Goal: Task Accomplishment & Management: Use online tool/utility

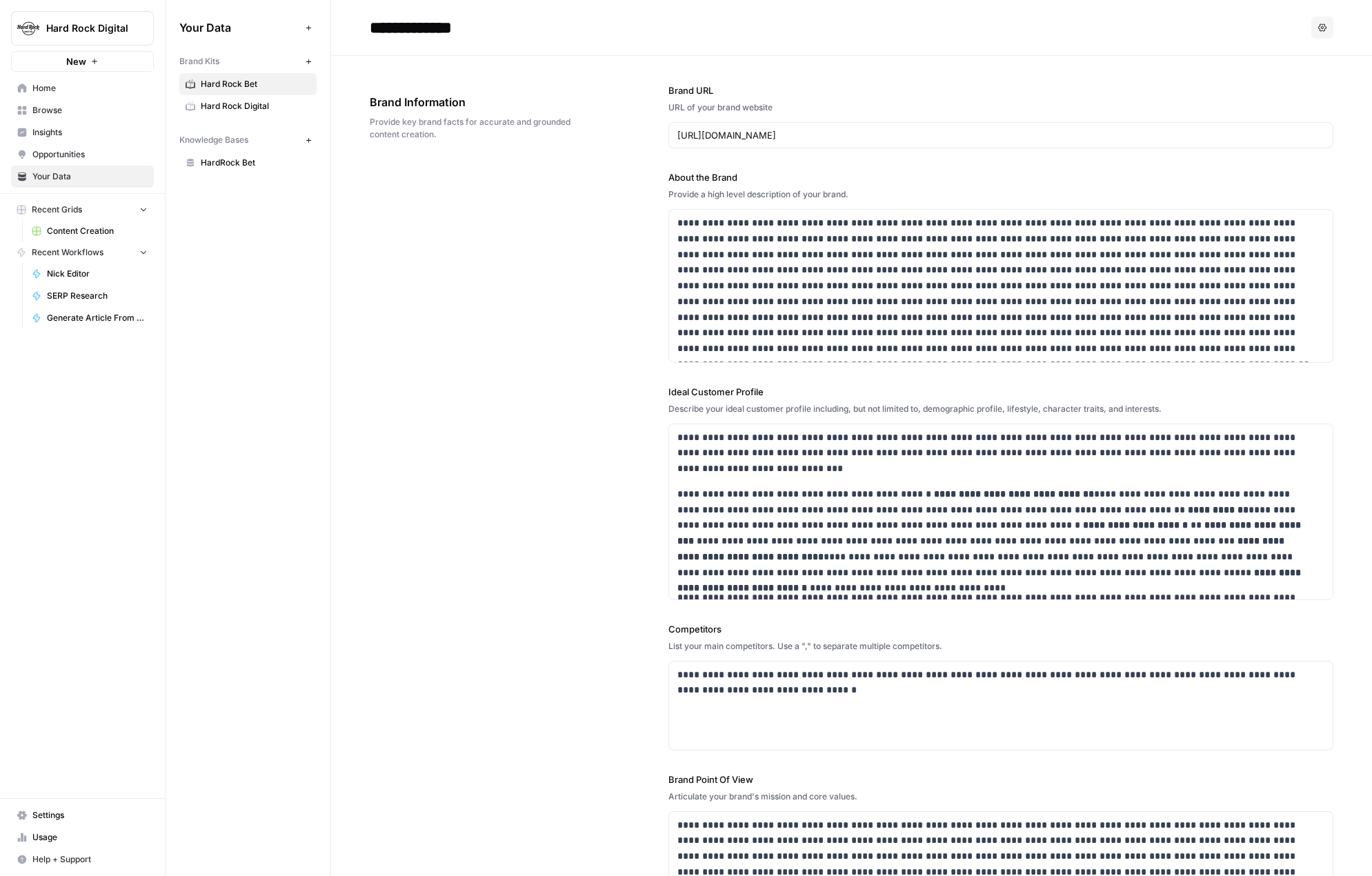
scroll to position [100, 0]
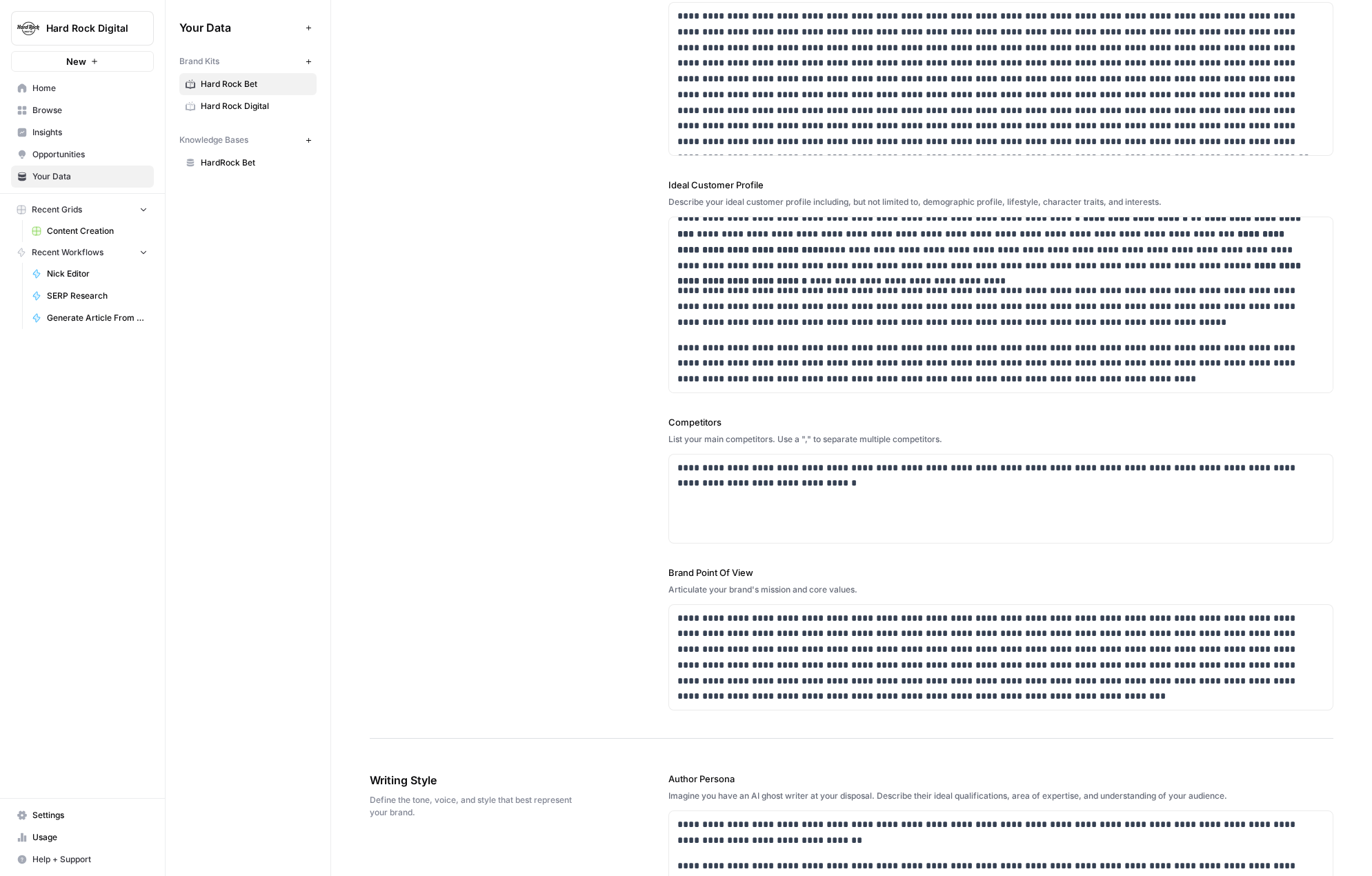
click at [51, 89] on span "Home" at bounding box center [90, 88] width 115 height 13
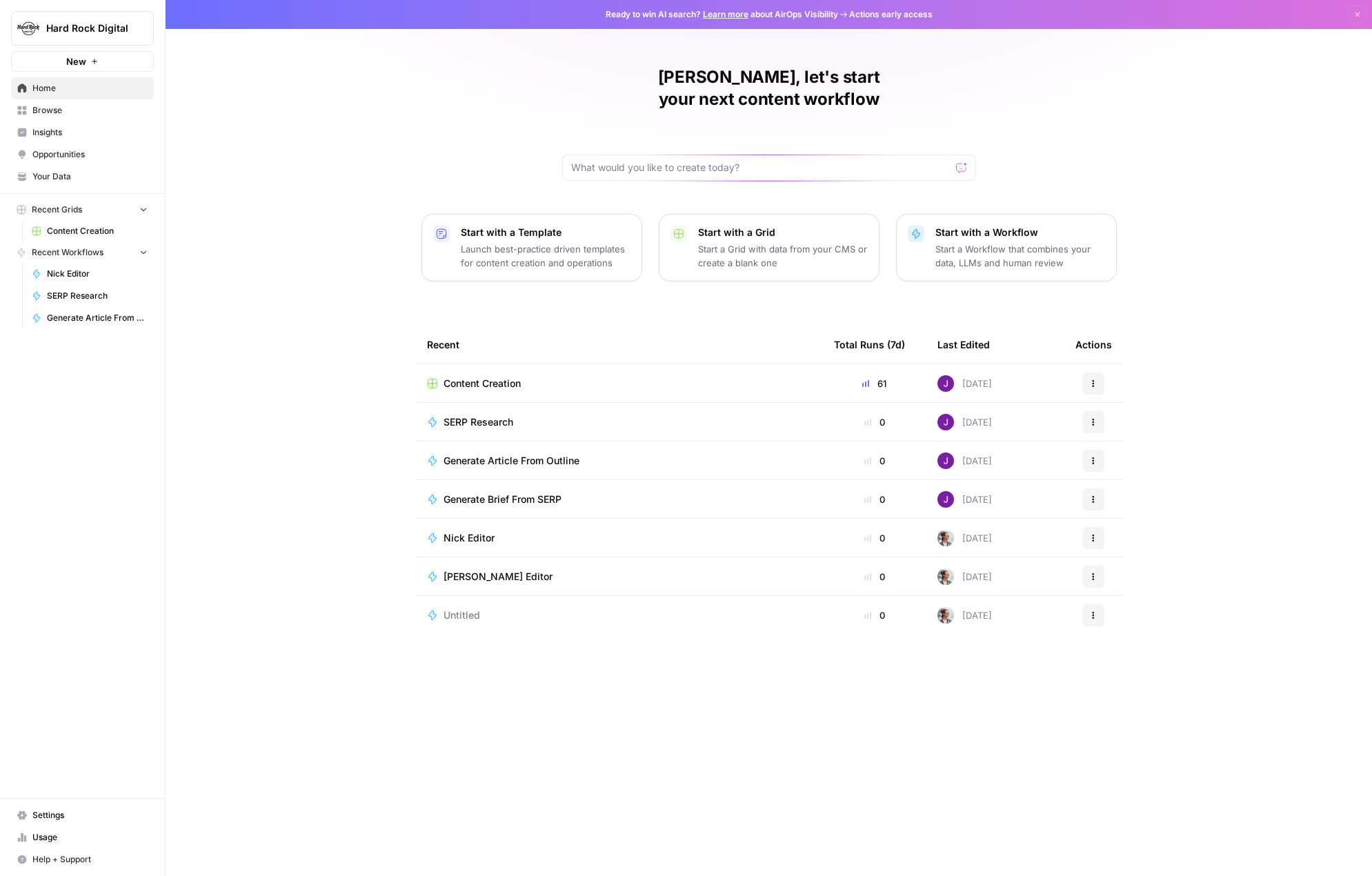
click at [502, 376] on span "Content Creation" at bounding box center [483, 383] width 78 height 14
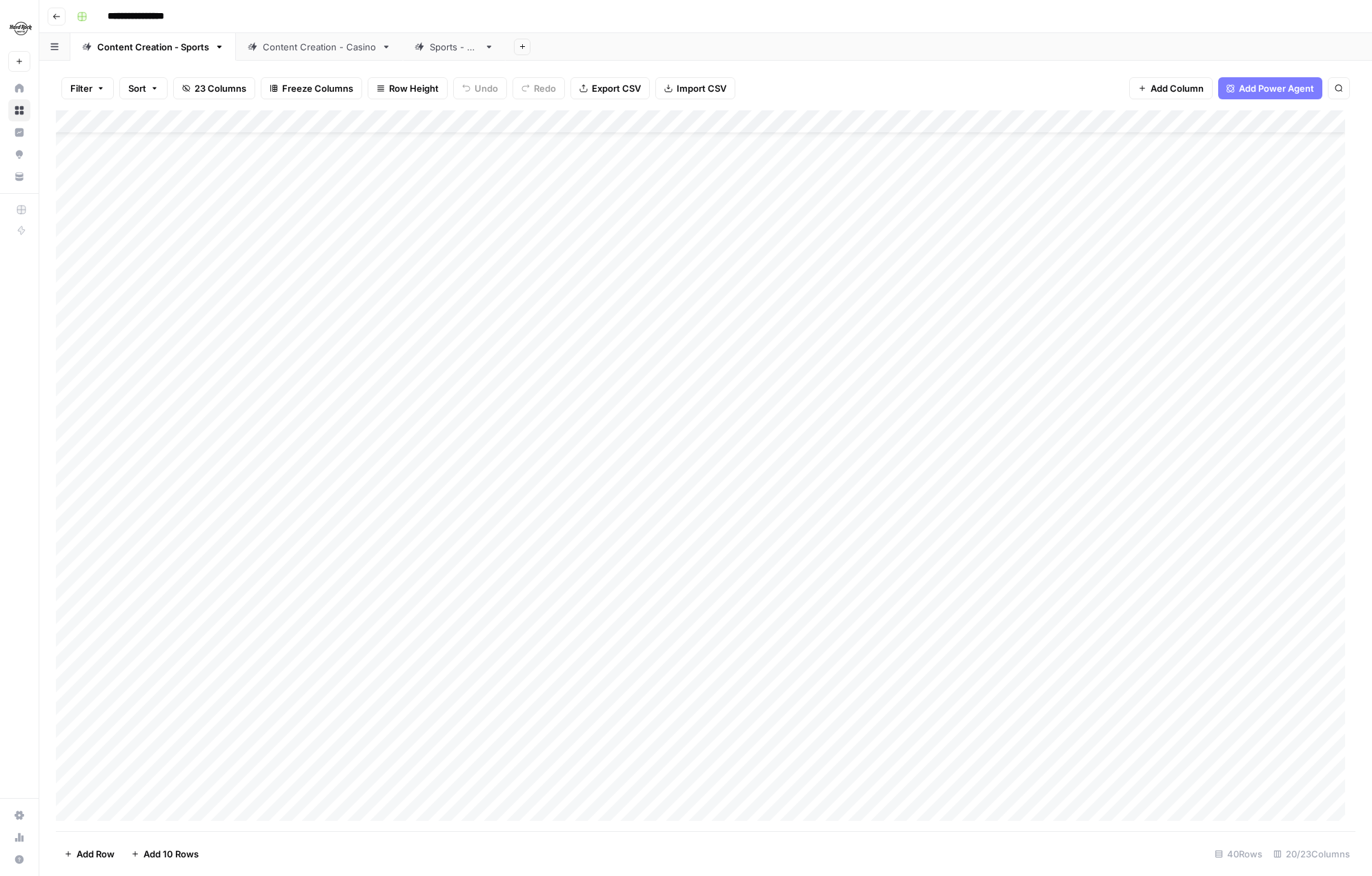
scroll to position [207, 0]
click at [328, 48] on div "Content Creation - Casino" at bounding box center [318, 46] width 113 height 14
click at [152, 410] on div "Add Column" at bounding box center [705, 273] width 1299 height 327
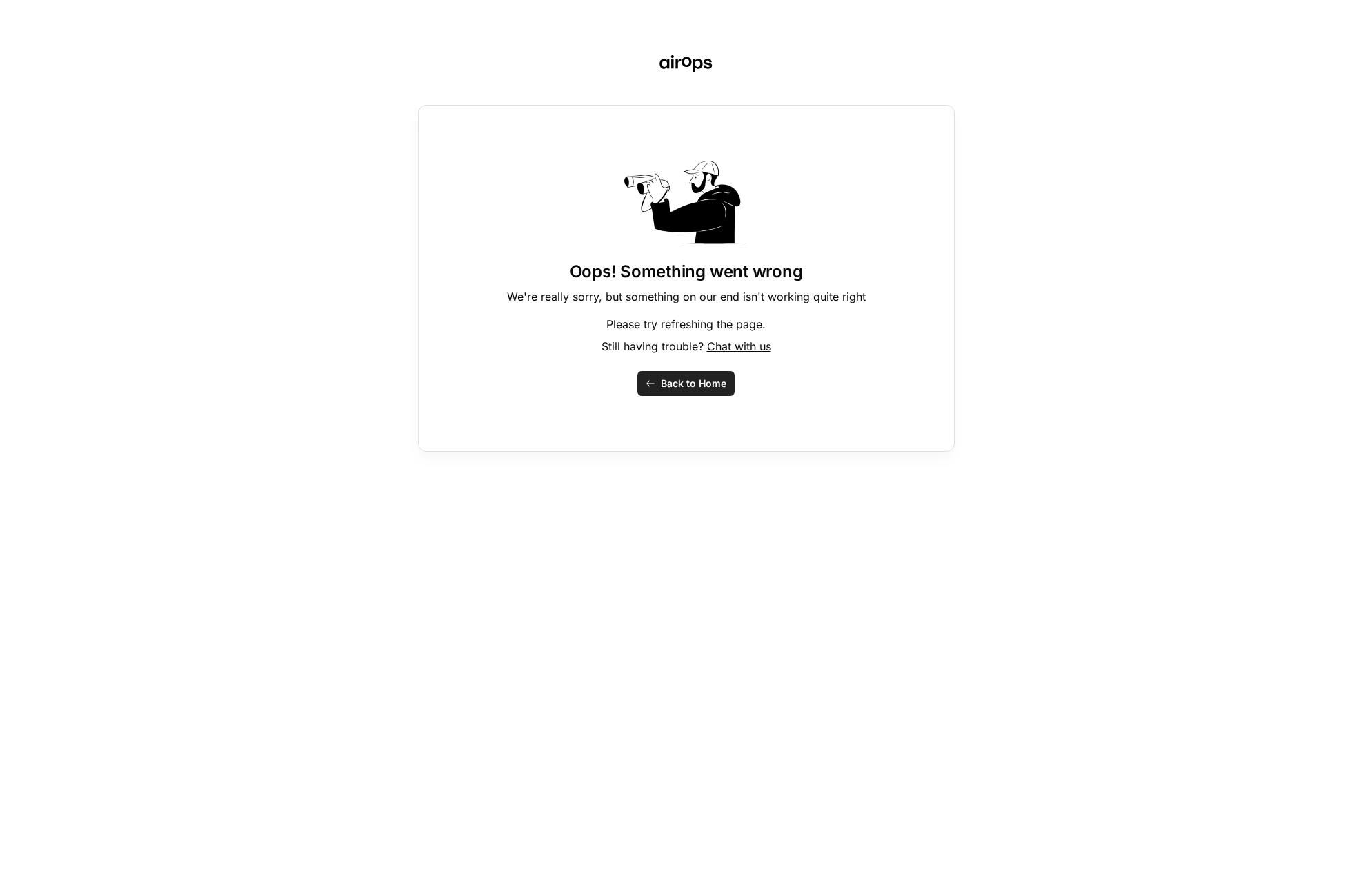
click at [681, 383] on span "Back to Home" at bounding box center [693, 383] width 66 height 14
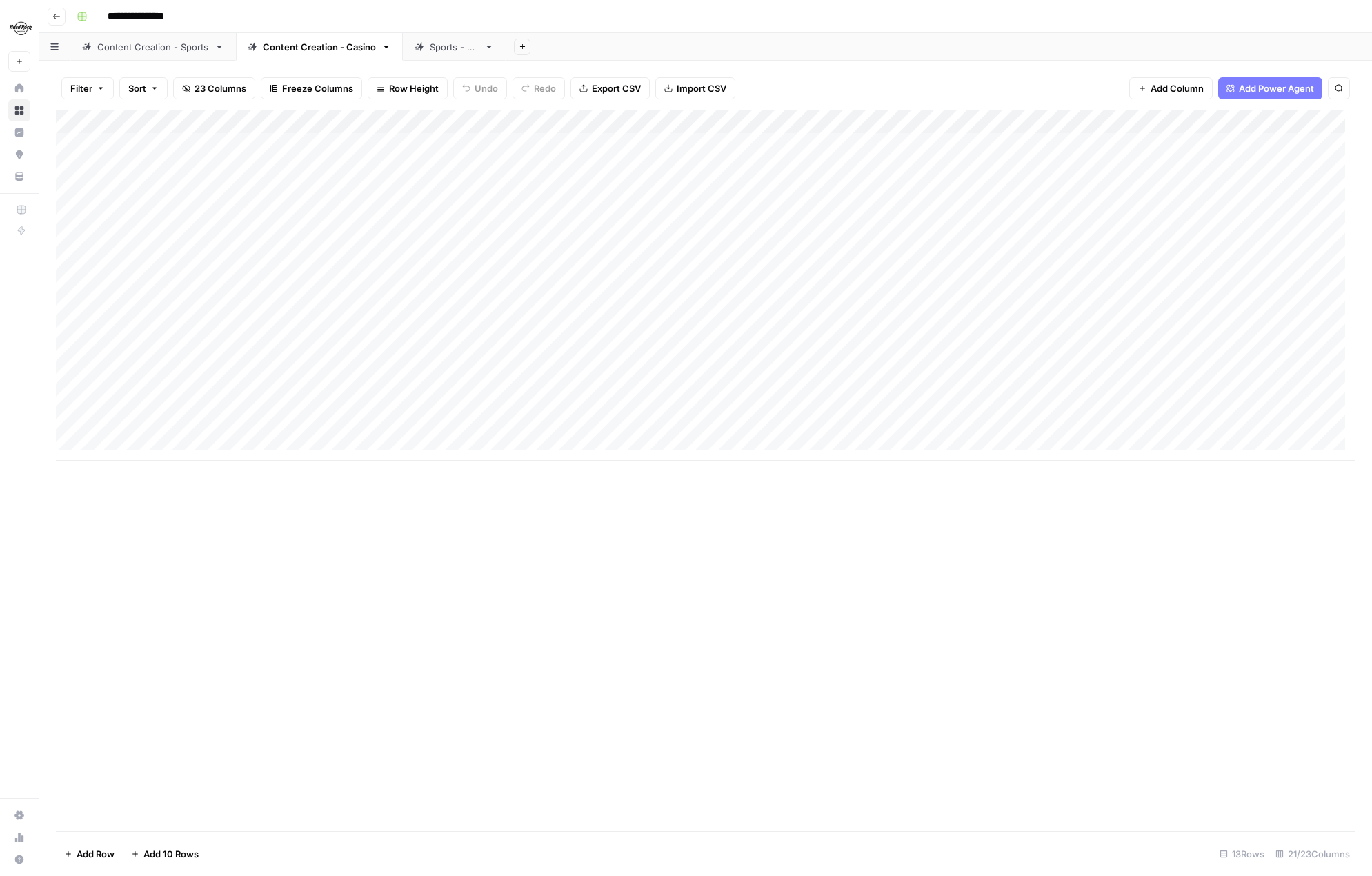
click at [157, 422] on div "Add Column" at bounding box center [705, 285] width 1299 height 350
type textarea "**********"
click at [332, 507] on div "Add Column" at bounding box center [705, 470] width 1299 height 721
click at [291, 54] on link "Content Creation - Casino" at bounding box center [318, 47] width 167 height 28
click at [294, 54] on link "Content Creation - Casino" at bounding box center [318, 47] width 167 height 28
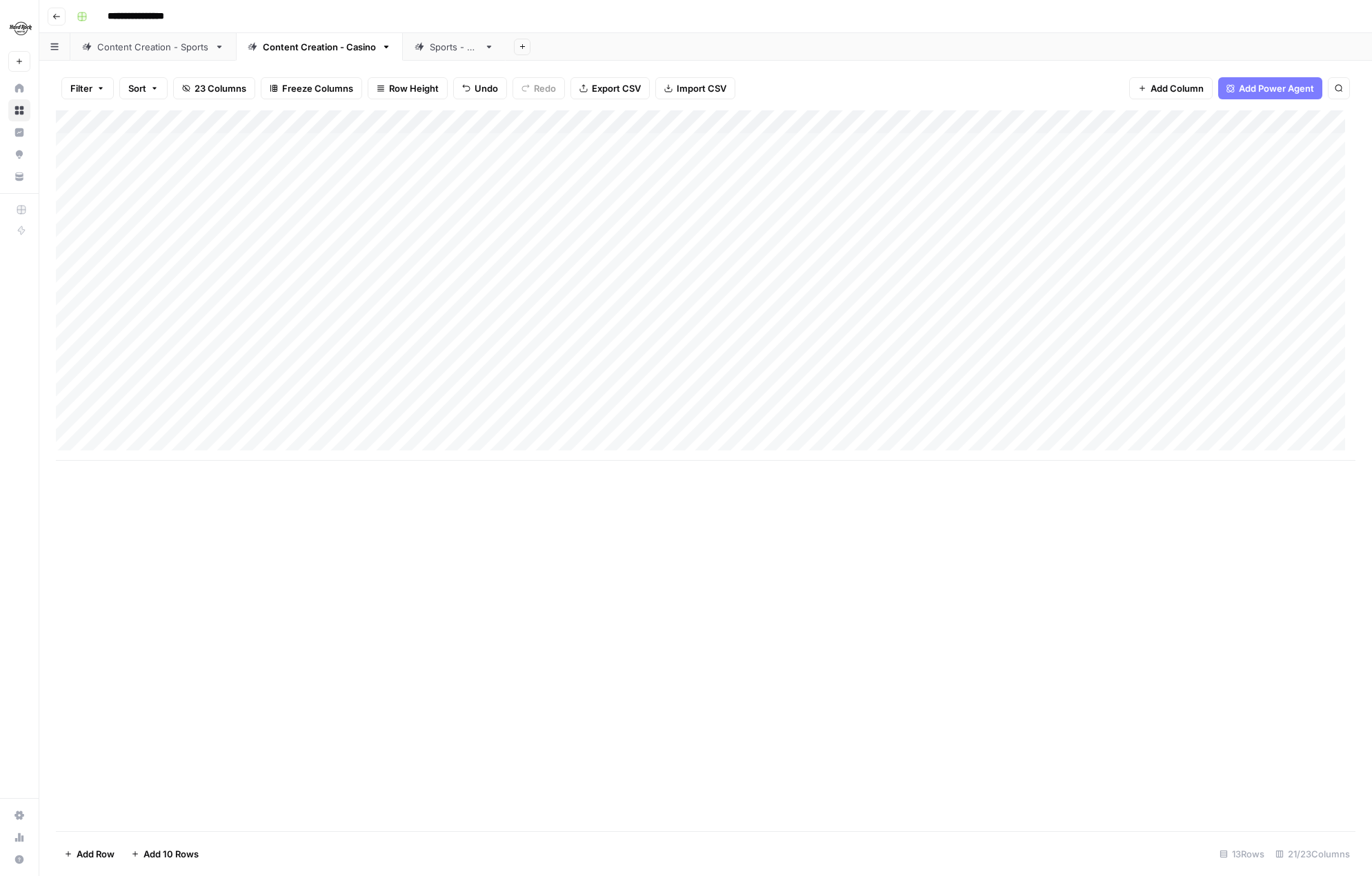
click at [294, 54] on link "Content Creation - Casino" at bounding box center [318, 47] width 167 height 28
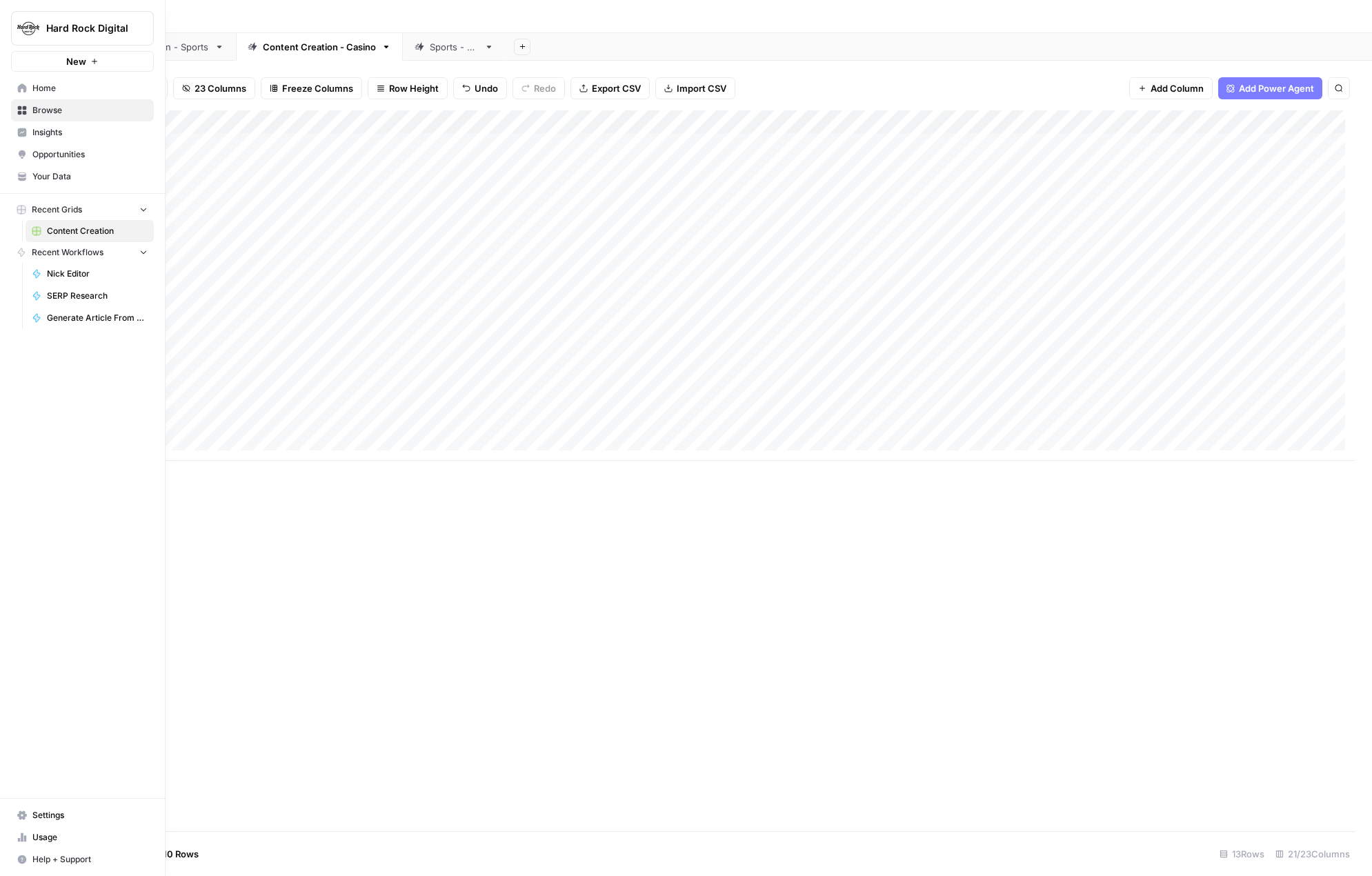
click at [25, 92] on icon at bounding box center [23, 88] width 9 height 9
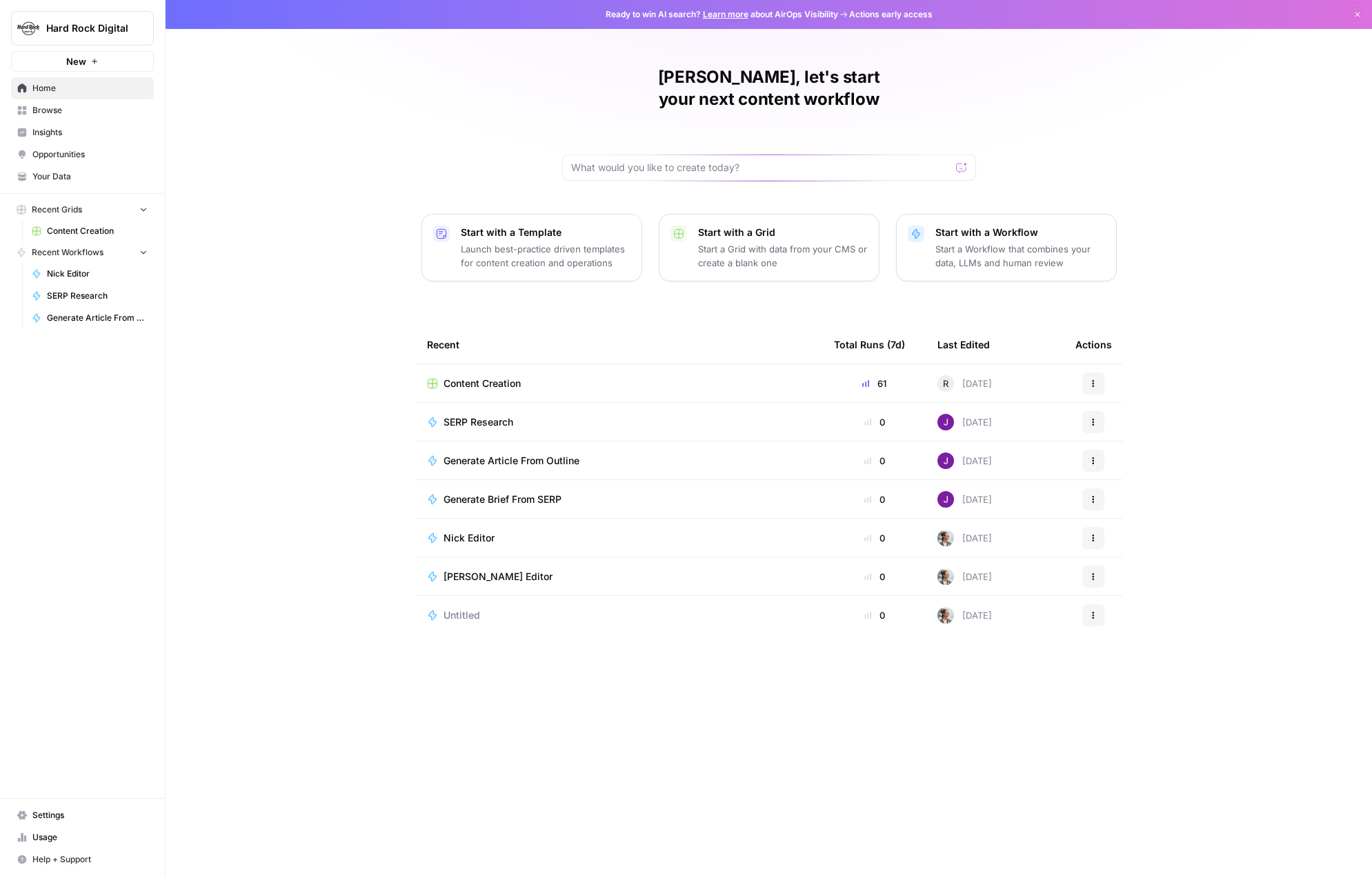
click at [65, 235] on span "Content Creation" at bounding box center [97, 231] width 101 height 13
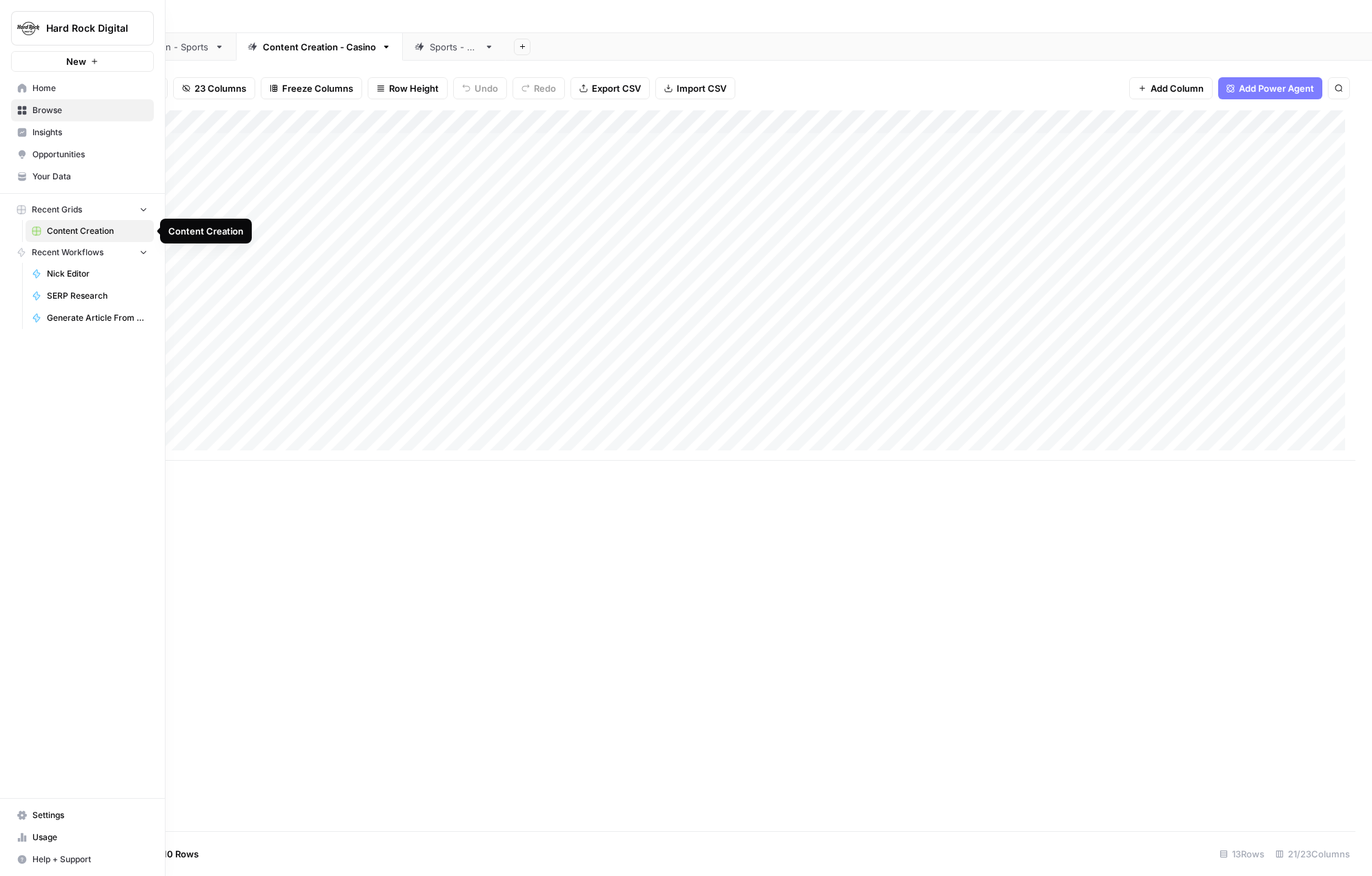
click at [76, 234] on span "Content Creation" at bounding box center [97, 231] width 101 height 13
click at [78, 300] on span "SERP Research" at bounding box center [97, 296] width 101 height 13
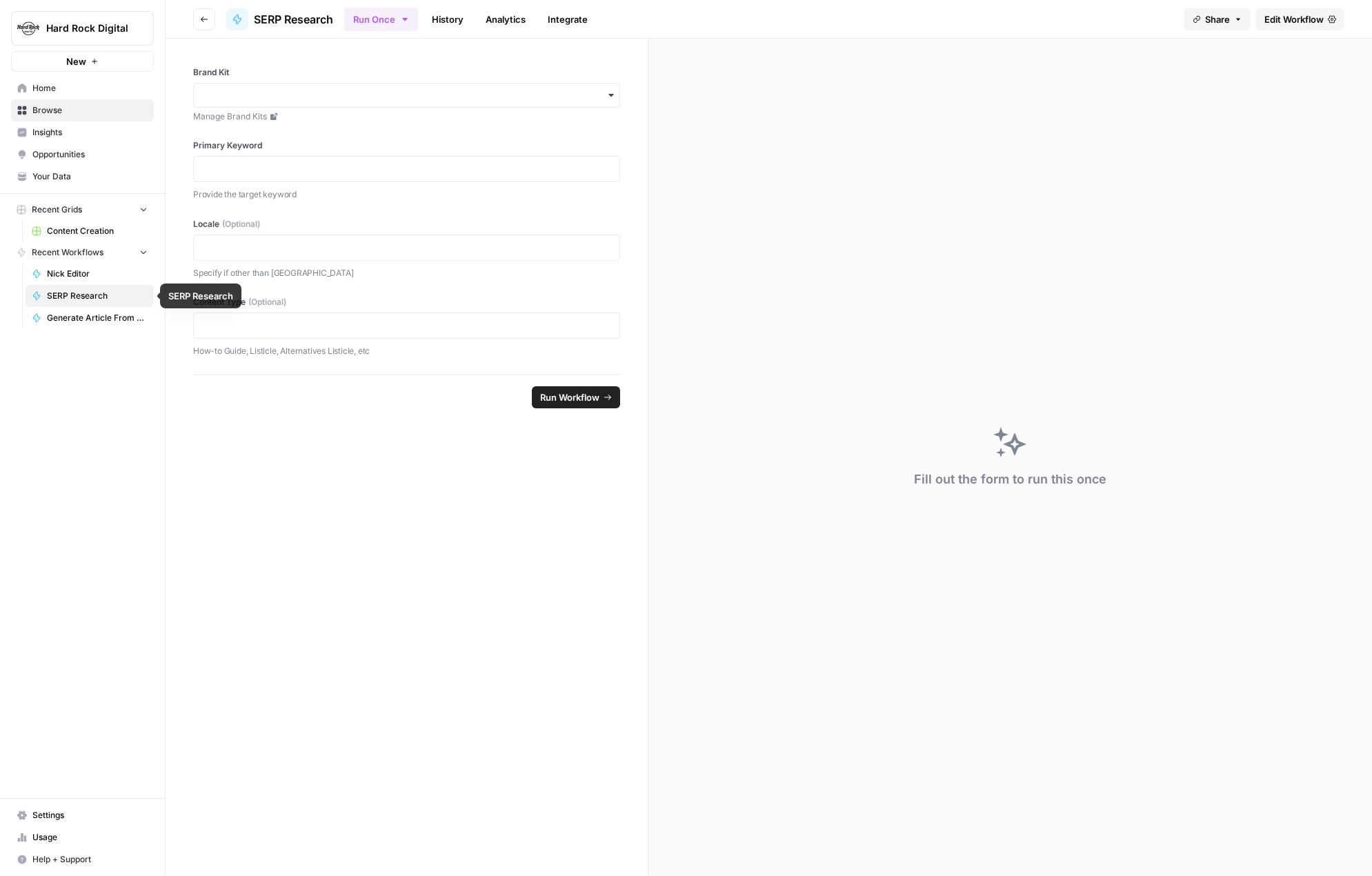
click at [80, 315] on span "Generate Article From Outline" at bounding box center [97, 318] width 101 height 13
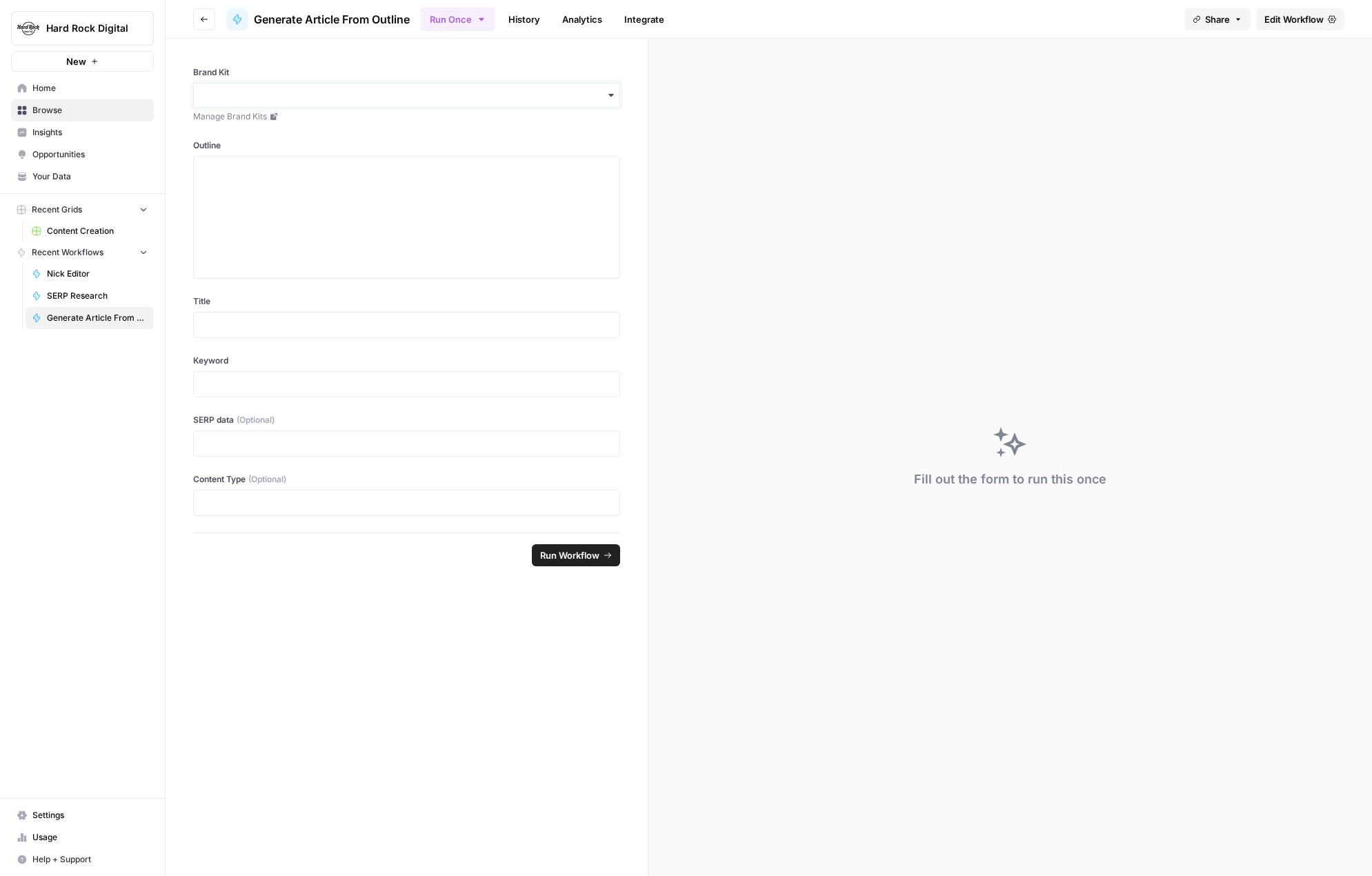
click at [308, 96] on input "Brand Kit" at bounding box center [406, 95] width 409 height 14
click at [68, 129] on span "Insights" at bounding box center [90, 133] width 115 height 13
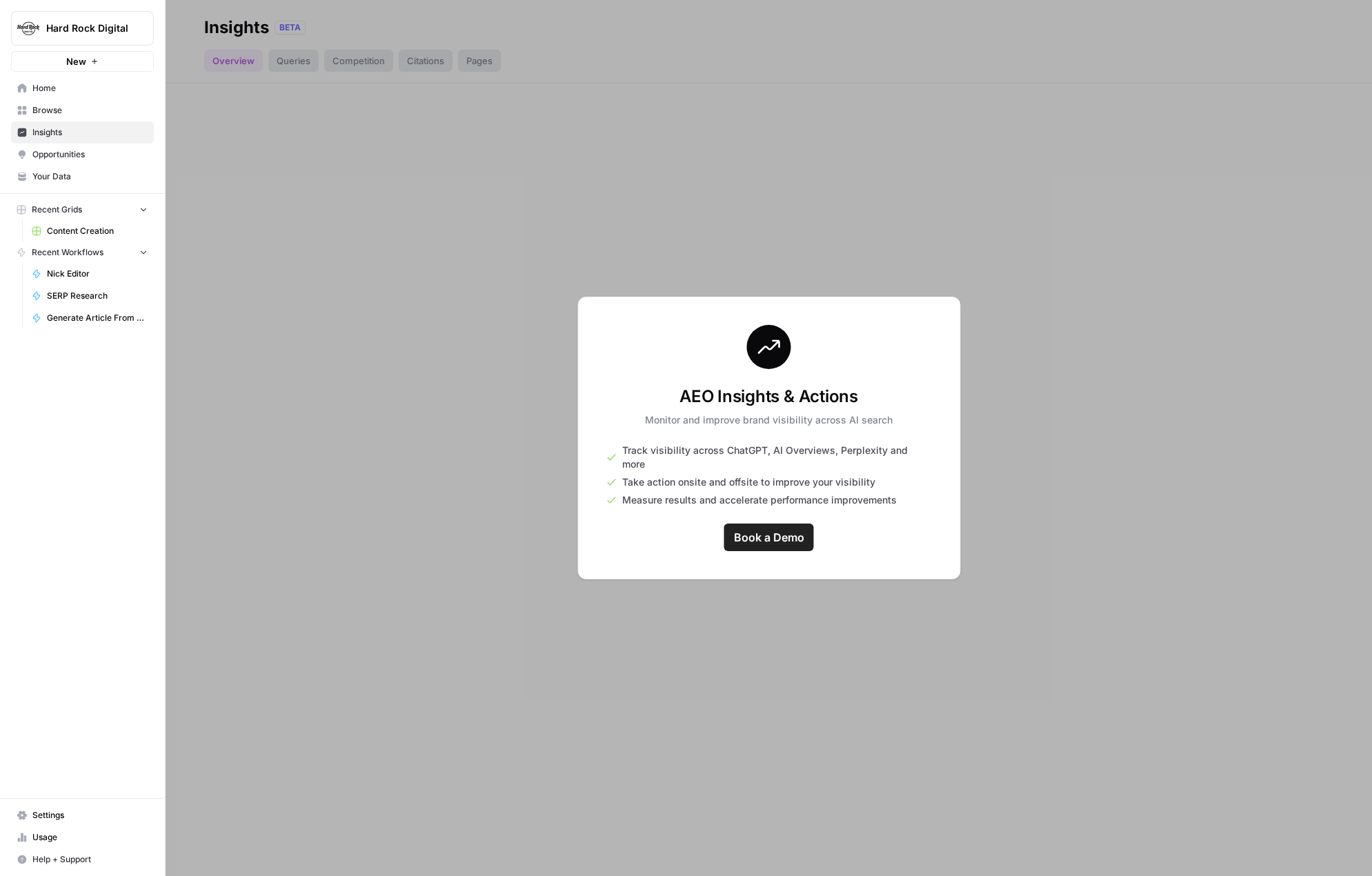
click at [66, 110] on span "Browse" at bounding box center [90, 110] width 115 height 13
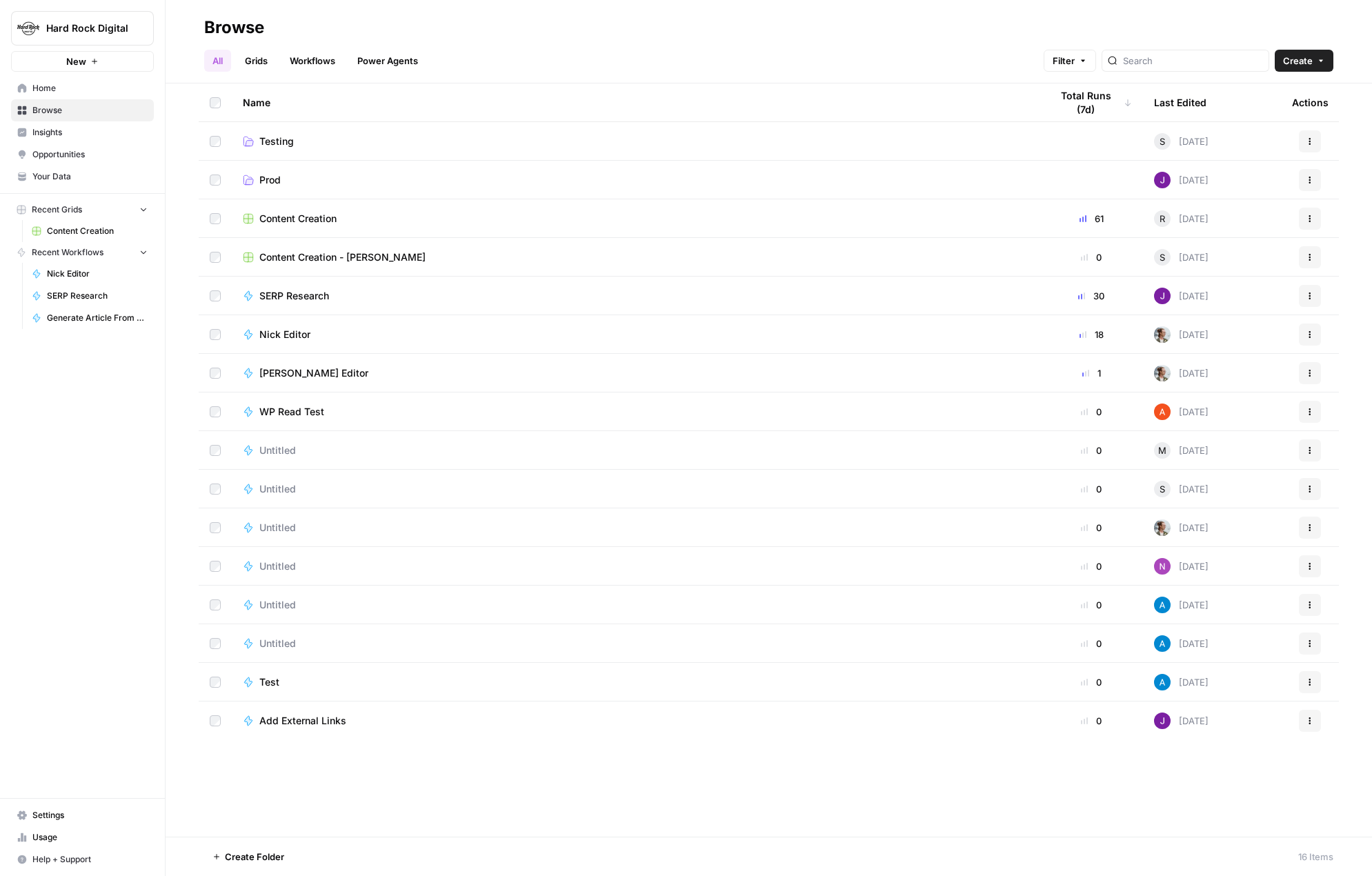
click at [282, 216] on span "Content Creation" at bounding box center [298, 218] width 78 height 14
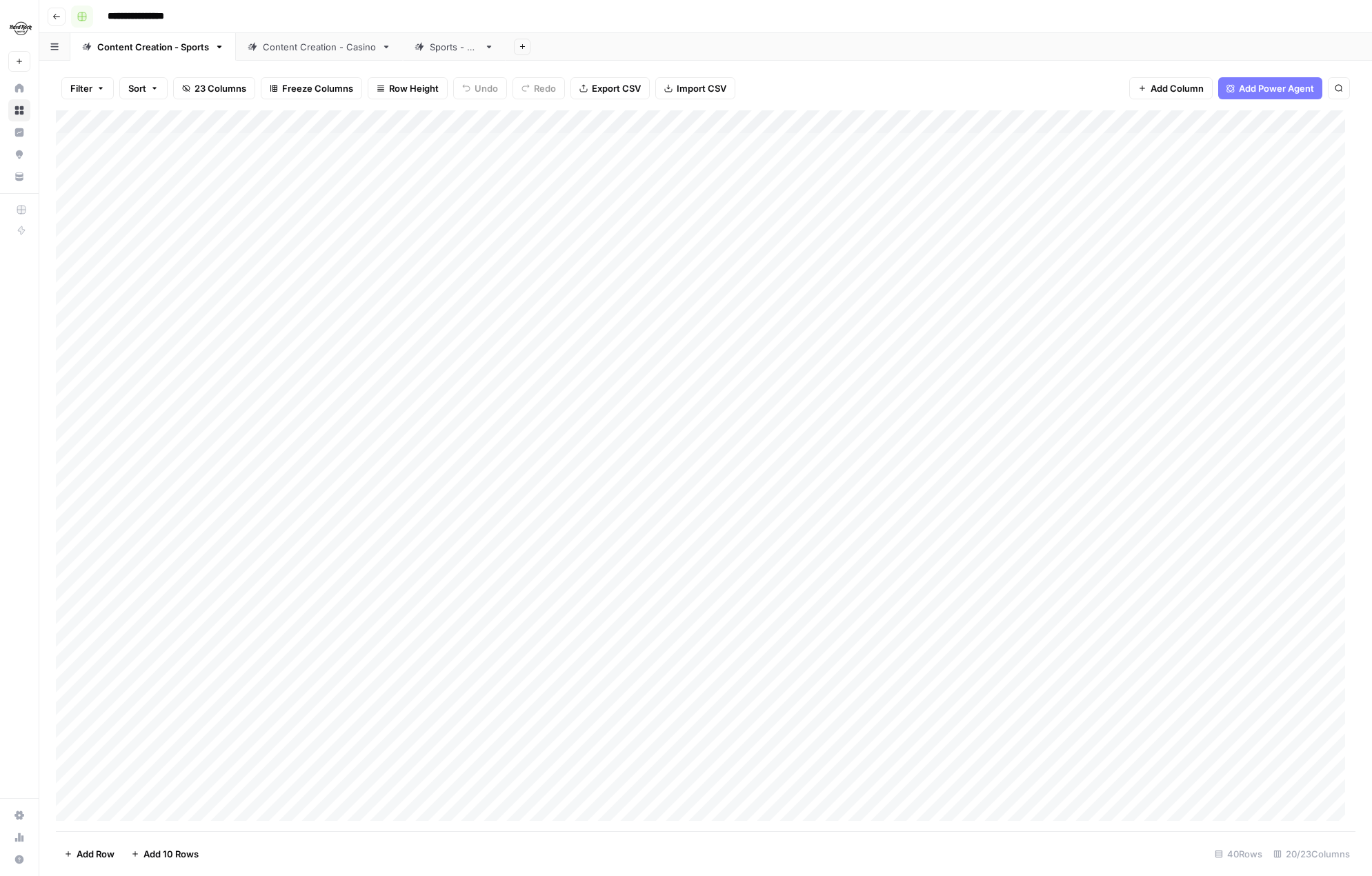
click at [82, 8] on button "button" at bounding box center [82, 16] width 22 height 22
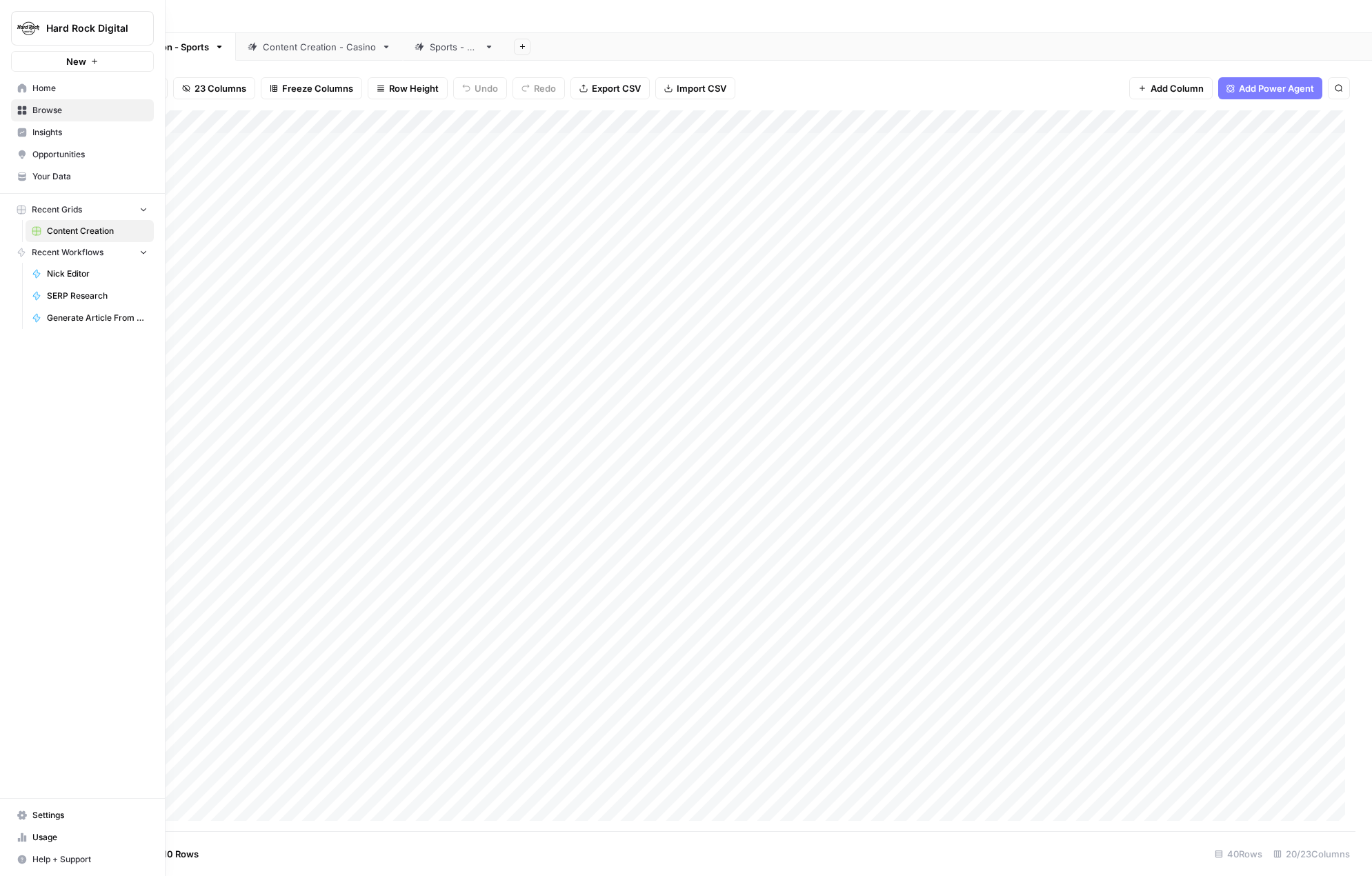
click at [39, 180] on span "Your Data" at bounding box center [90, 177] width 115 height 13
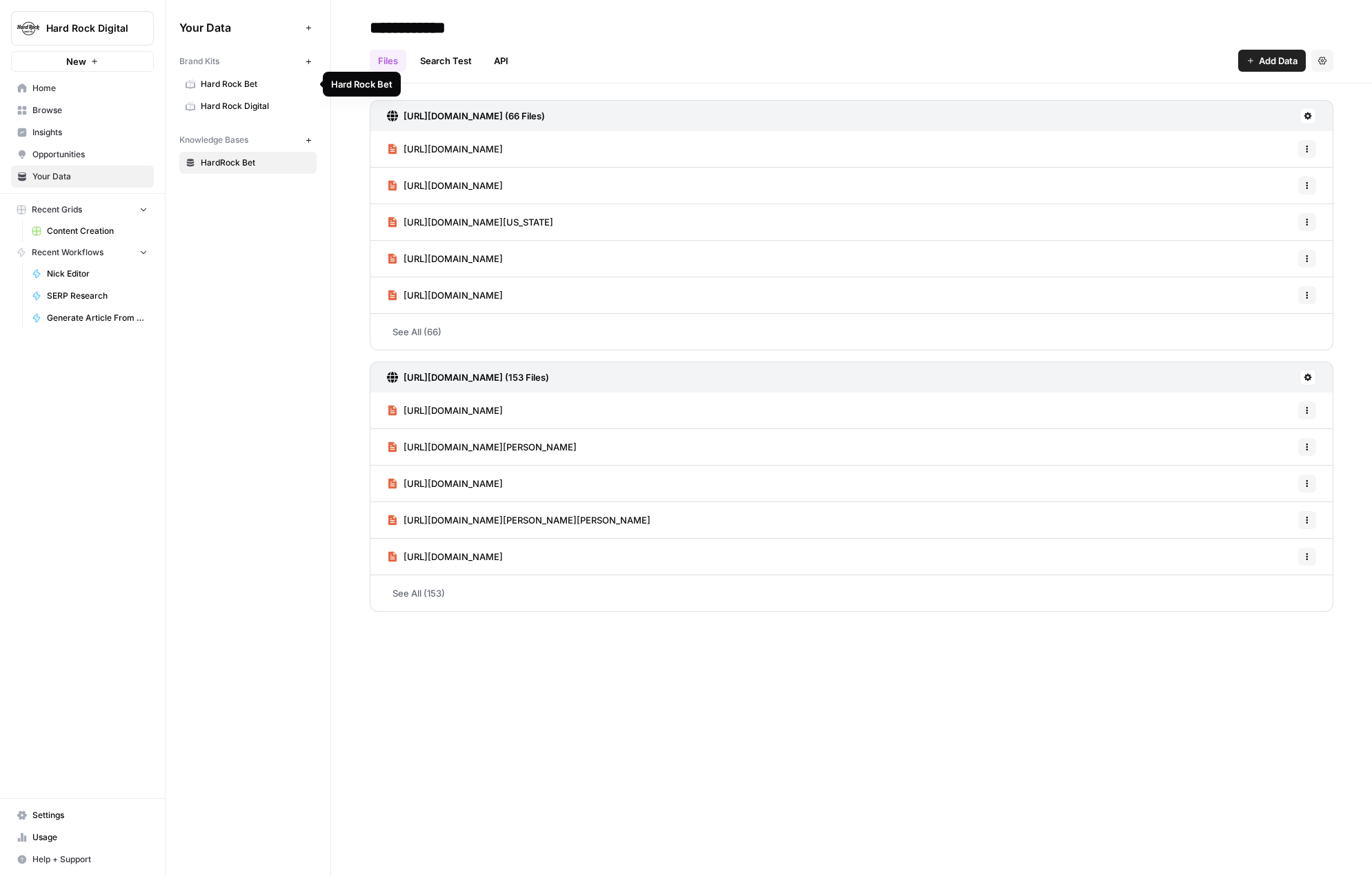
click at [231, 84] on span "Hard Rock Bet" at bounding box center [255, 84] width 110 height 13
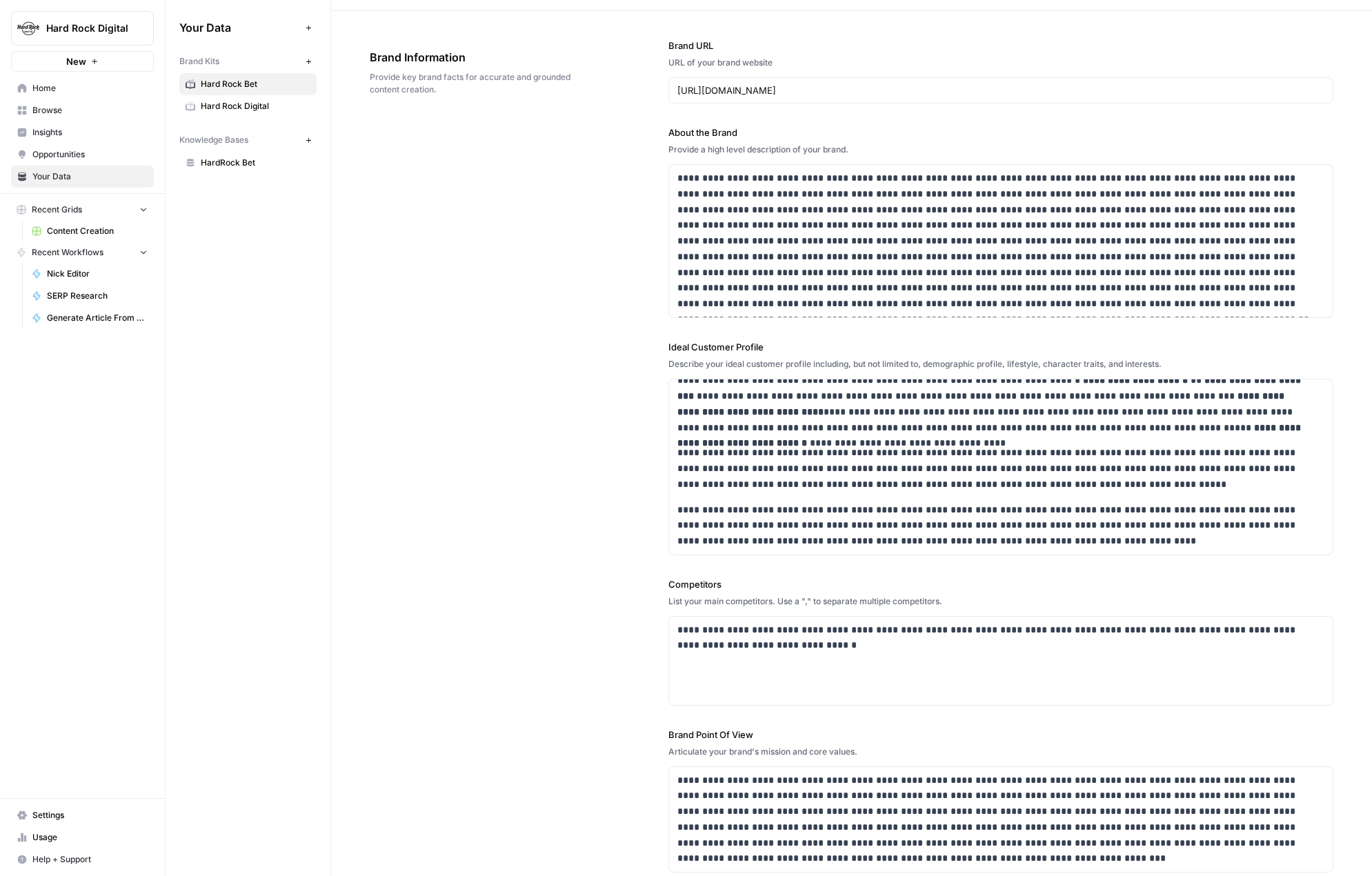
scroll to position [69, 0]
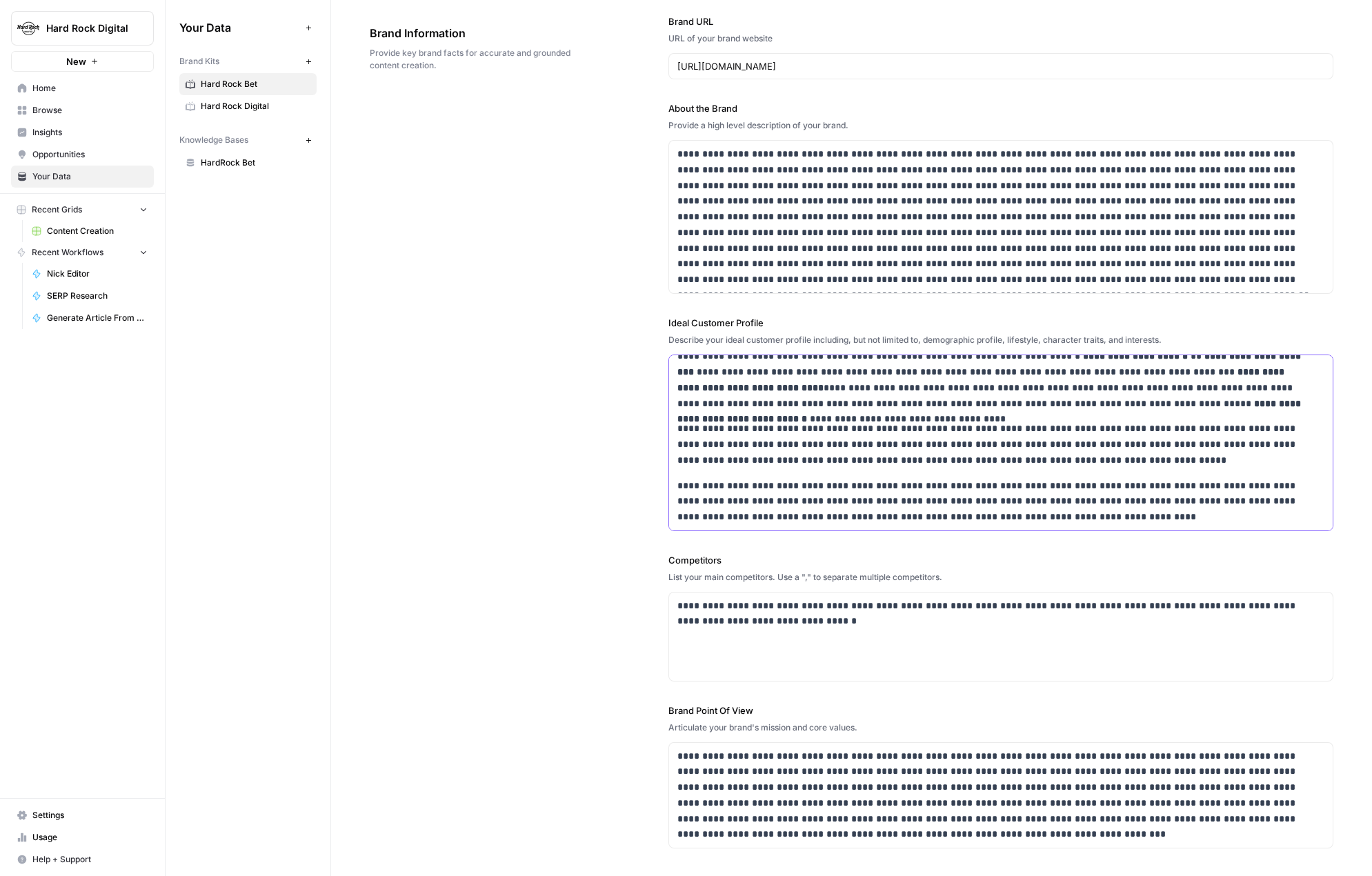
click at [1029, 511] on p "**********" at bounding box center [991, 502] width 629 height 47
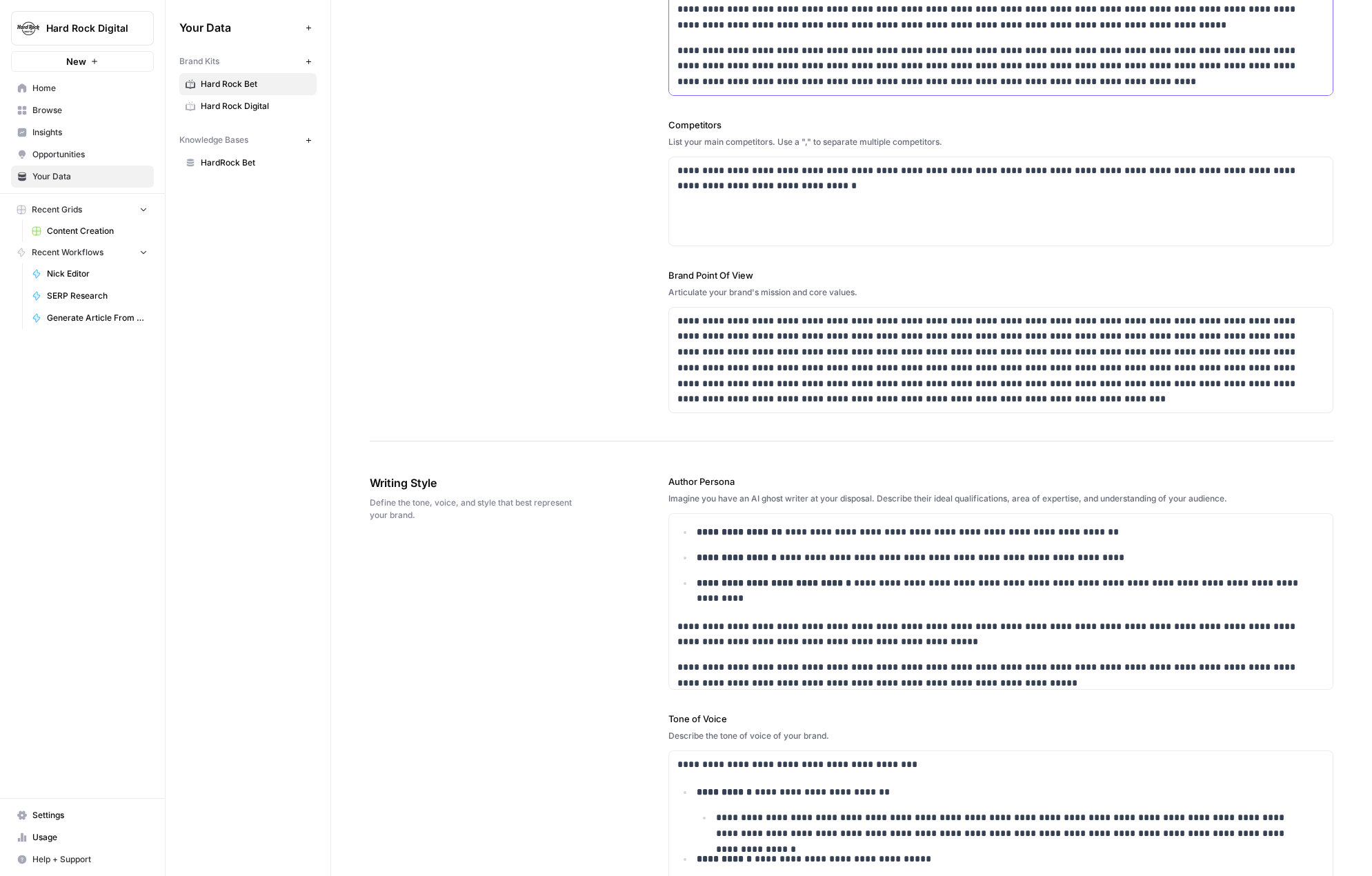
scroll to position [214, 0]
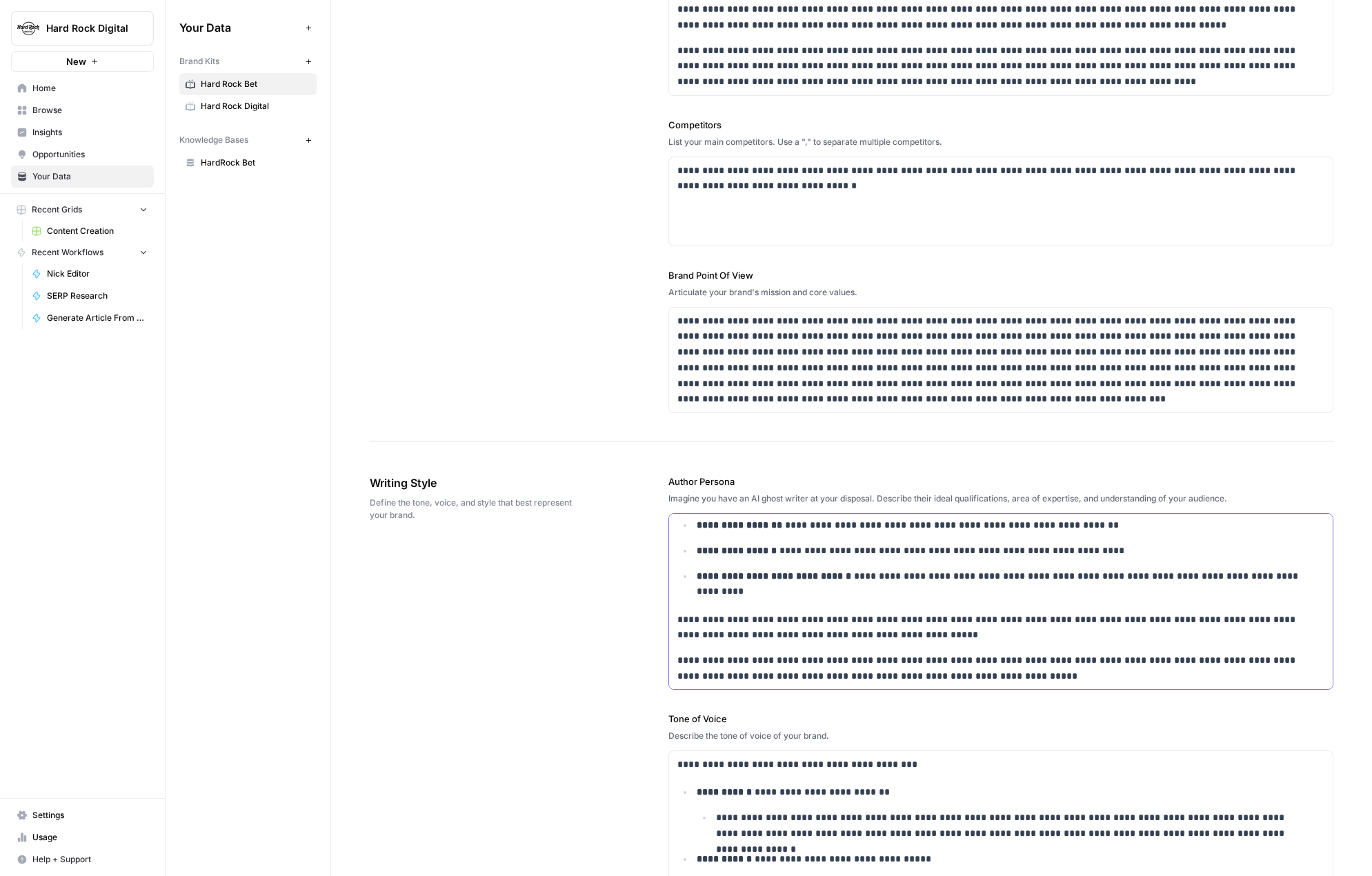
click at [982, 679] on p "**********" at bounding box center [991, 668] width 629 height 32
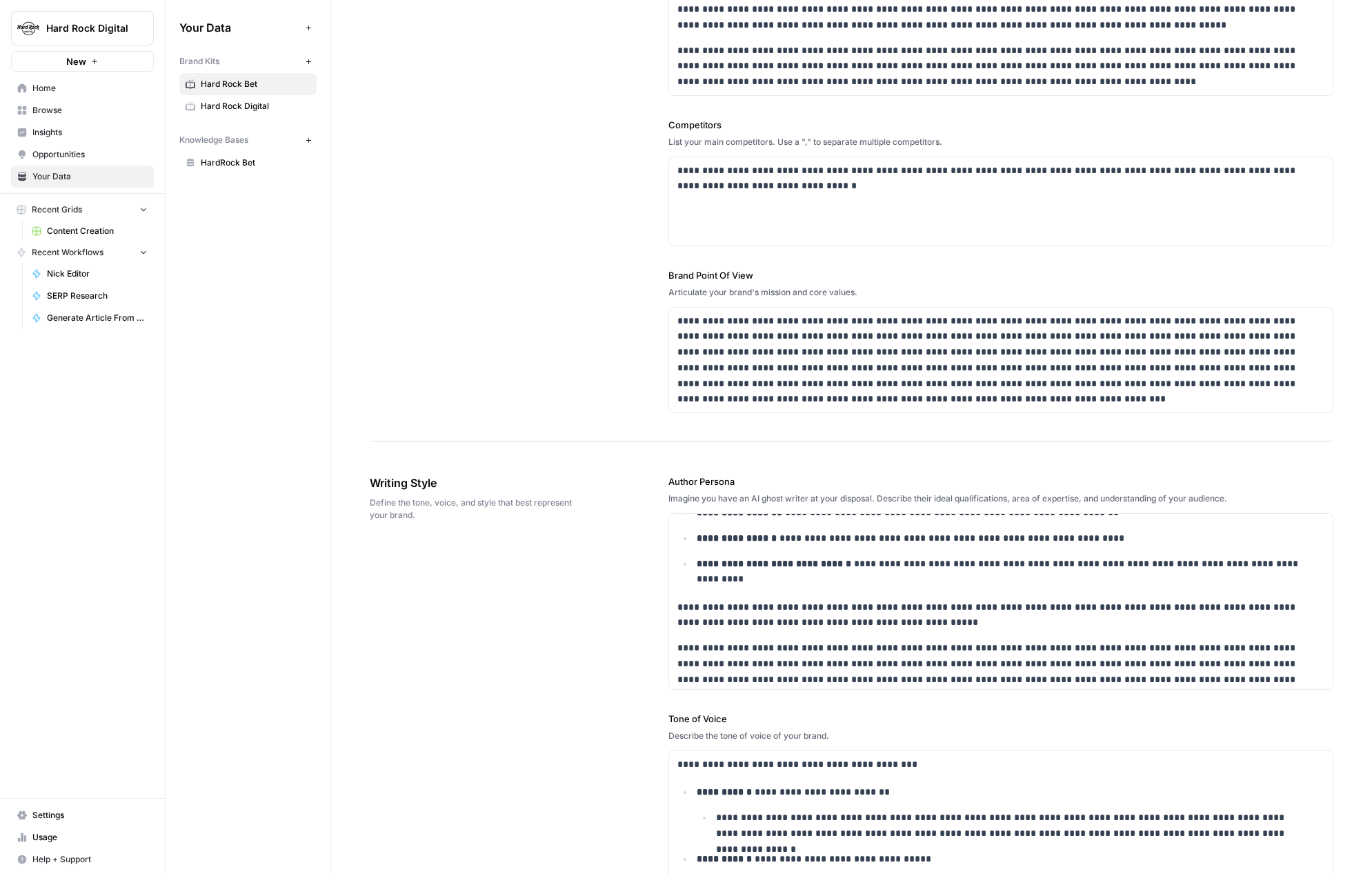
click at [209, 426] on div "Your Data Add Data Brand Kits New Hard Rock Bet Hard Rock Digital Knowledge Bas…" at bounding box center [247, 438] width 165 height 876
click at [87, 235] on span "Content Creation" at bounding box center [97, 231] width 101 height 13
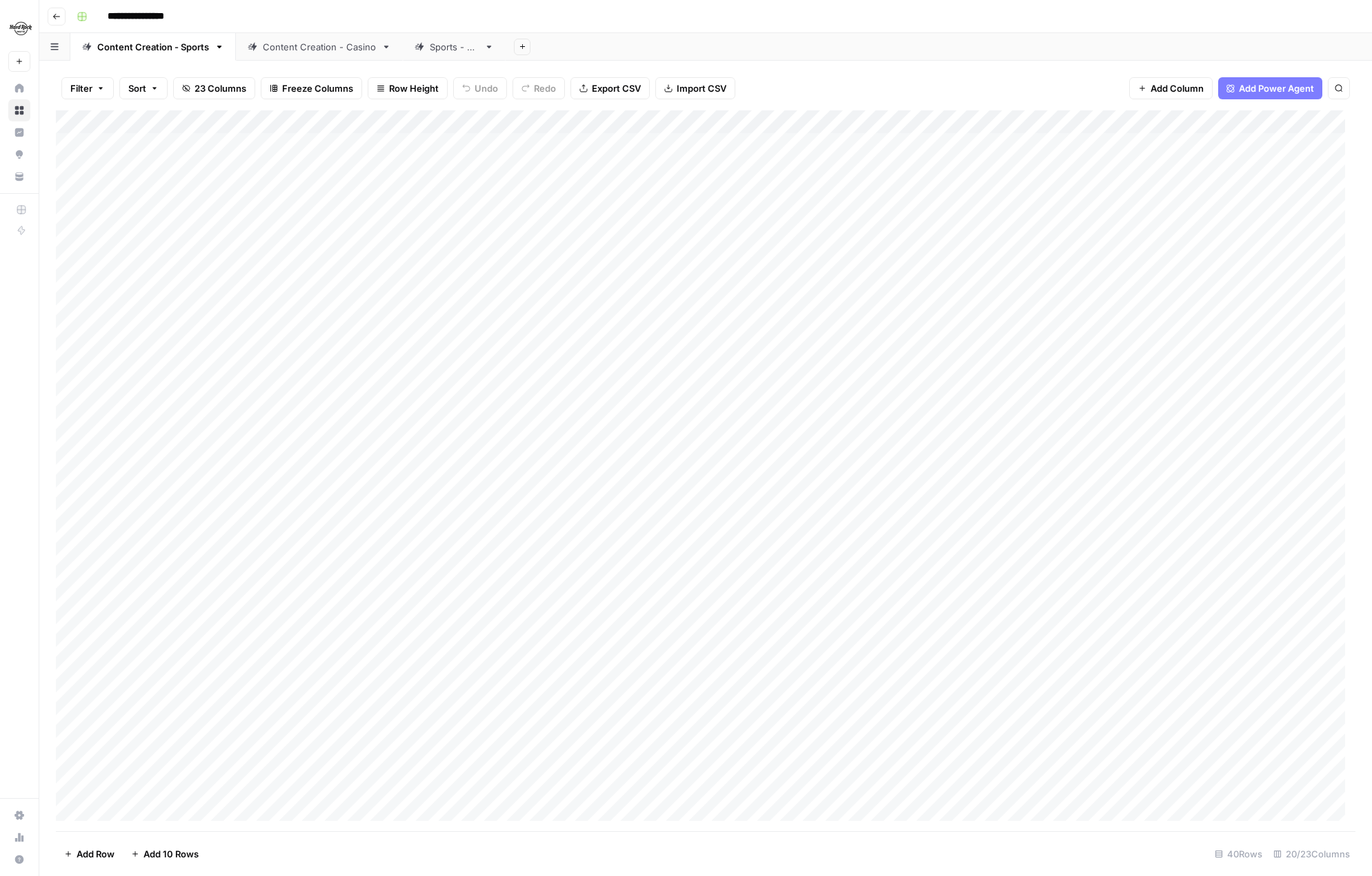
click at [320, 51] on div "Content Creation - Casino" at bounding box center [318, 46] width 113 height 14
click at [372, 415] on div "Add Column" at bounding box center [705, 285] width 1299 height 350
click at [1091, 342] on div "Add Column" at bounding box center [705, 285] width 1299 height 350
click at [1260, 340] on div "Add Column" at bounding box center [705, 285] width 1299 height 350
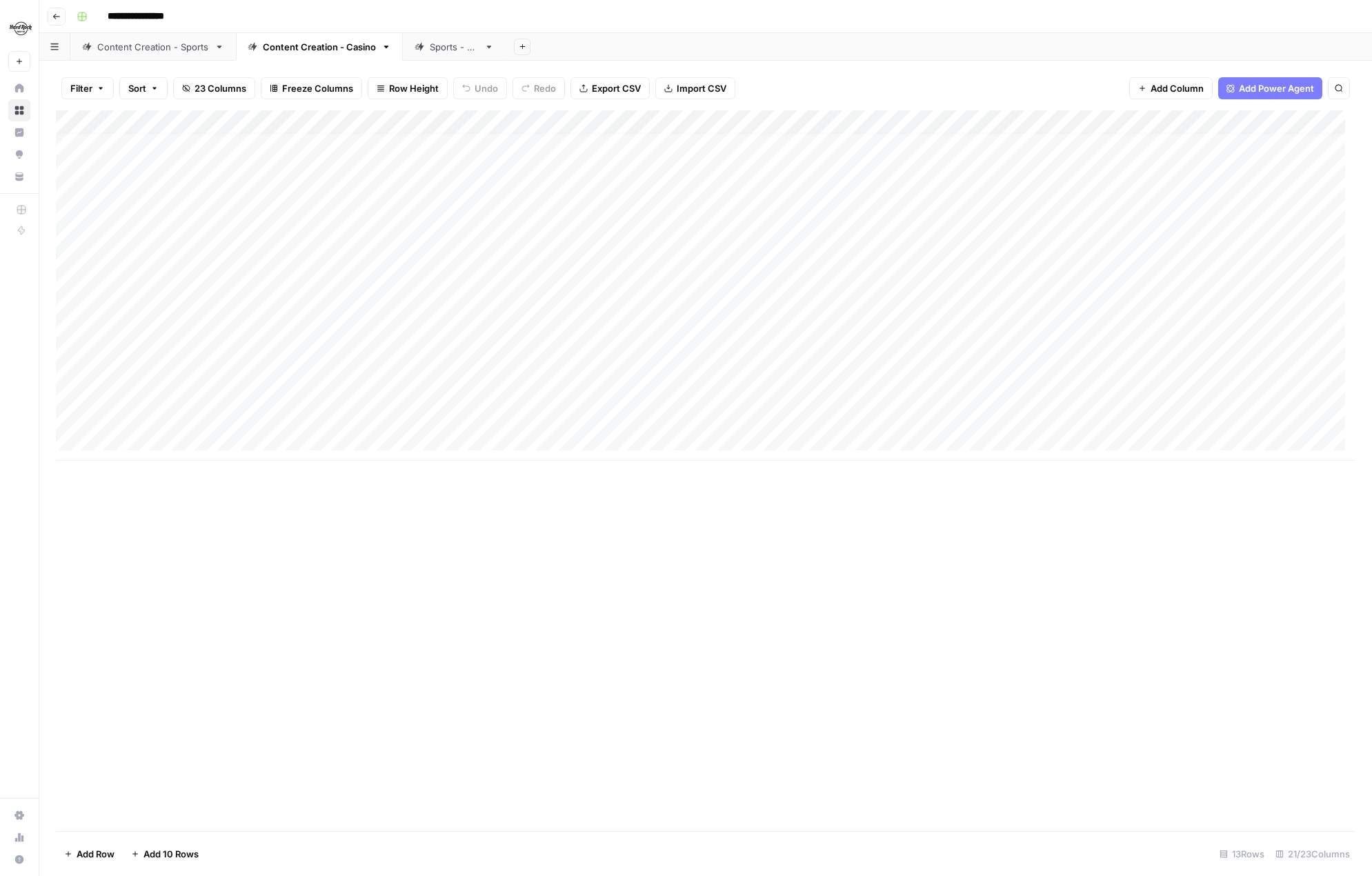
click at [1161, 411] on div "Add Column" at bounding box center [705, 285] width 1299 height 350
click at [1257, 343] on div "Add Column" at bounding box center [705, 285] width 1299 height 350
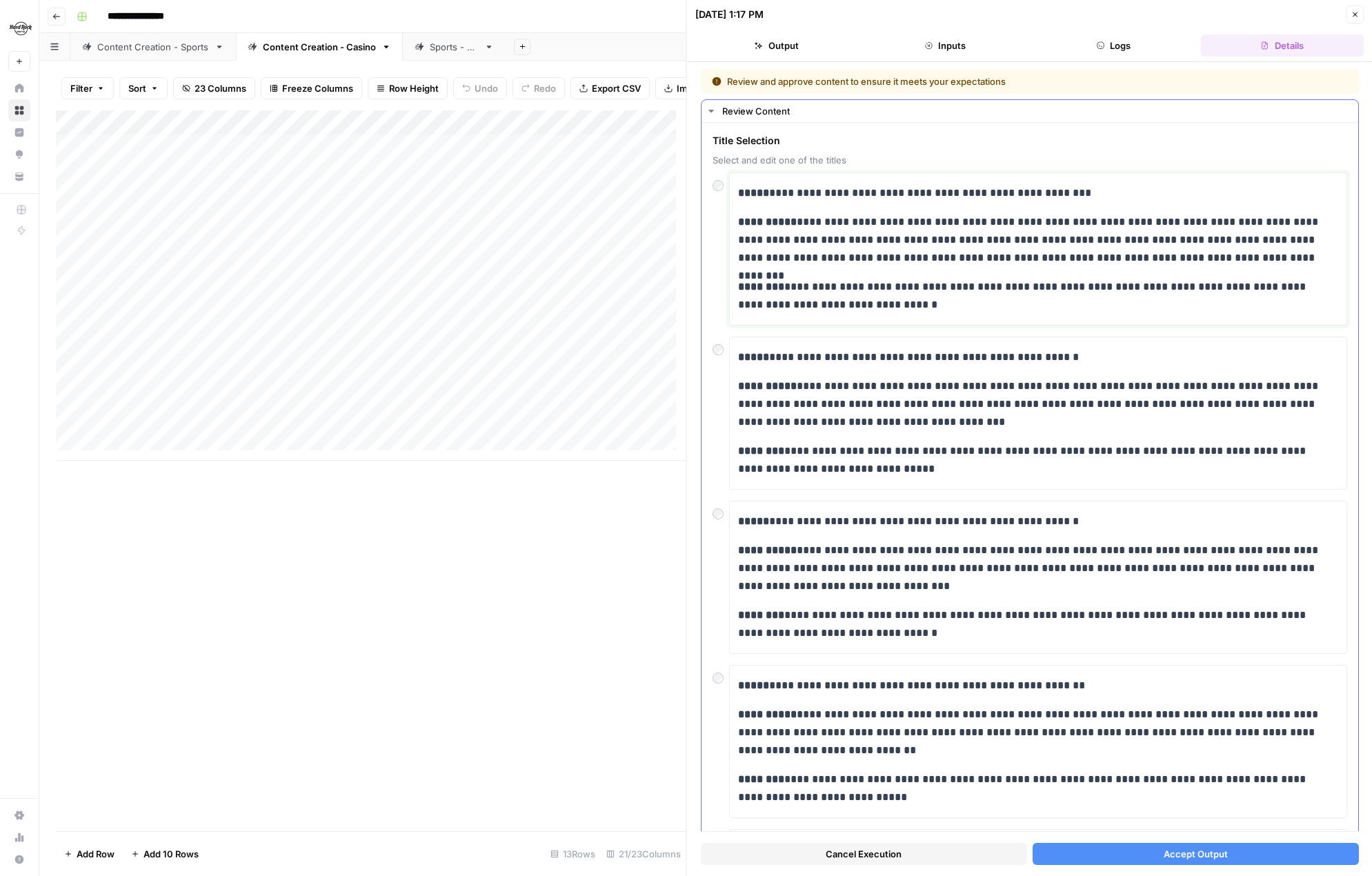
click at [843, 246] on p "**********" at bounding box center [1033, 240] width 590 height 54
click at [1294, 254] on p "**********" at bounding box center [1033, 240] width 590 height 54
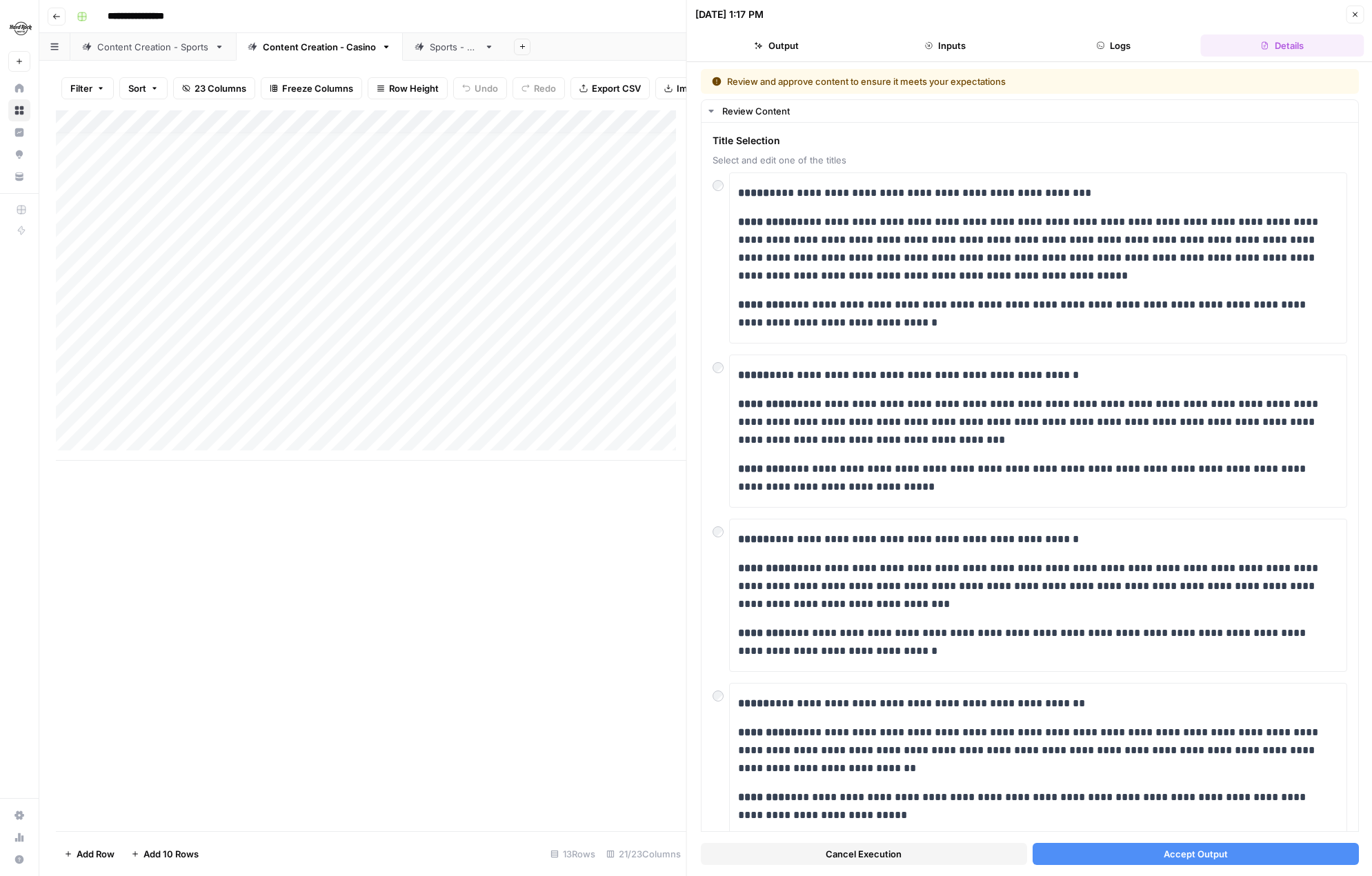
click at [1211, 853] on span "Accept Output" at bounding box center [1194, 853] width 64 height 14
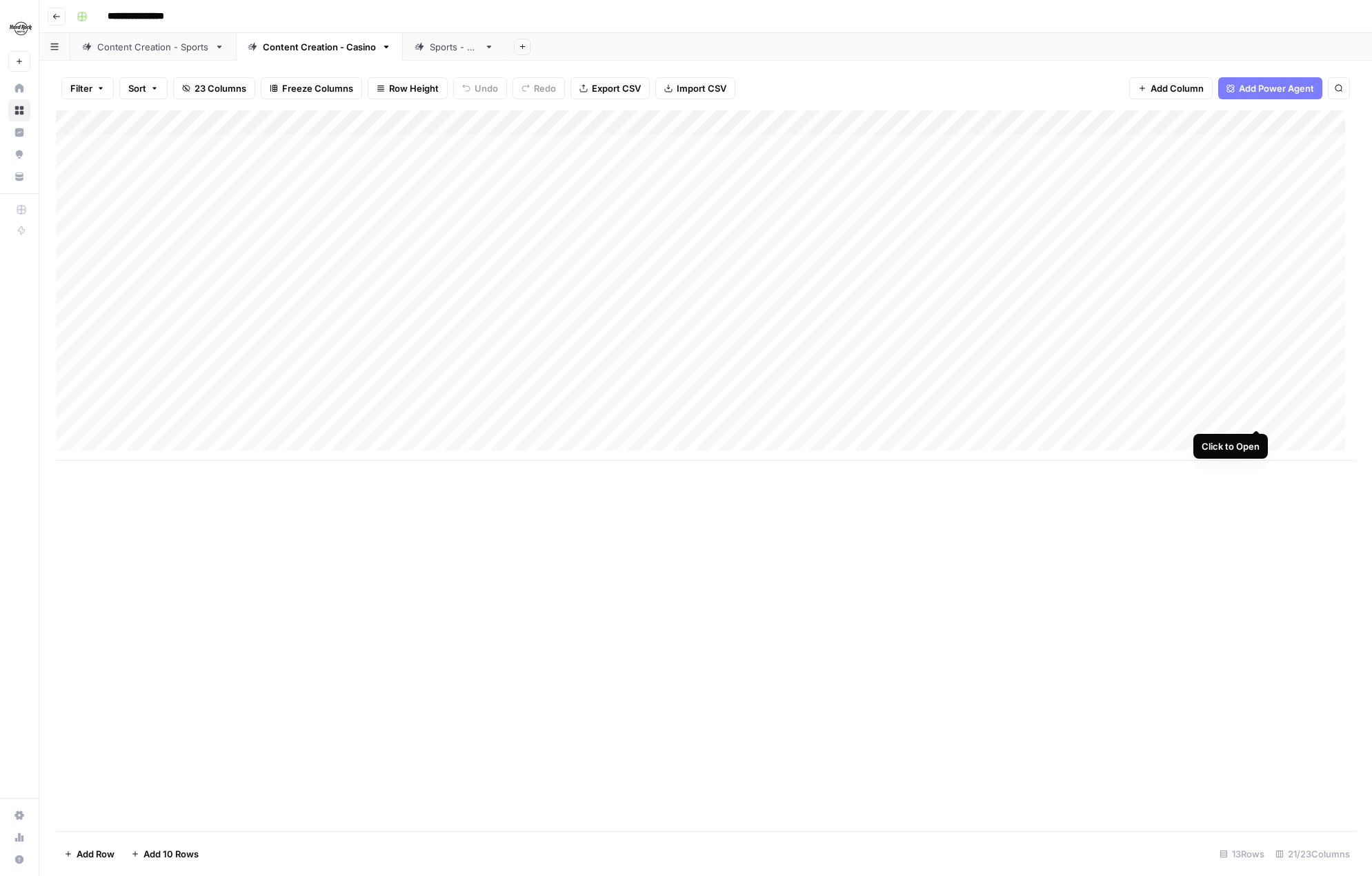
click at [1253, 417] on div "Add Column" at bounding box center [705, 285] width 1299 height 350
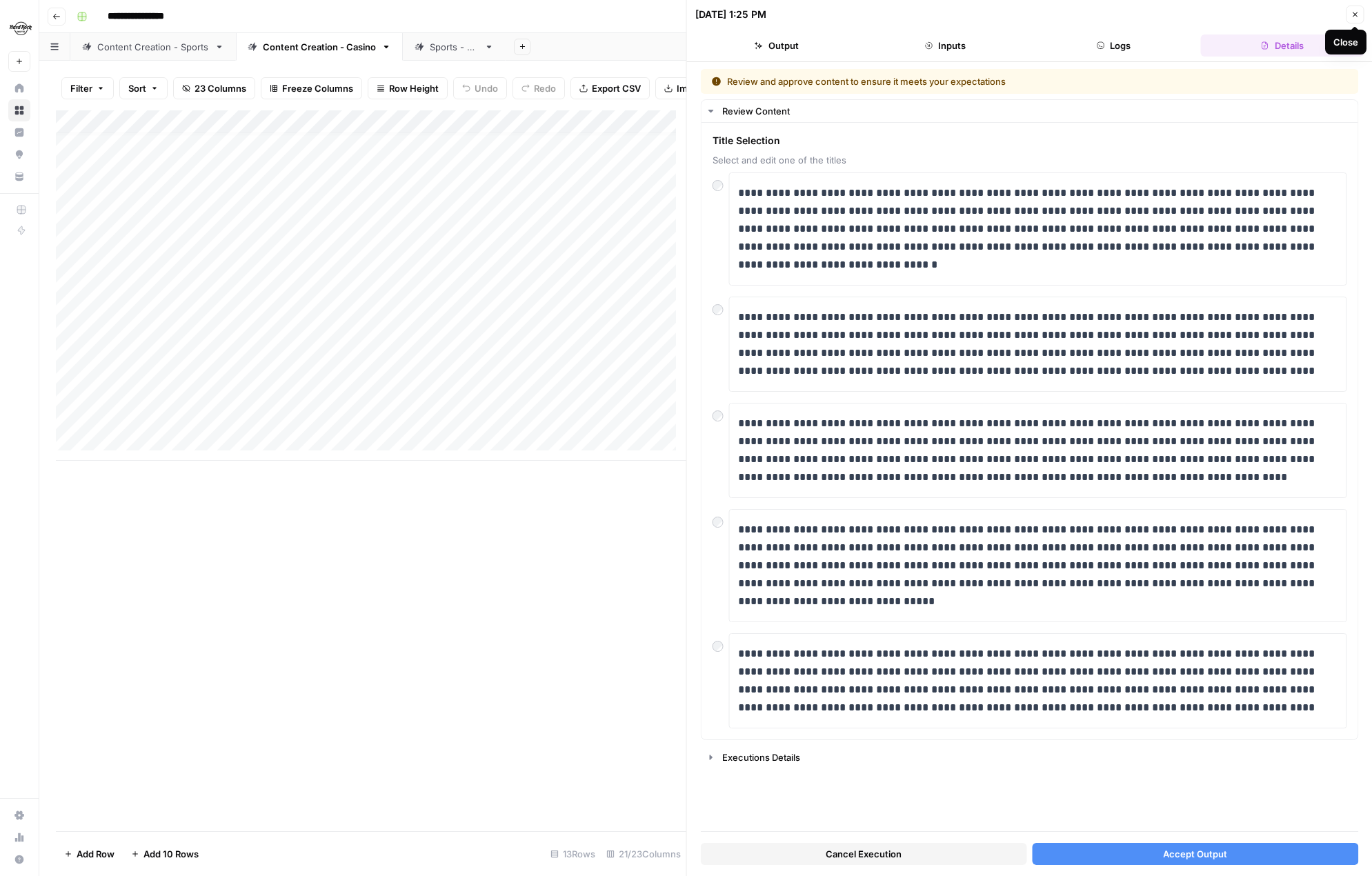
click at [1352, 14] on icon "button" at bounding box center [1354, 14] width 8 height 8
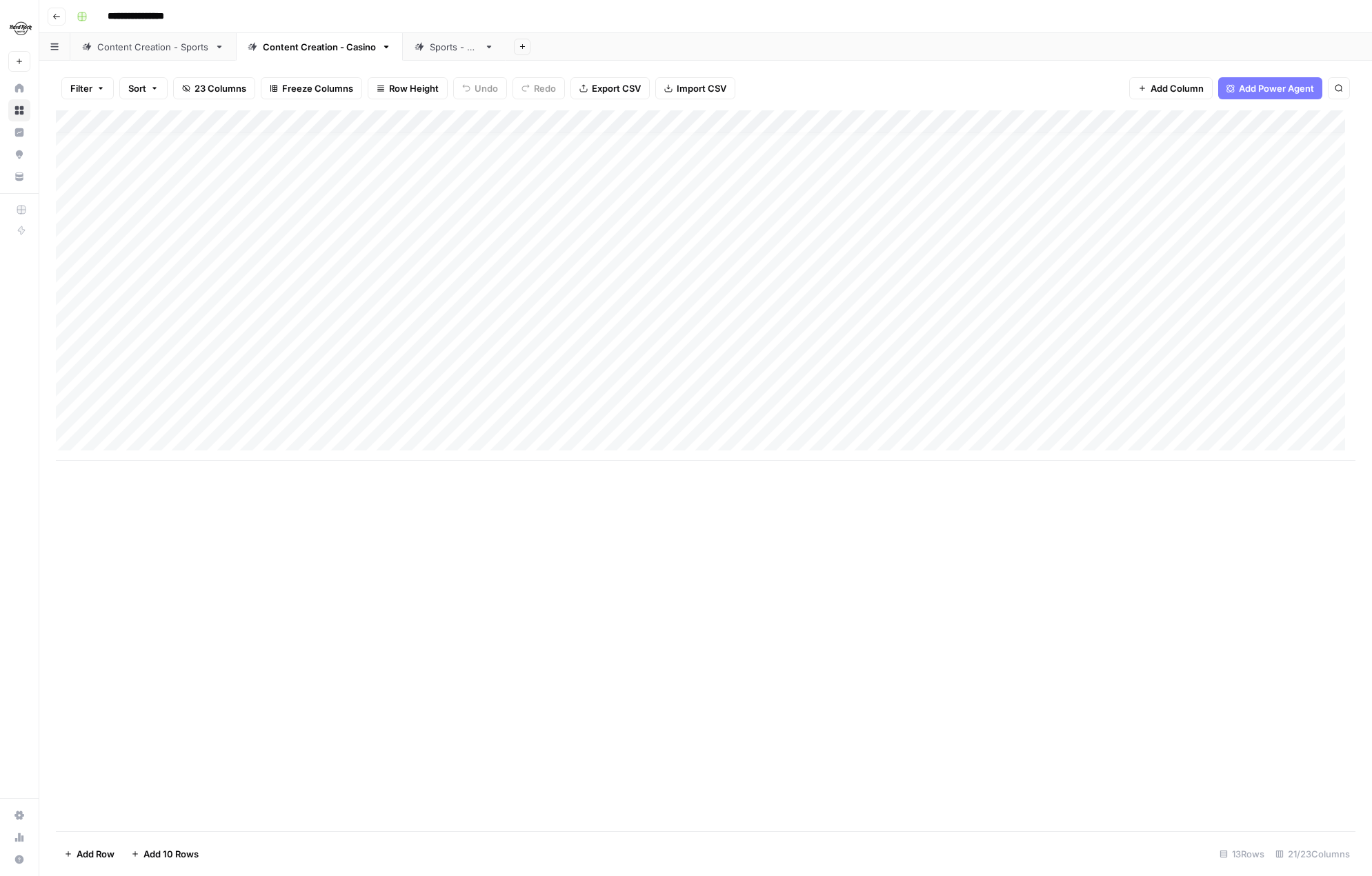
click at [227, 410] on div "Add Column" at bounding box center [705, 285] width 1299 height 350
click at [231, 411] on div "Add Column" at bounding box center [705, 285] width 1299 height 350
type textarea "**********"
click at [385, 538] on div "Add Column" at bounding box center [705, 470] width 1299 height 721
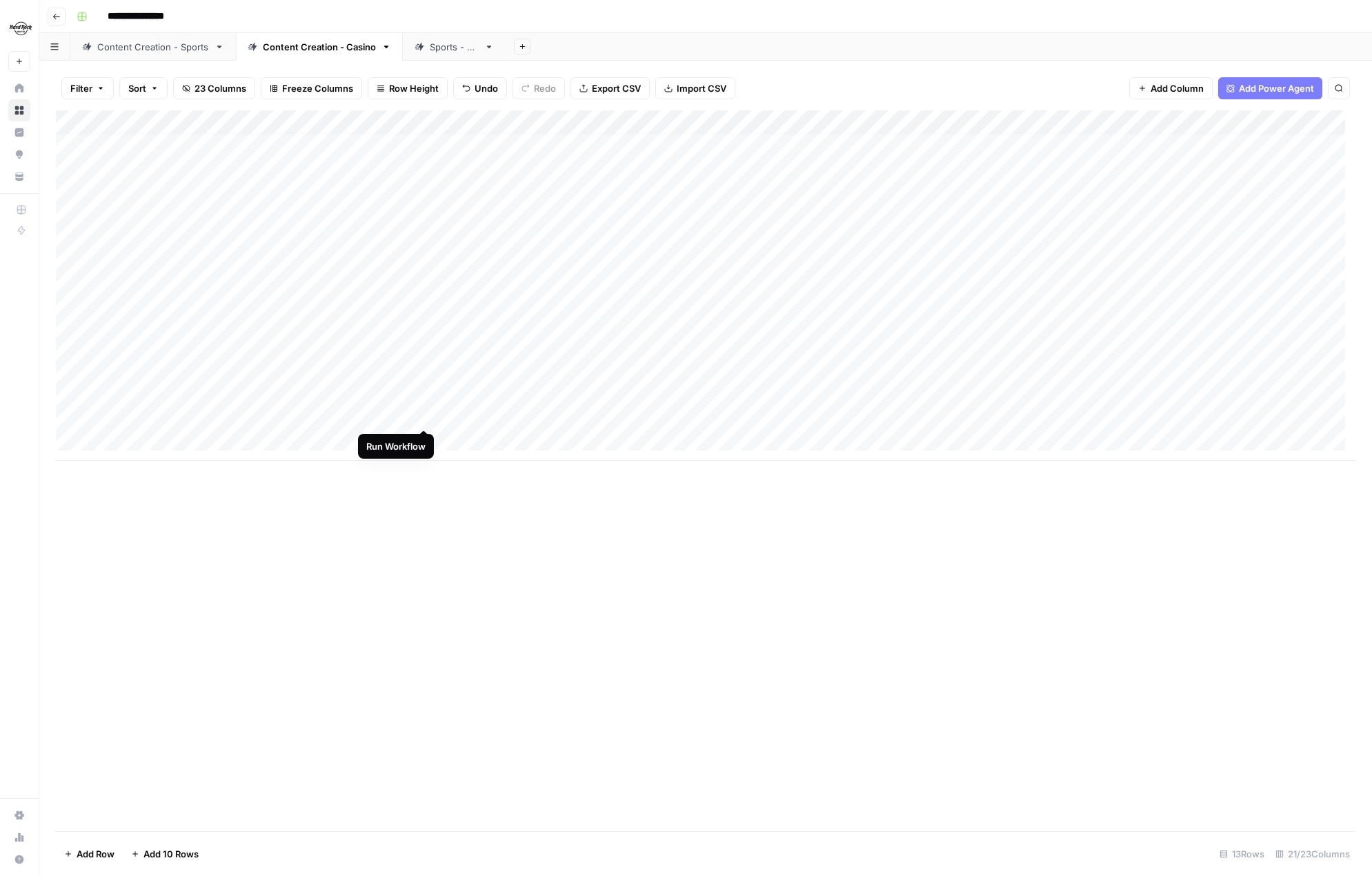
click at [426, 411] on div "Add Column" at bounding box center [705, 285] width 1299 height 350
click at [839, 414] on div "Add Column" at bounding box center [705, 285] width 1299 height 350
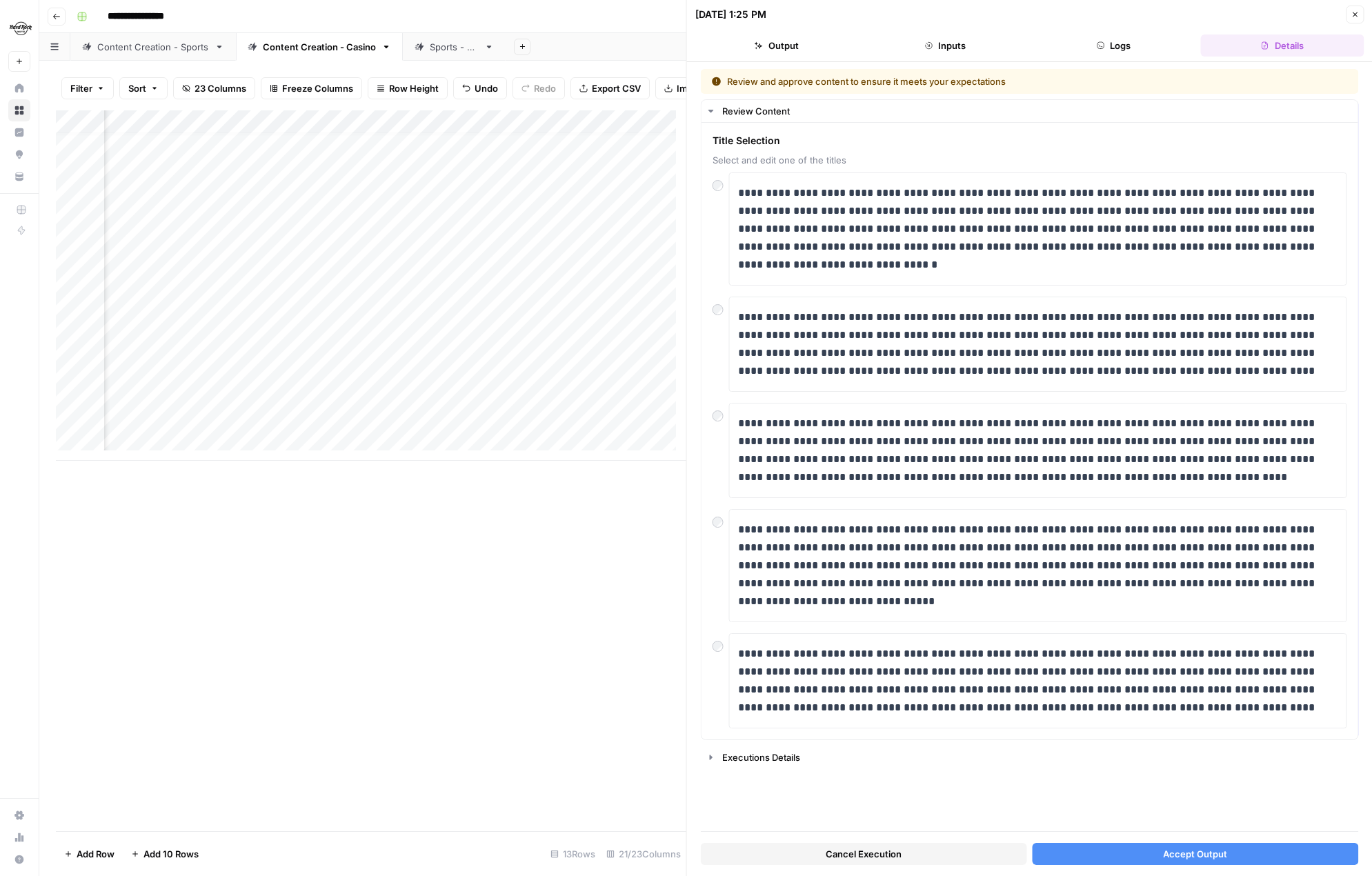
click at [1146, 848] on button "Accept Output" at bounding box center [1195, 853] width 327 height 22
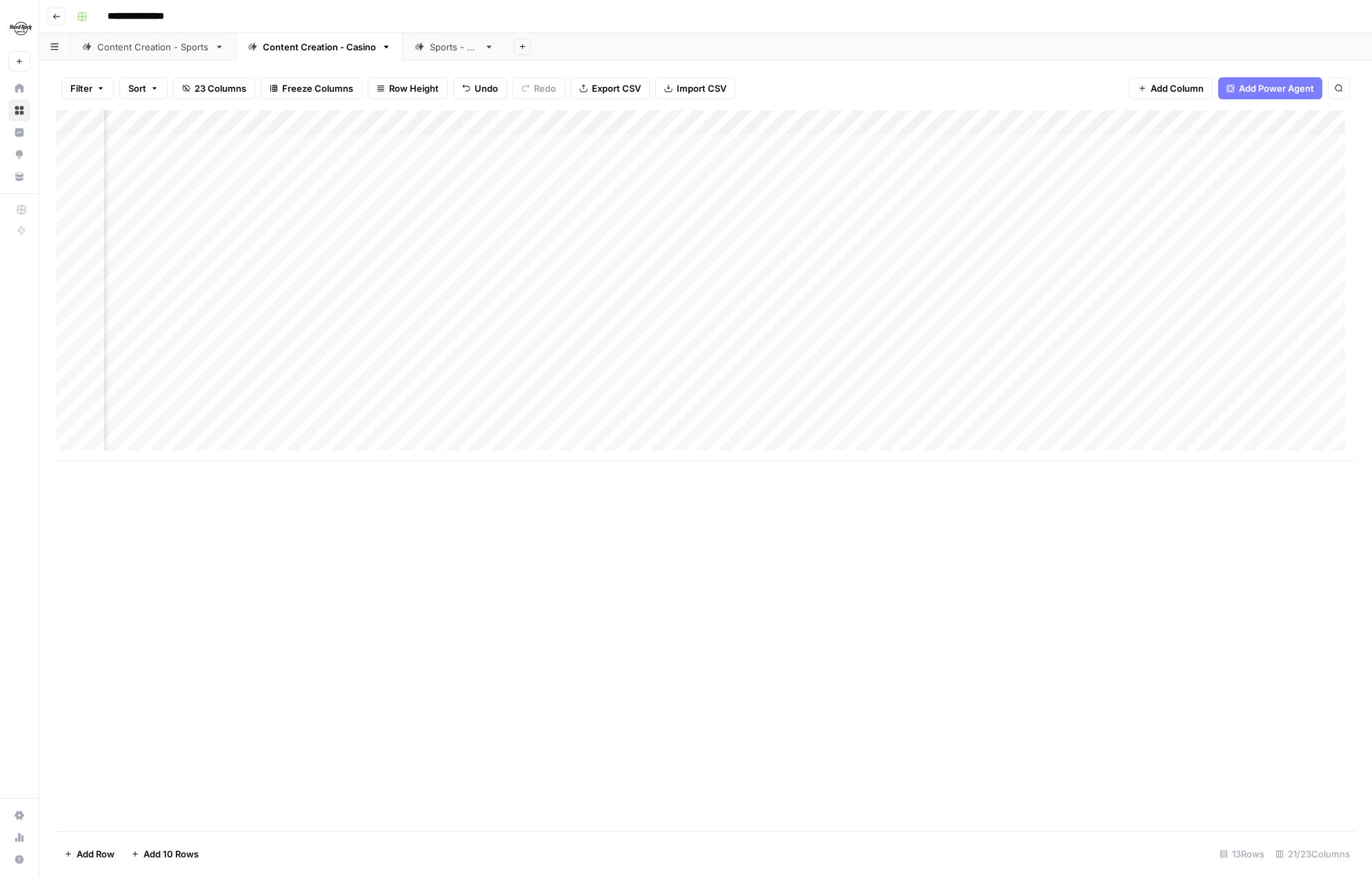
scroll to position [10, 1022]
click at [980, 341] on div "Add Column" at bounding box center [705, 285] width 1299 height 350
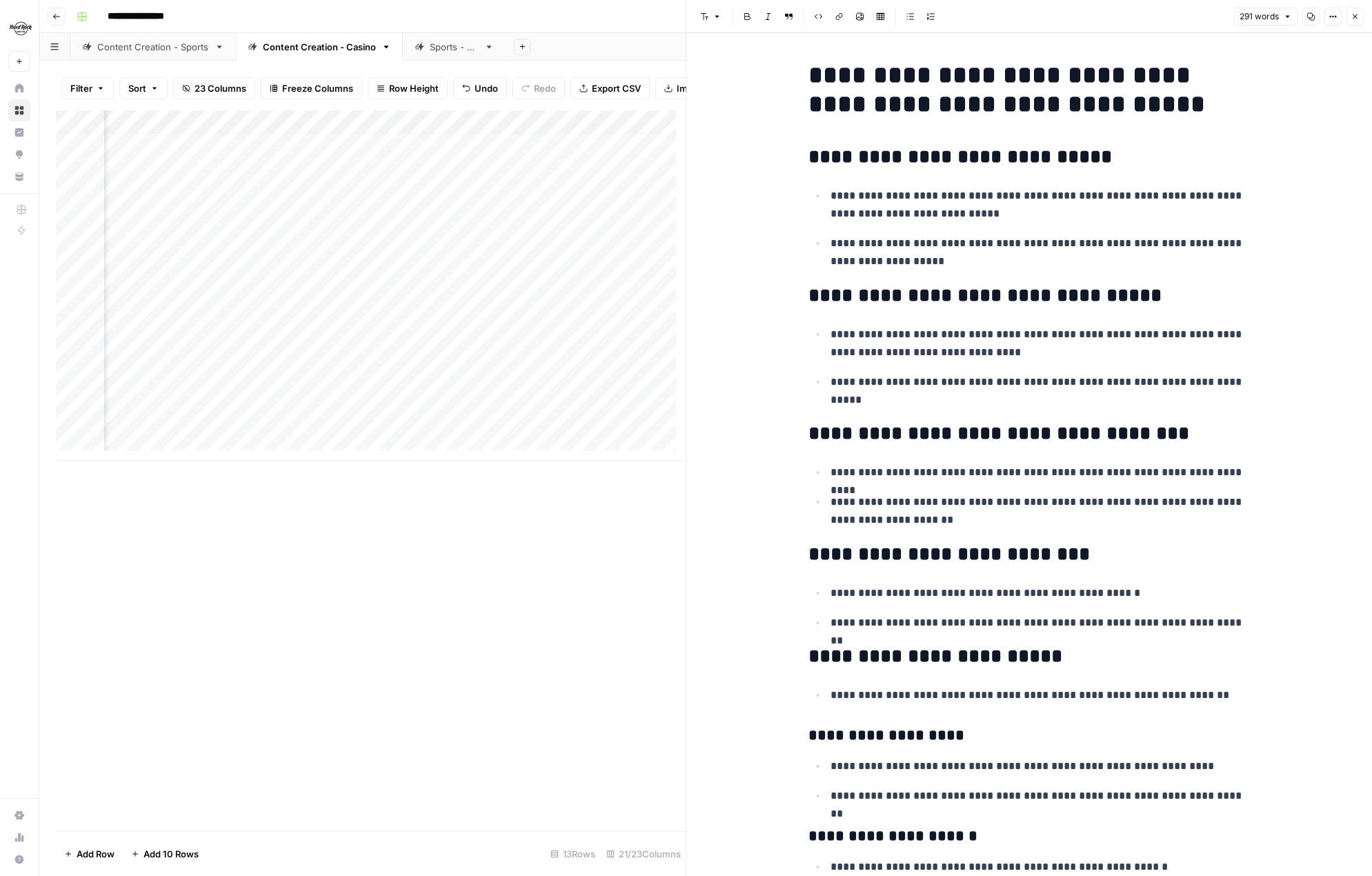
click at [1359, 16] on button "Close" at bounding box center [1355, 16] width 18 height 18
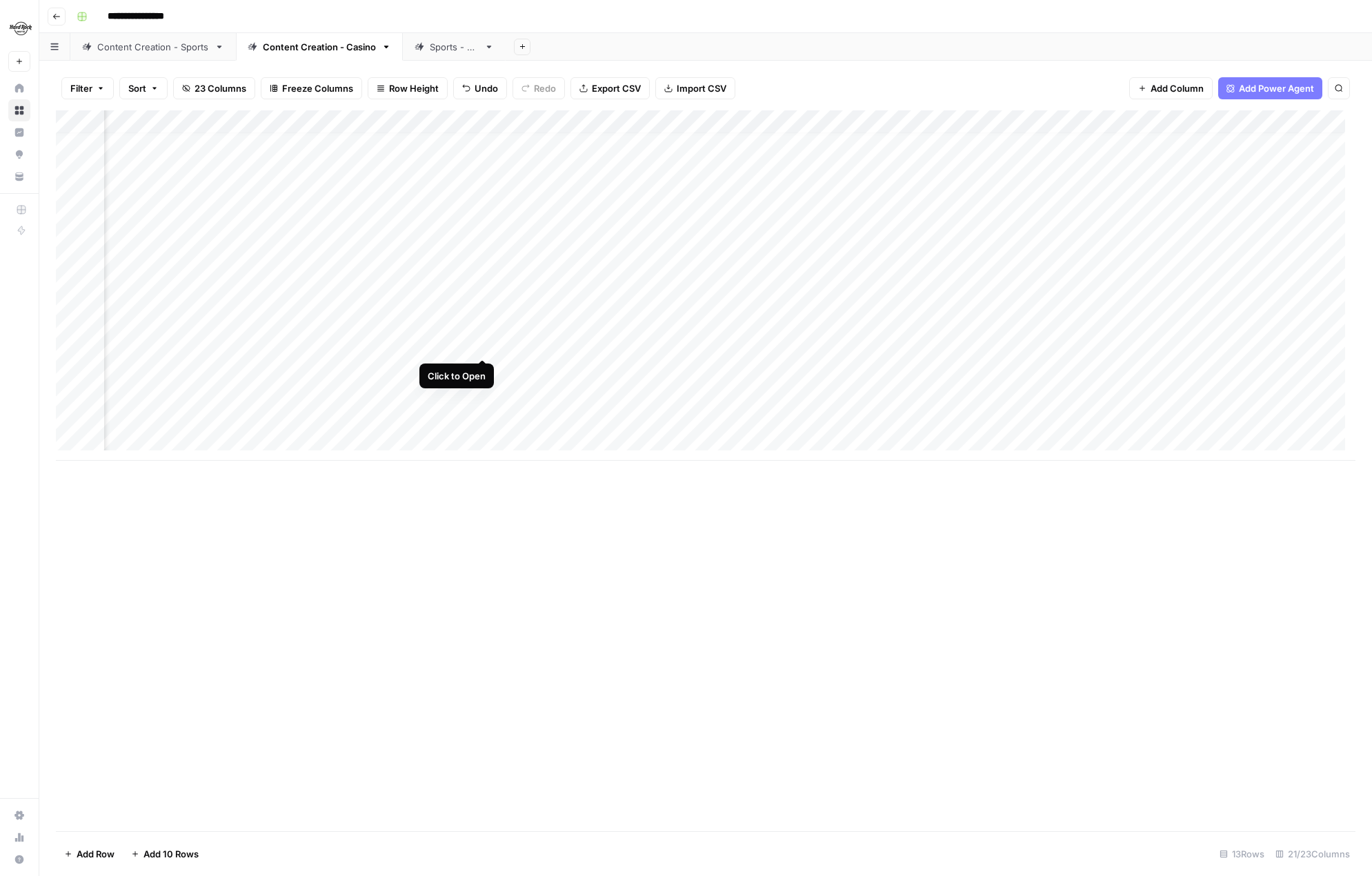
click at [480, 344] on div "Add Column" at bounding box center [705, 285] width 1299 height 350
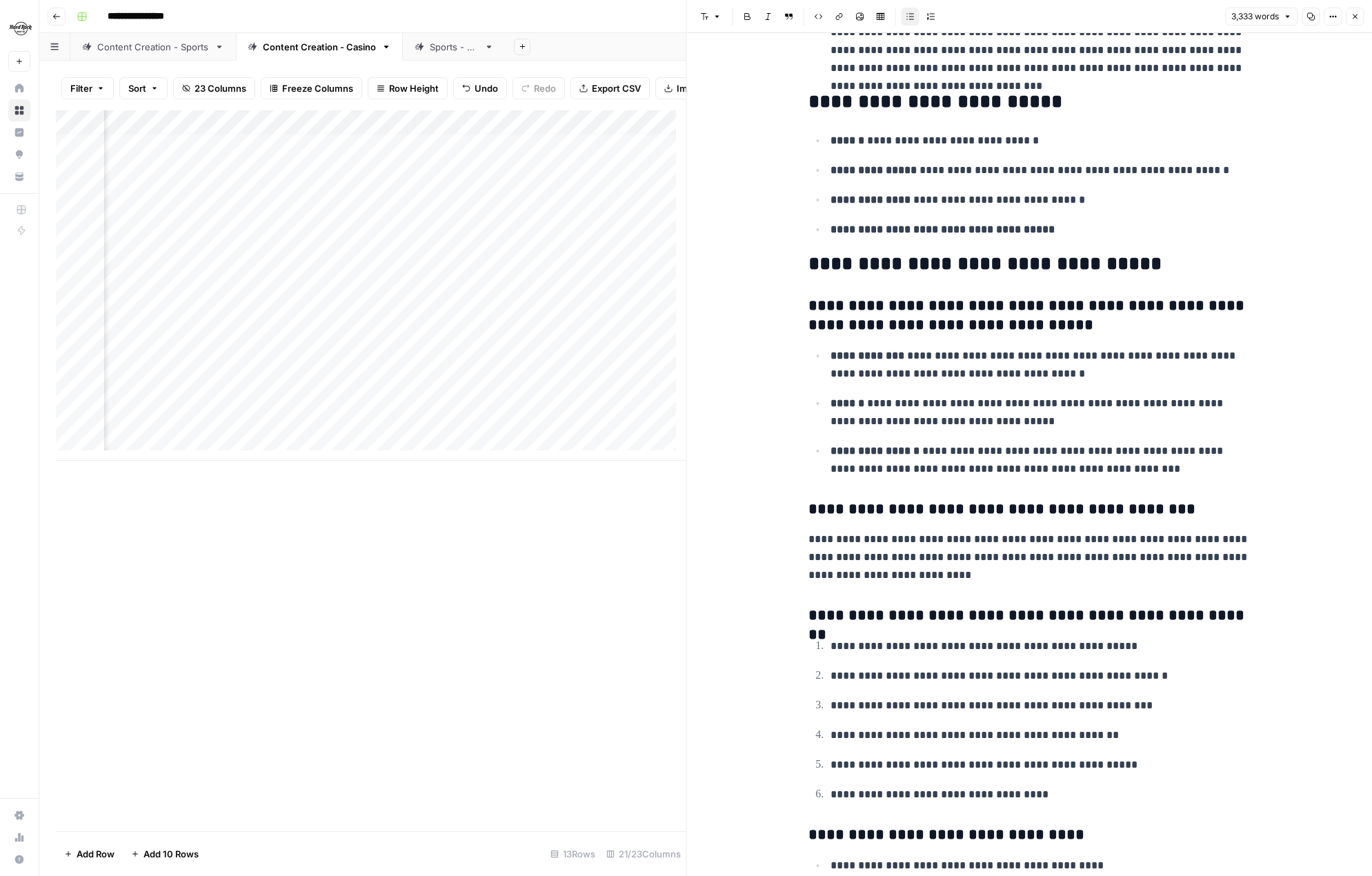
scroll to position [2414, 0]
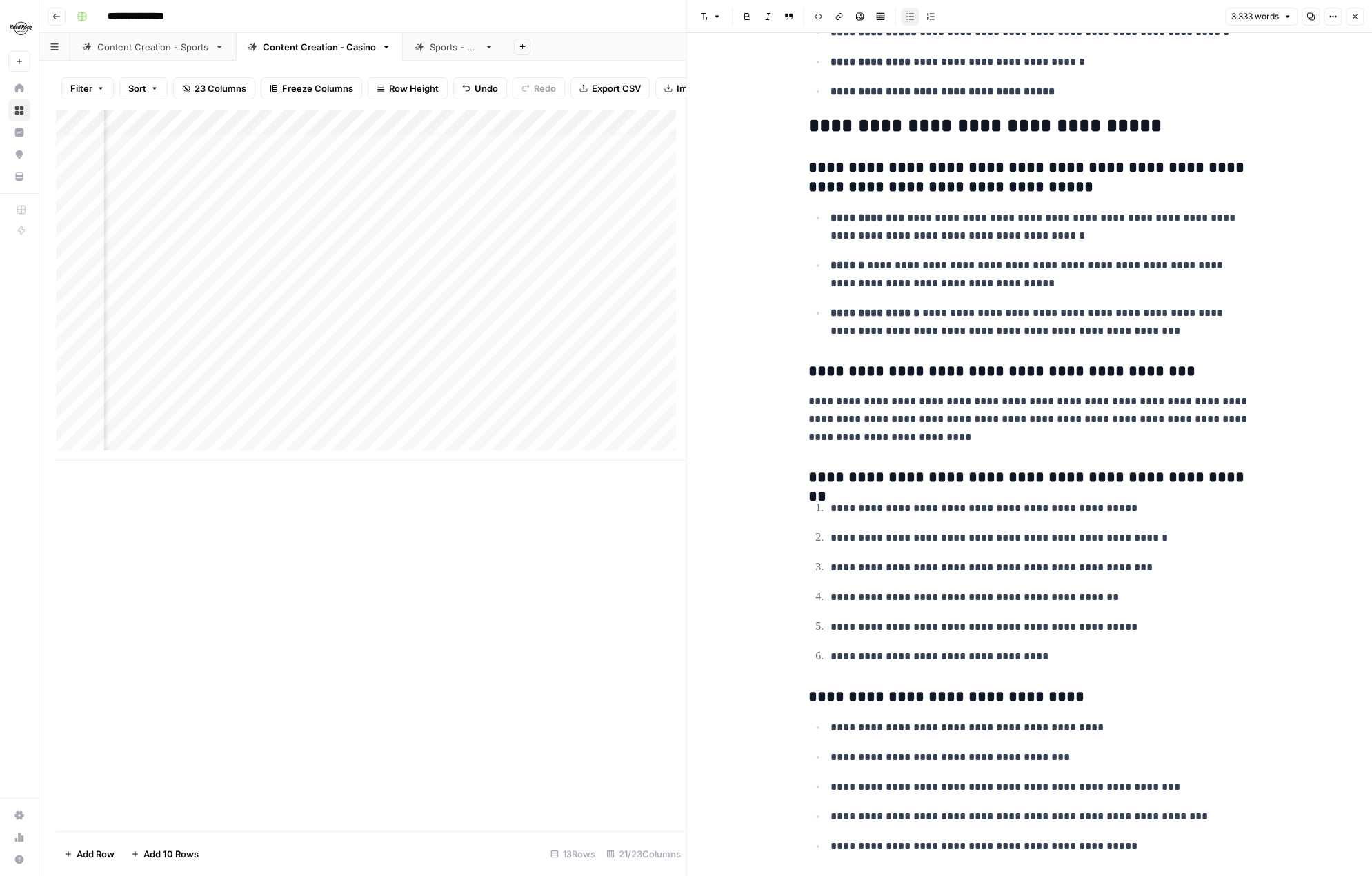
click at [1364, 20] on header "Font style Bold Italic Block quote Code block Link Image Insert Table Bulleted …" at bounding box center [1029, 16] width 686 height 33
click at [1358, 9] on button "Close" at bounding box center [1355, 16] width 18 height 18
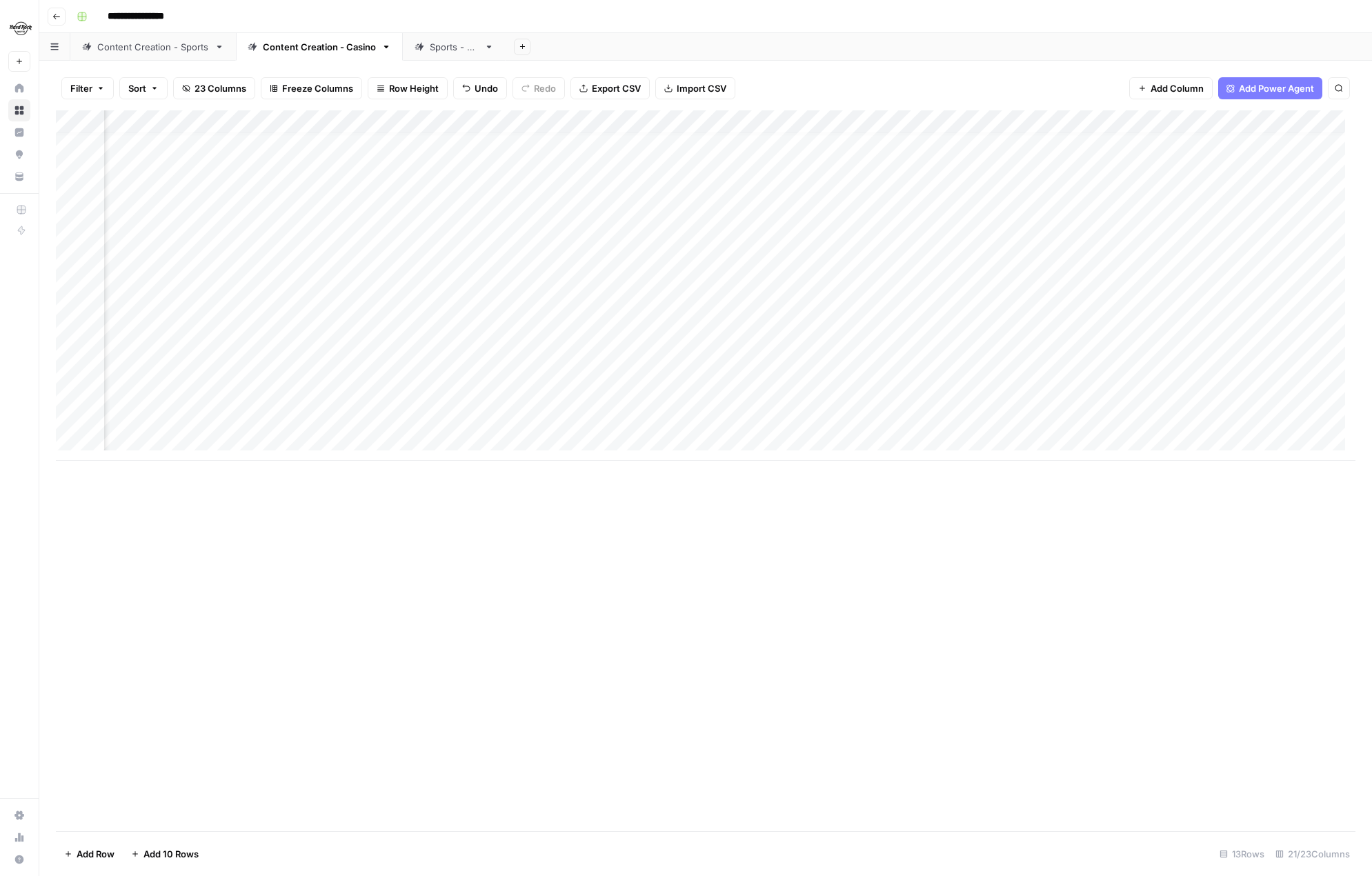
click at [1109, 346] on div "Add Column" at bounding box center [705, 285] width 1299 height 350
click at [1196, 275] on div "Add Column" at bounding box center [705, 285] width 1299 height 350
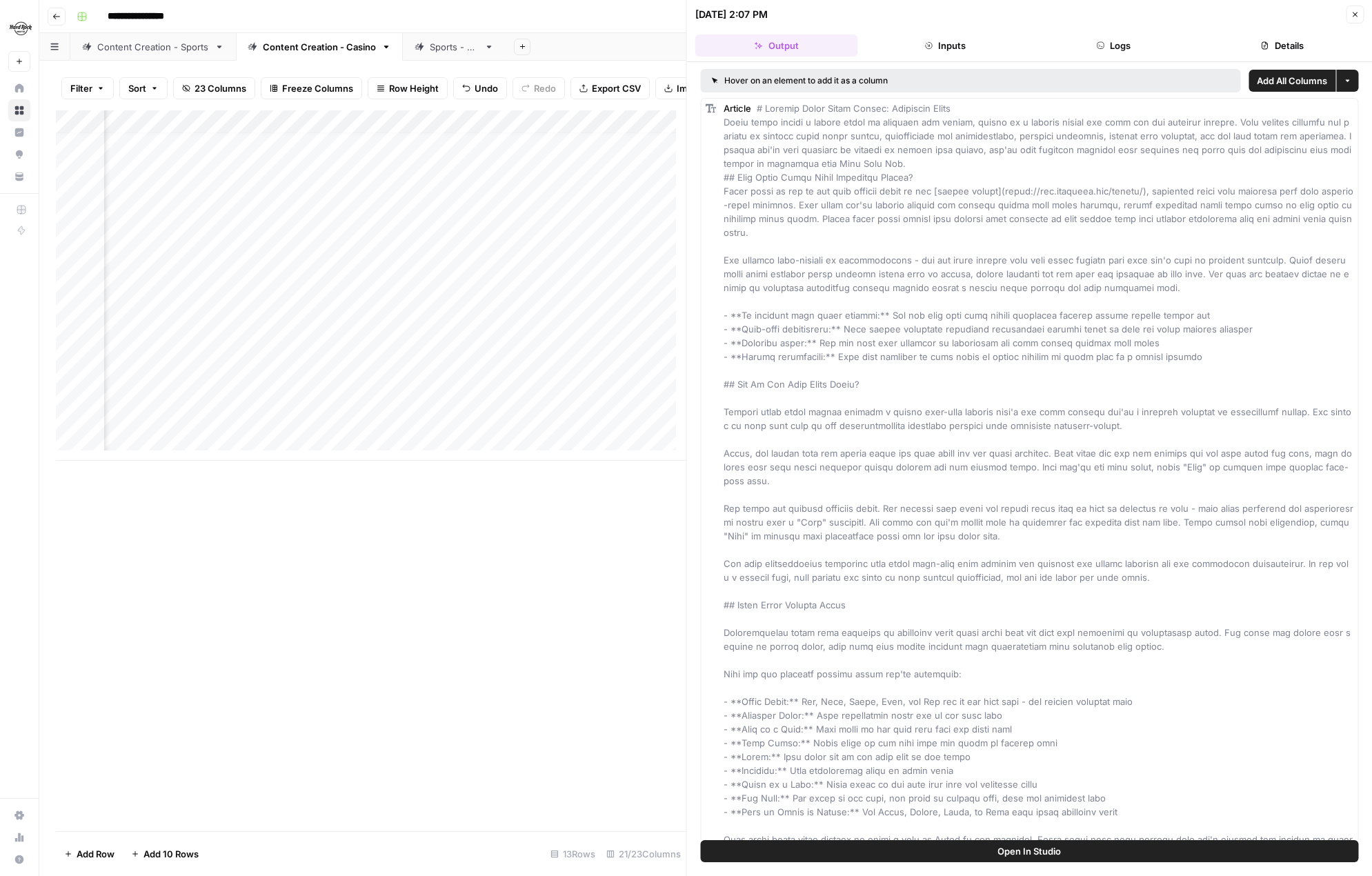
click at [1352, 14] on icon "button" at bounding box center [1354, 14] width 8 height 8
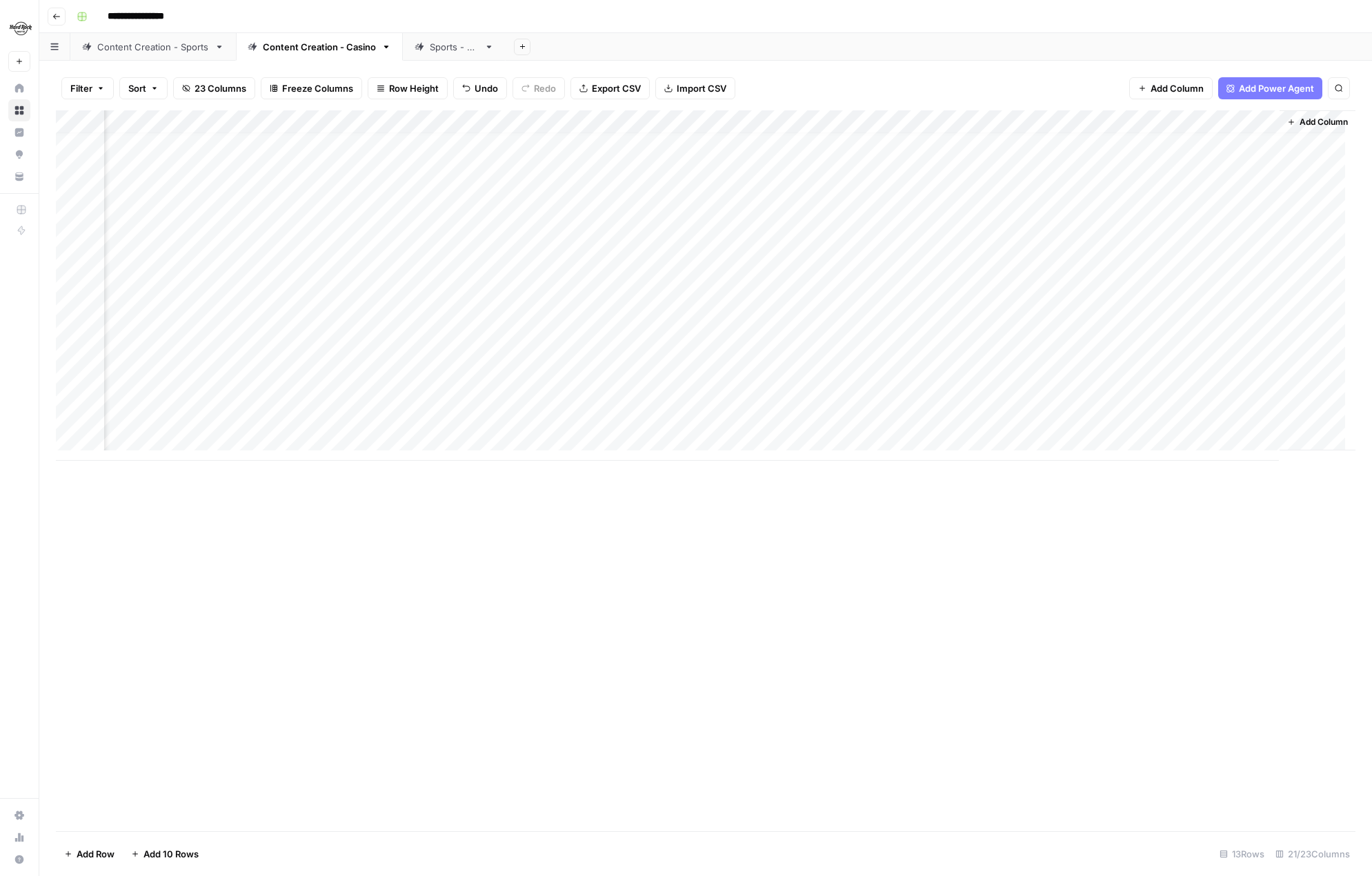
scroll to position [10, 1727]
click at [757, 273] on div "Add Column" at bounding box center [705, 285] width 1299 height 350
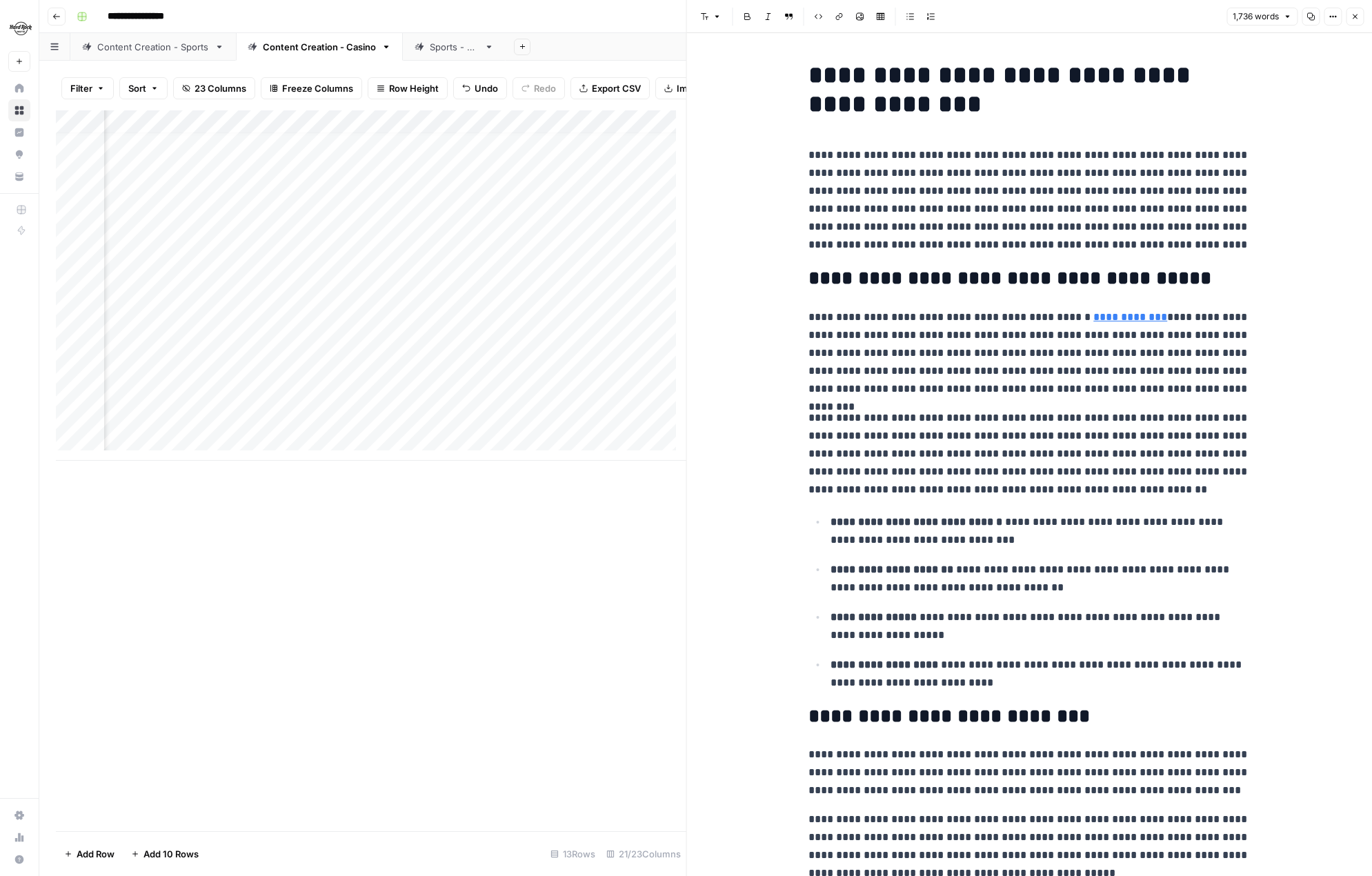
click at [1352, 15] on icon "button" at bounding box center [1354, 16] width 8 height 8
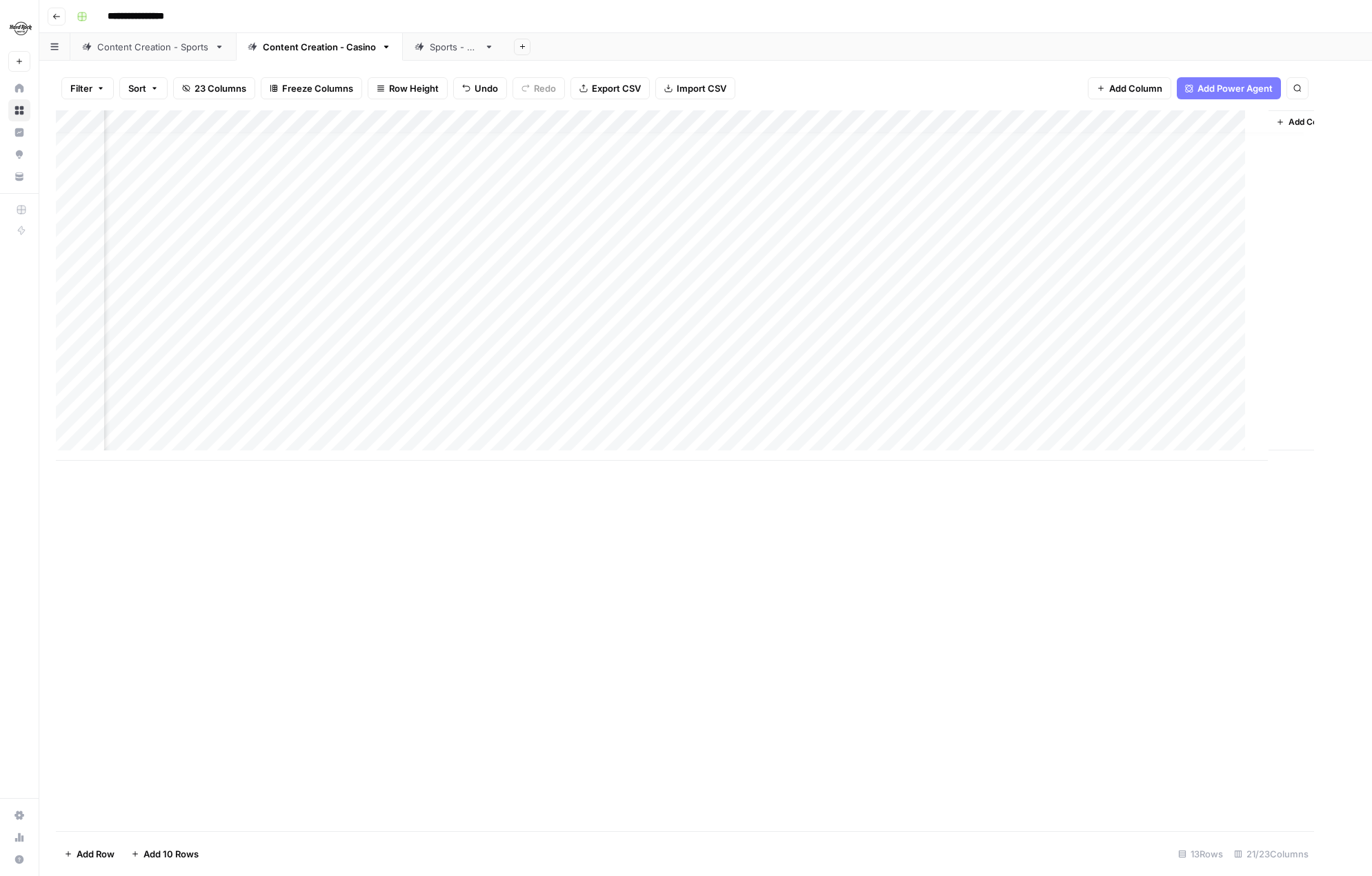
scroll to position [10, 1711]
click at [757, 178] on div "Add Column" at bounding box center [705, 285] width 1299 height 350
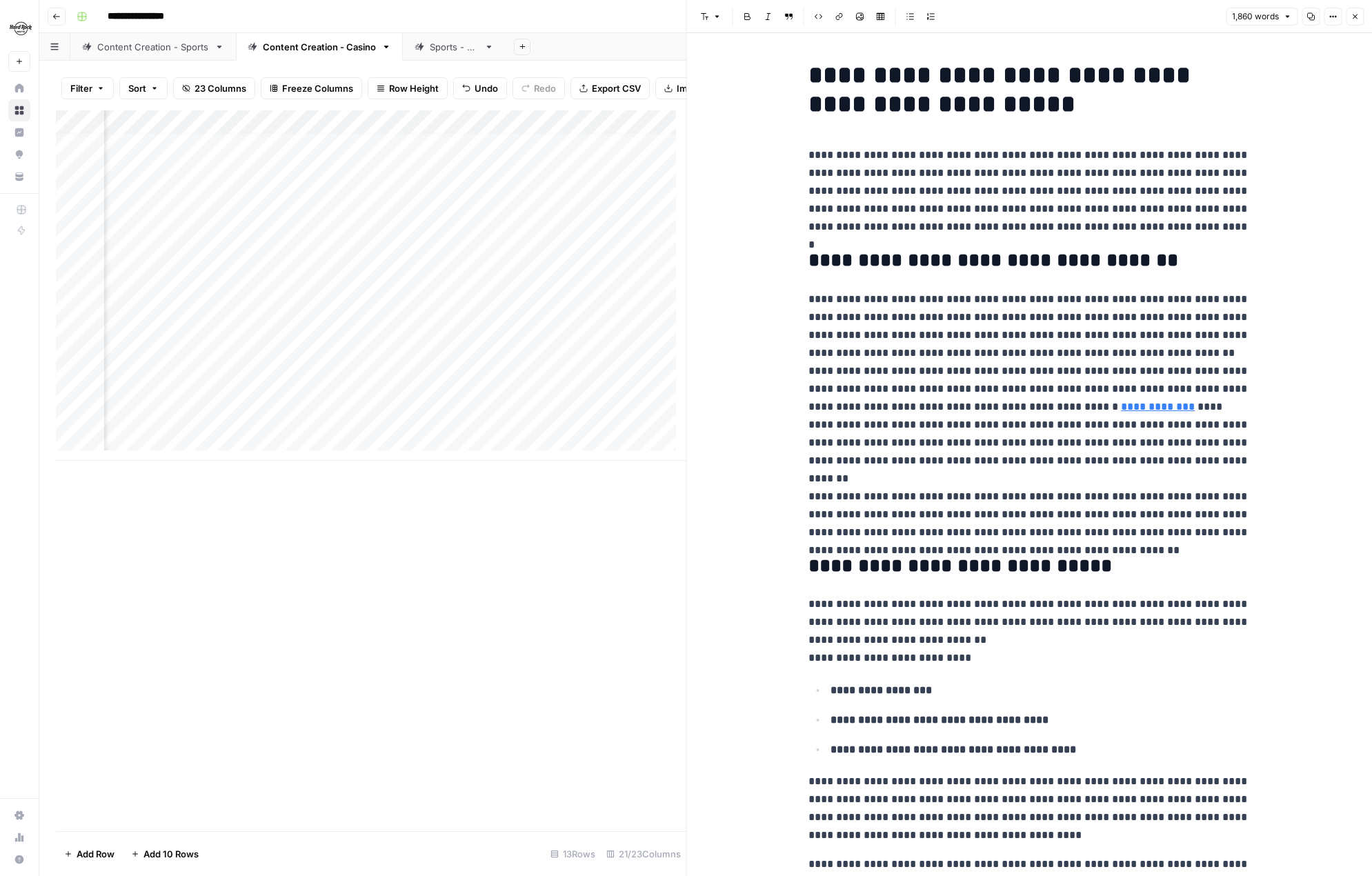
click at [1358, 16] on span "Close" at bounding box center [1358, 16] width 1 height 1
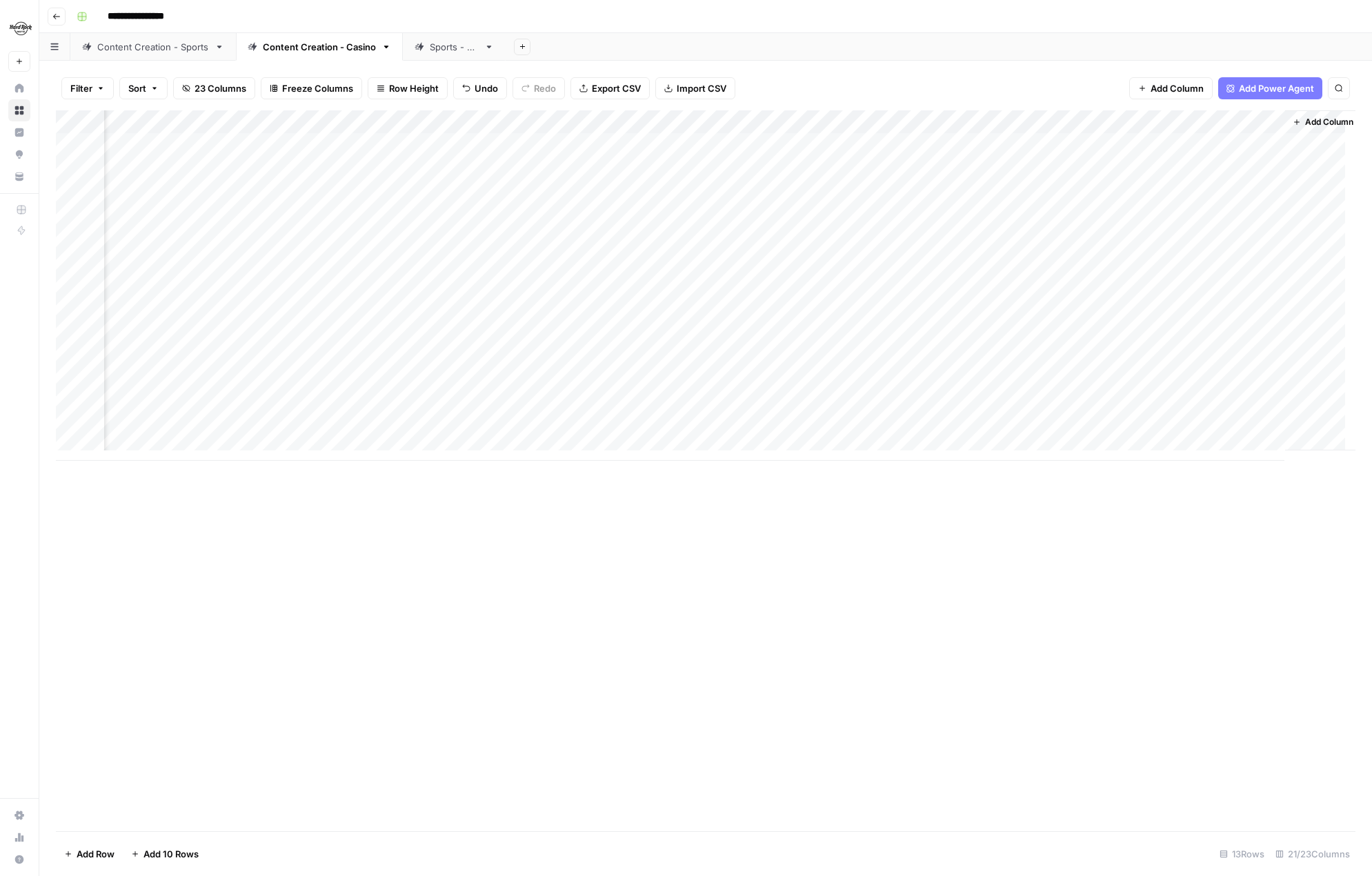
scroll to position [0, 1711]
click at [759, 163] on div "Add Column" at bounding box center [705, 285] width 1299 height 350
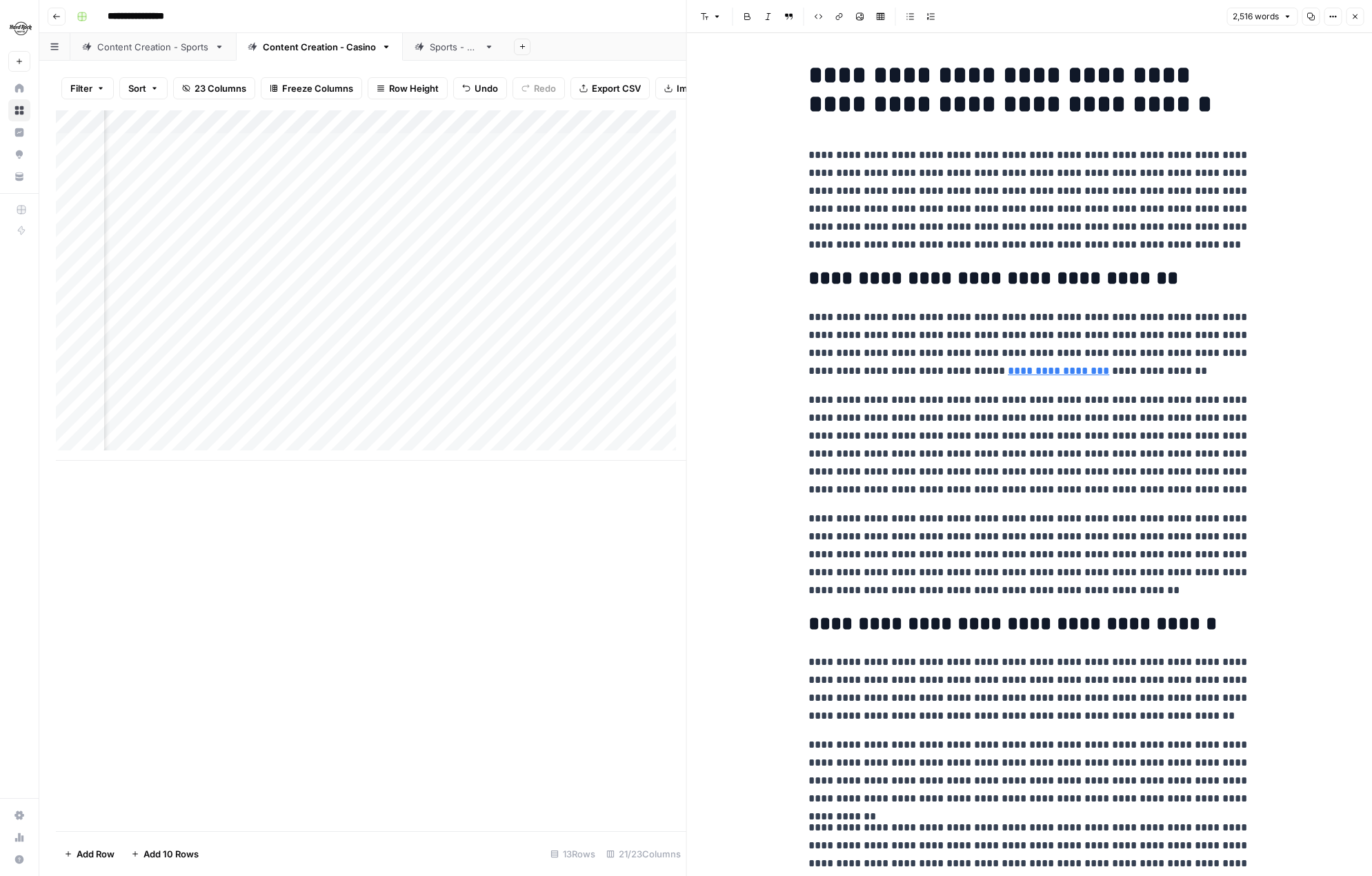
click at [1352, 13] on icon "button" at bounding box center [1354, 16] width 8 height 8
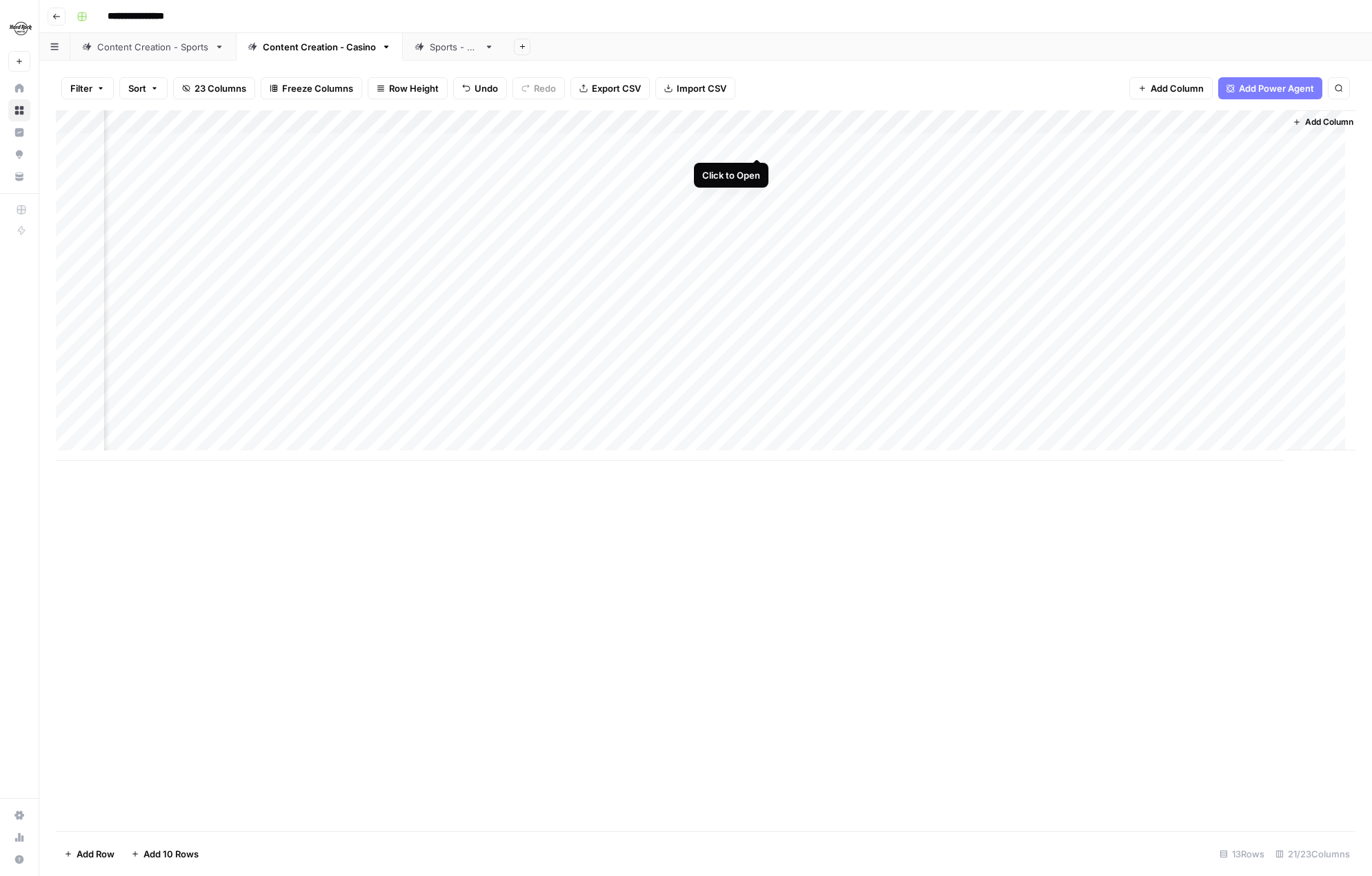
click at [757, 144] on div "Add Column" at bounding box center [705, 285] width 1299 height 350
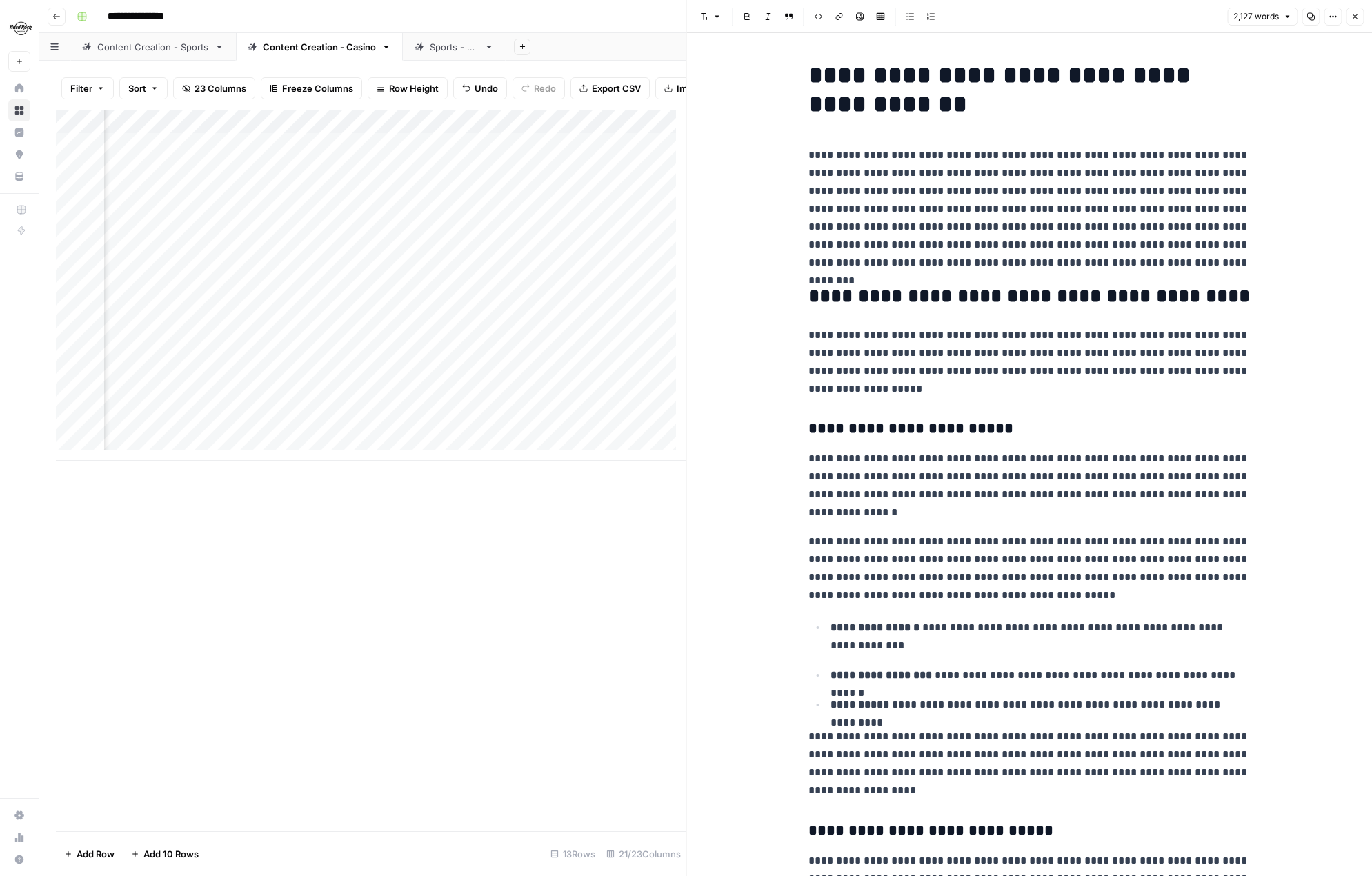
click at [1353, 16] on icon "button" at bounding box center [1354, 16] width 8 height 8
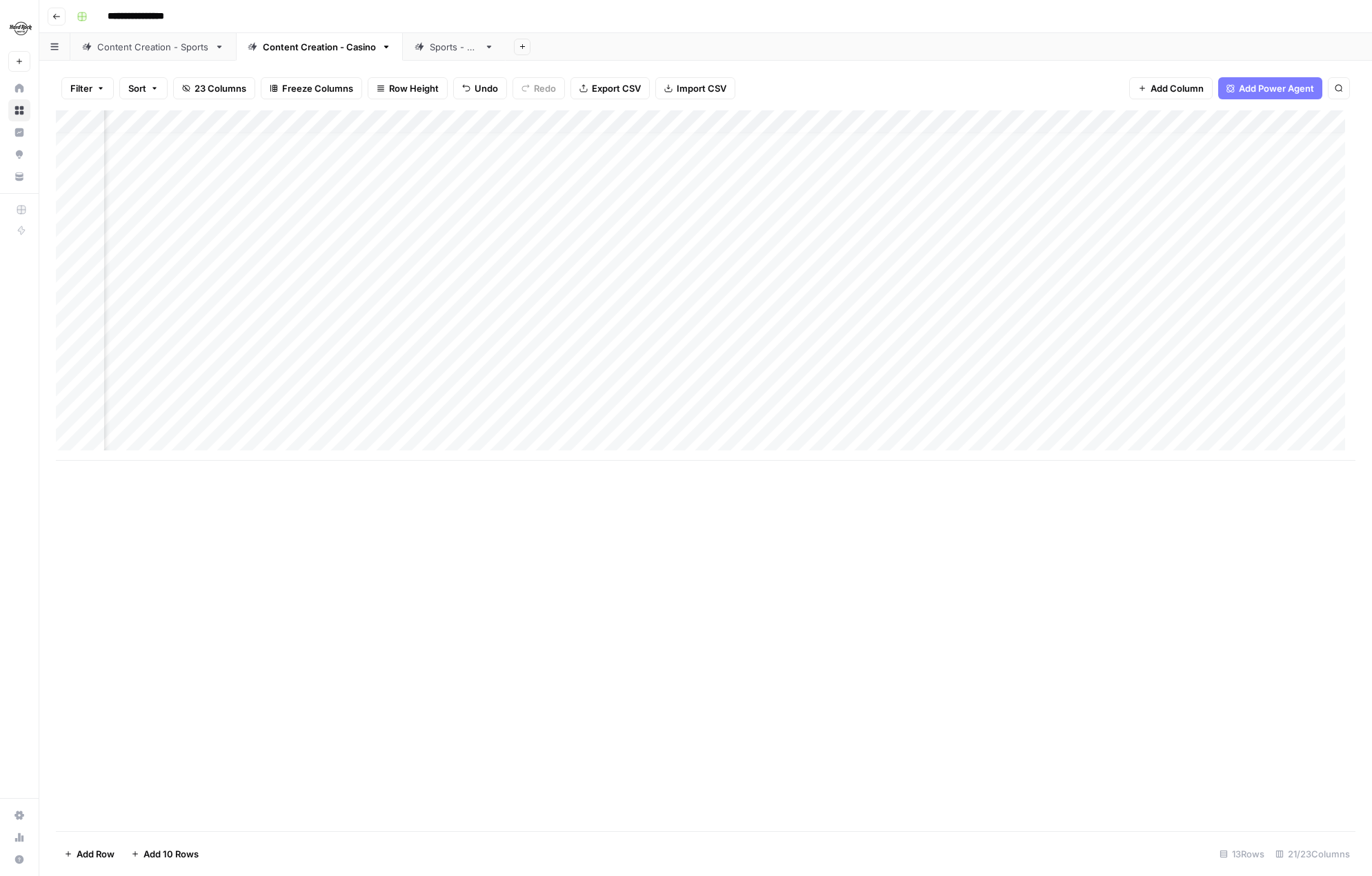
scroll to position [10, 298]
click at [300, 604] on div "Add Column" at bounding box center [705, 470] width 1299 height 721
click at [857, 415] on div "Add Column" at bounding box center [705, 285] width 1299 height 350
click at [1208, 342] on div "Add Column" at bounding box center [705, 285] width 1299 height 350
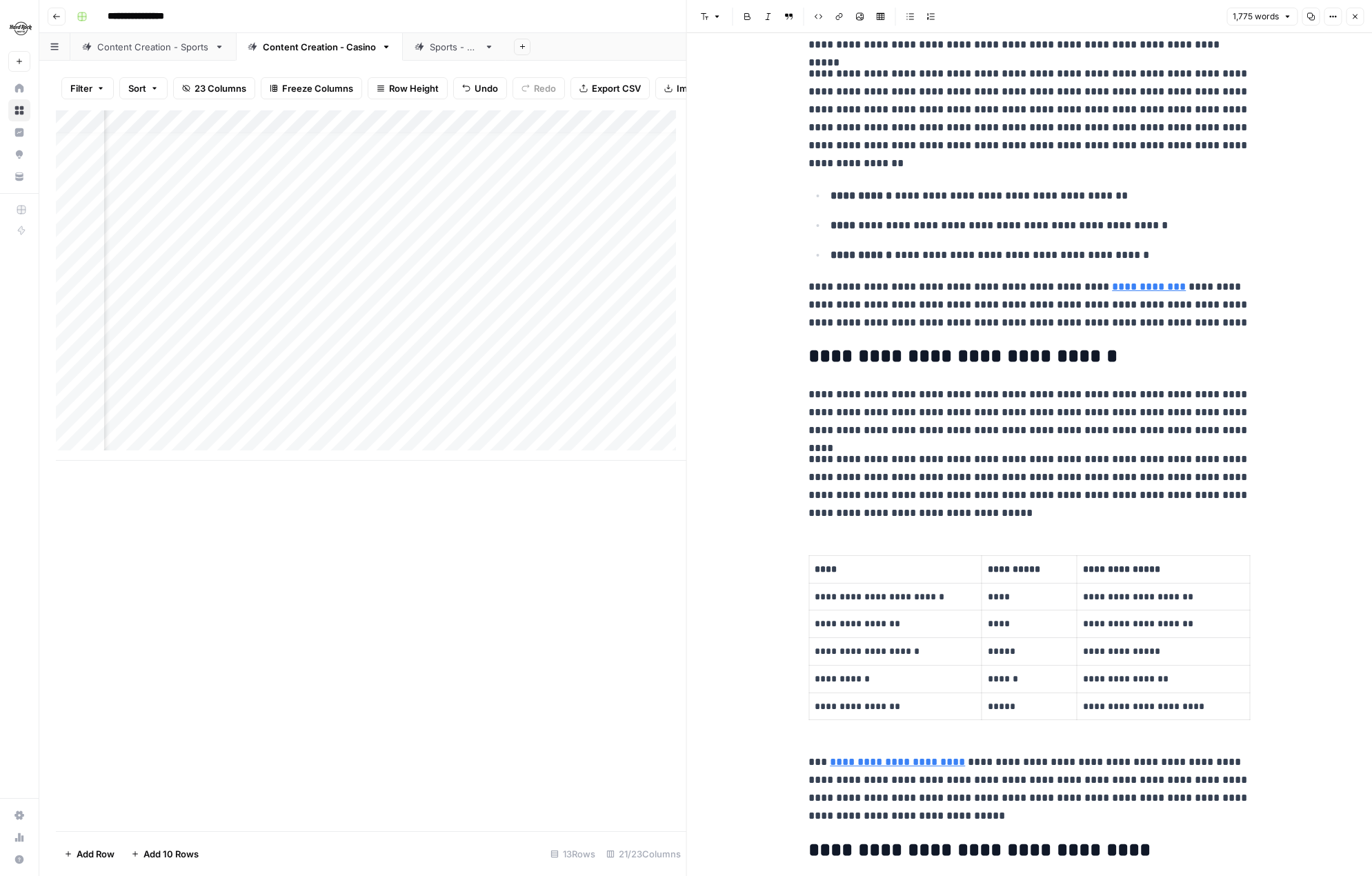
scroll to position [276, 0]
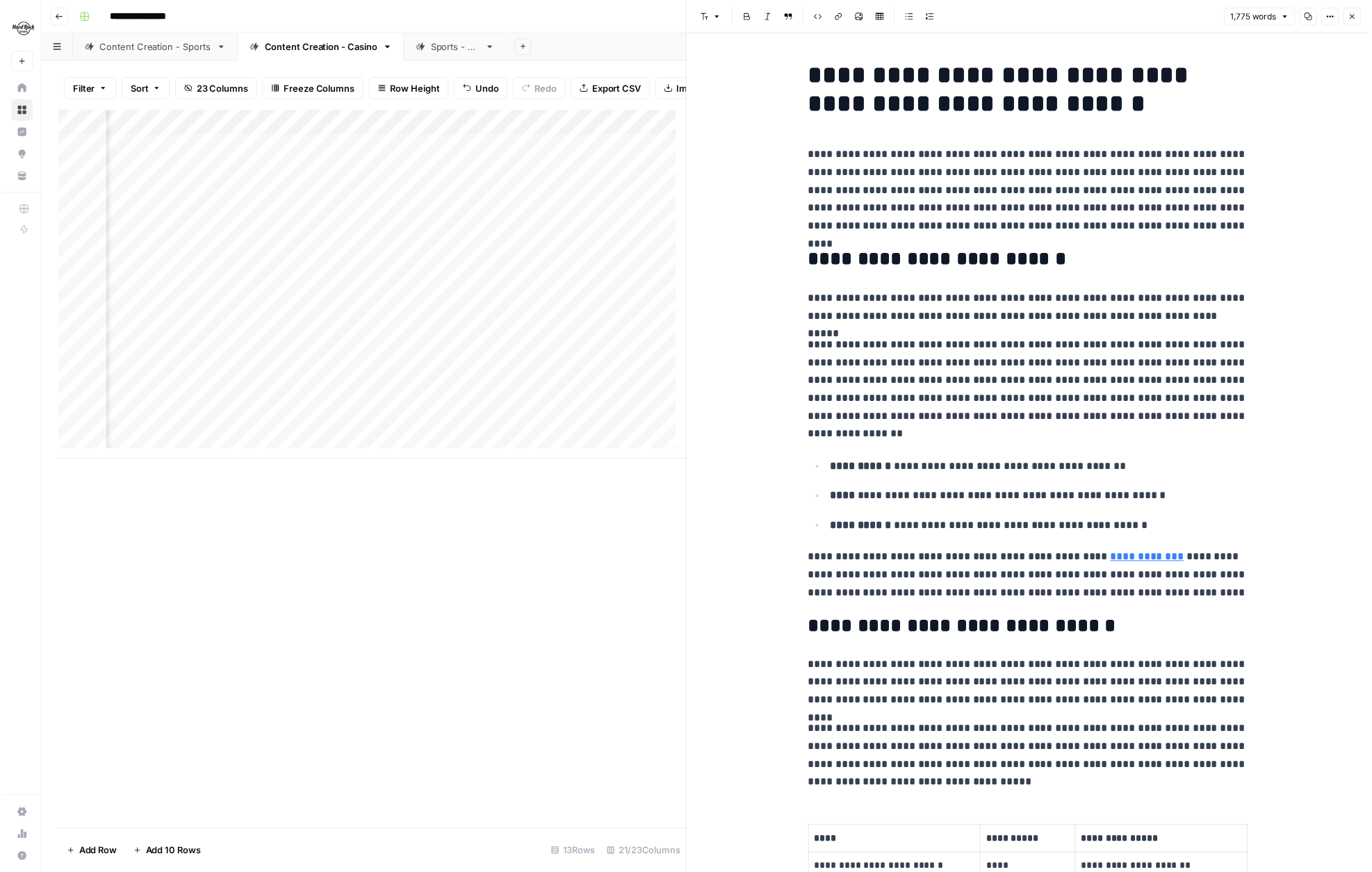
scroll to position [10, 2416]
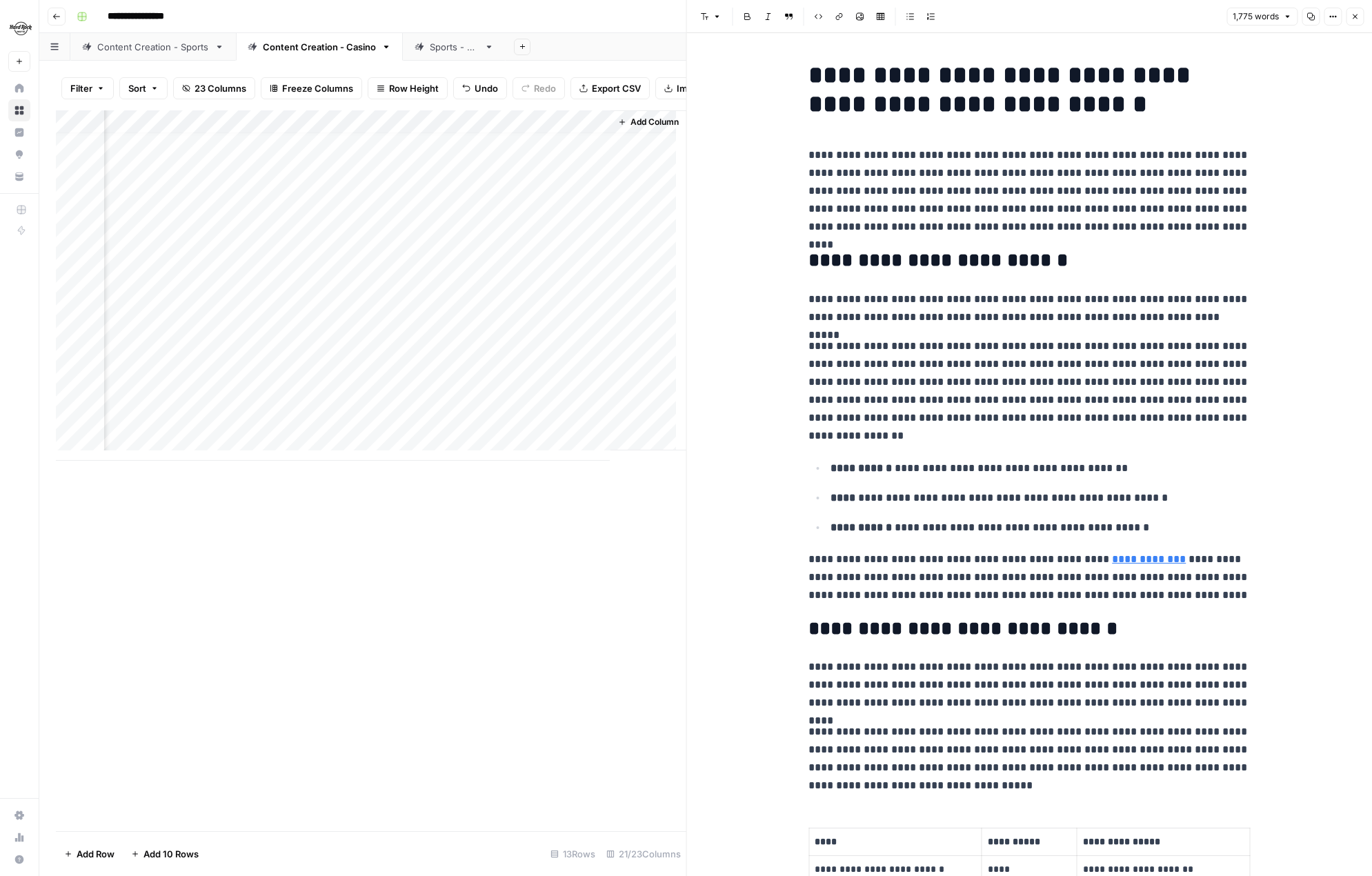
click at [1357, 11] on button "Close" at bounding box center [1355, 16] width 18 height 18
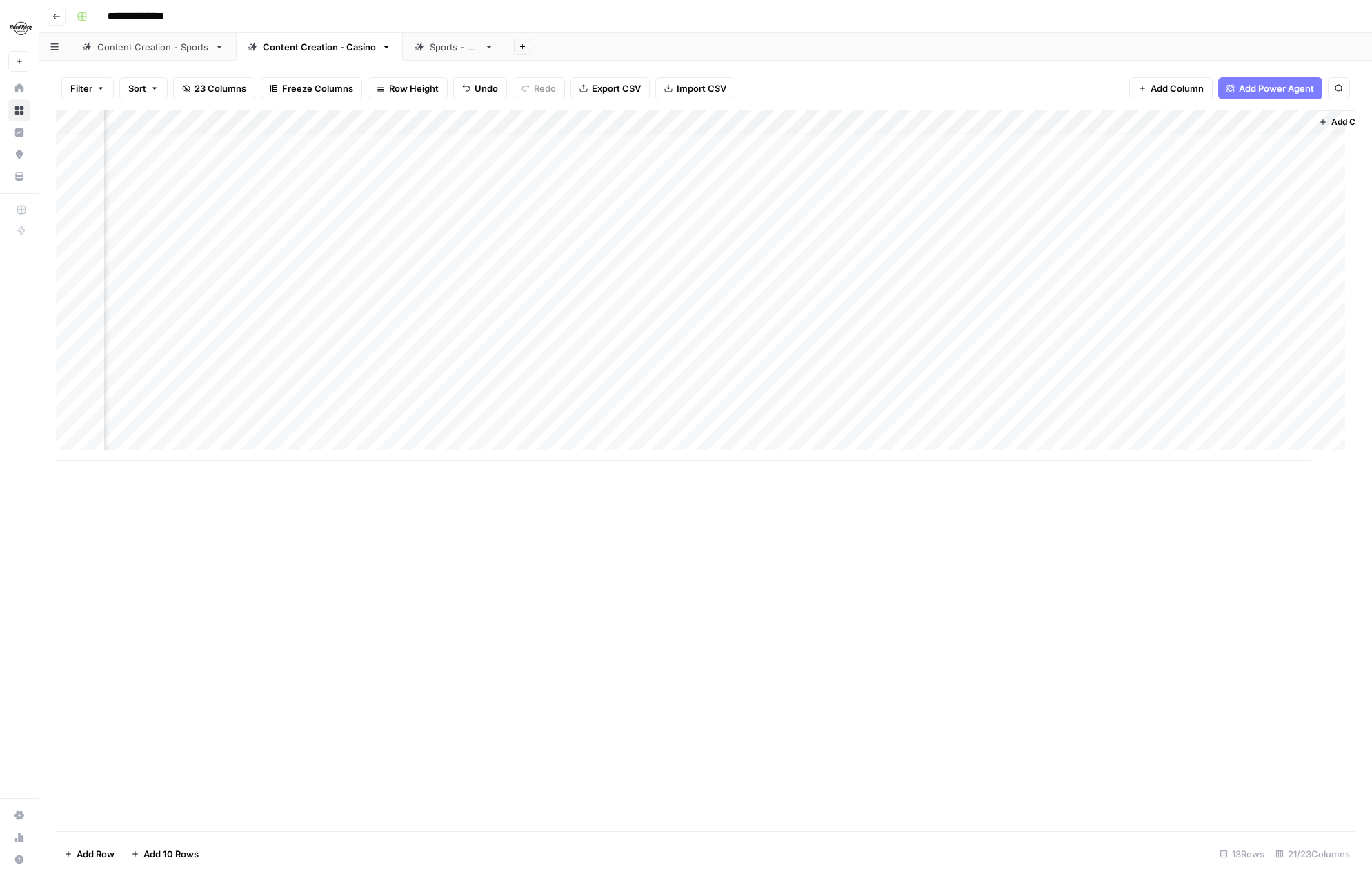
scroll to position [10, 1727]
click at [1082, 342] on div "Add Column" at bounding box center [705, 285] width 1299 height 350
click at [1250, 345] on div "Add Column" at bounding box center [705, 285] width 1299 height 350
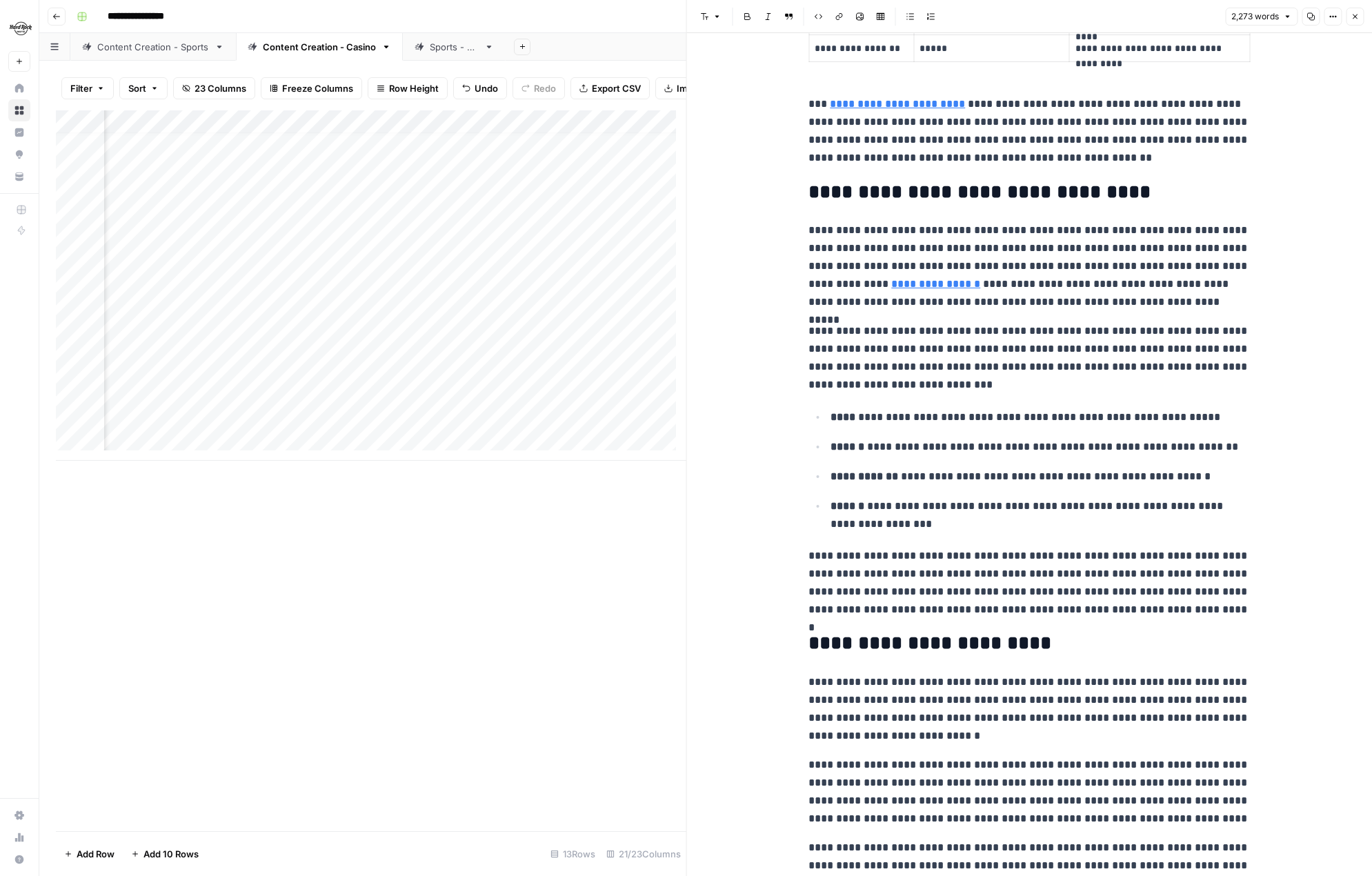
scroll to position [2000, 0]
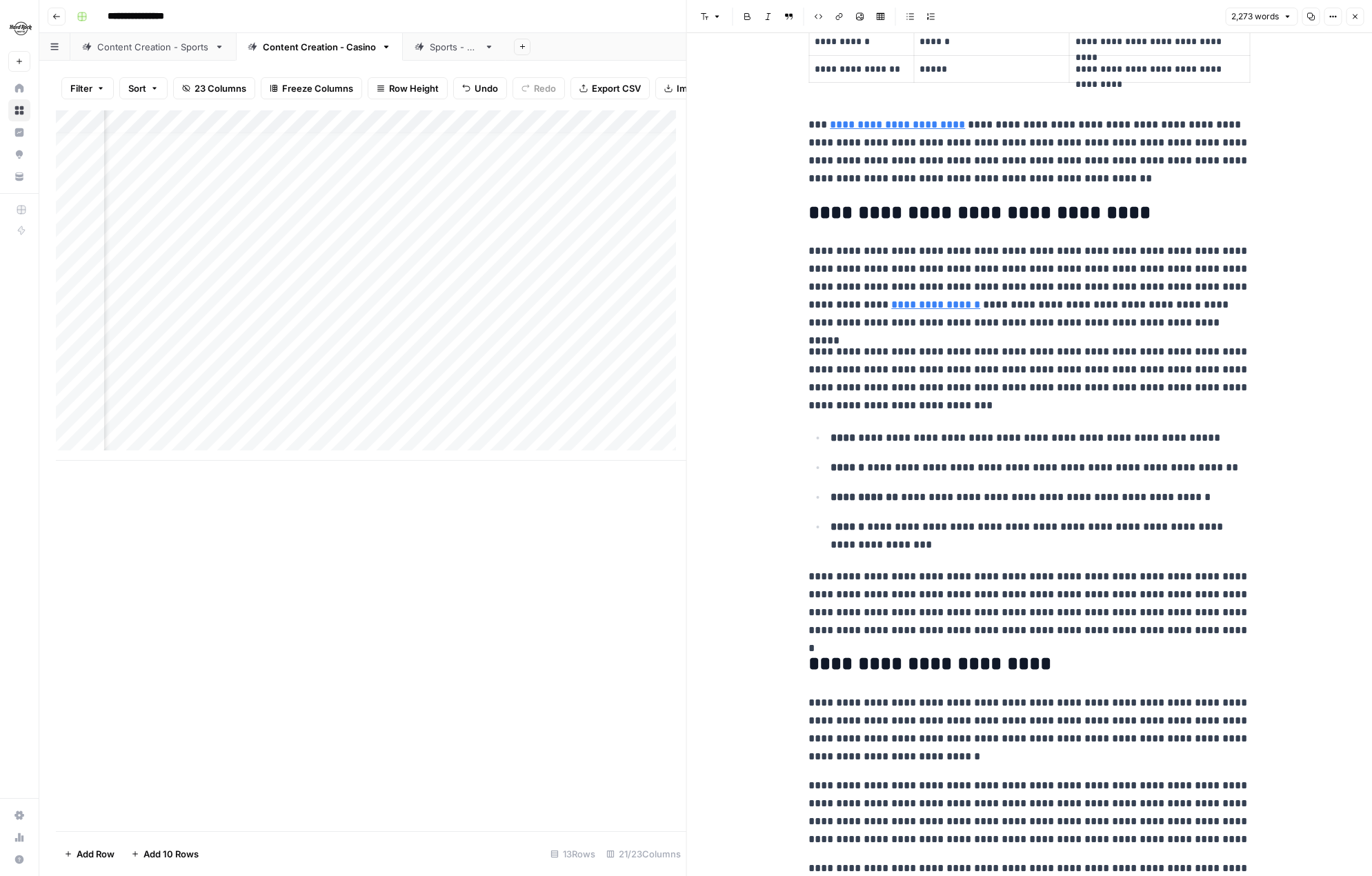
click at [953, 366] on p "**********" at bounding box center [1028, 379] width 441 height 72
click at [891, 300] on link "**********" at bounding box center [935, 304] width 89 height 10
click at [1001, 269] on icon at bounding box center [1003, 266] width 8 height 8
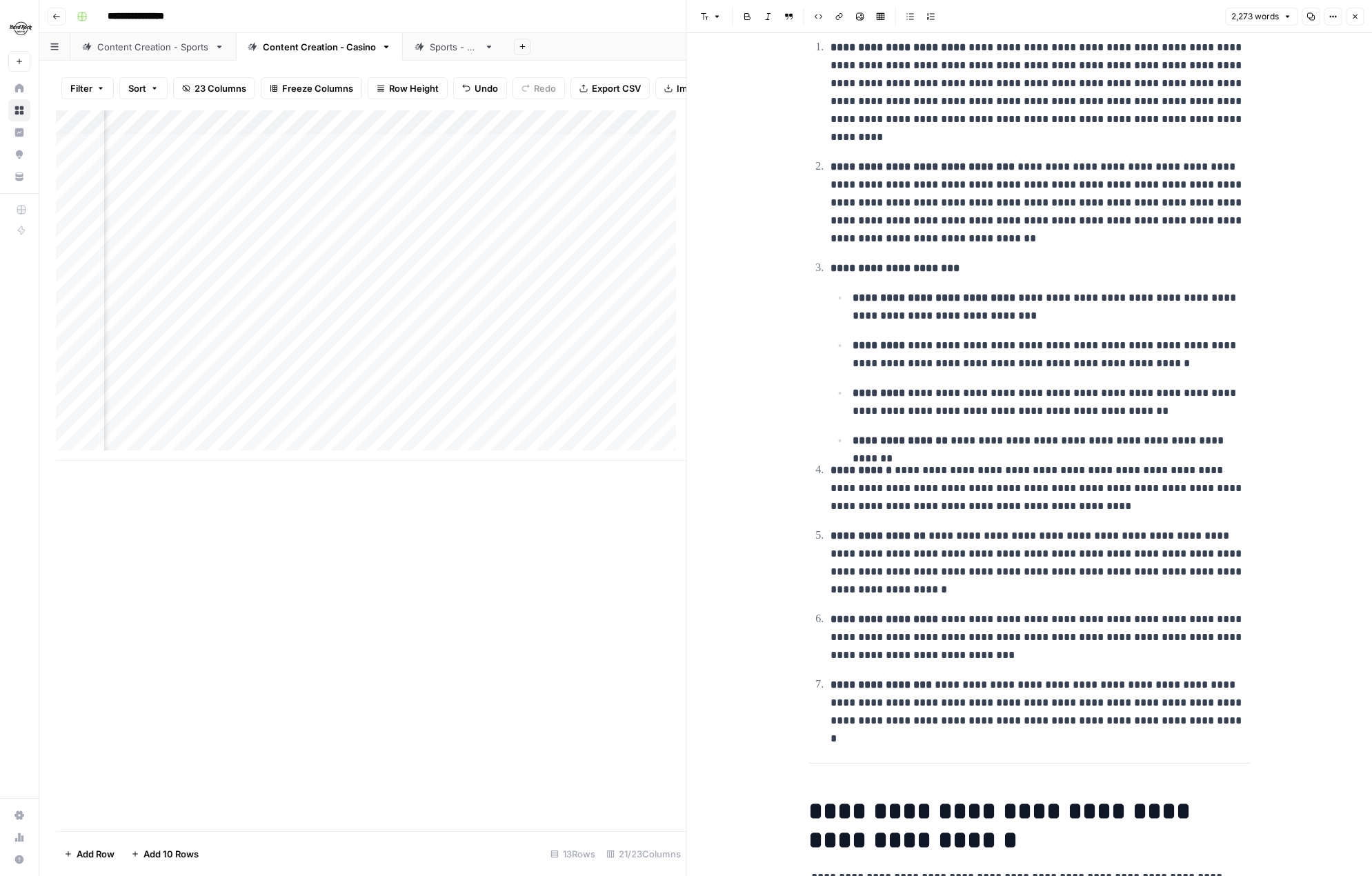
scroll to position [0, 0]
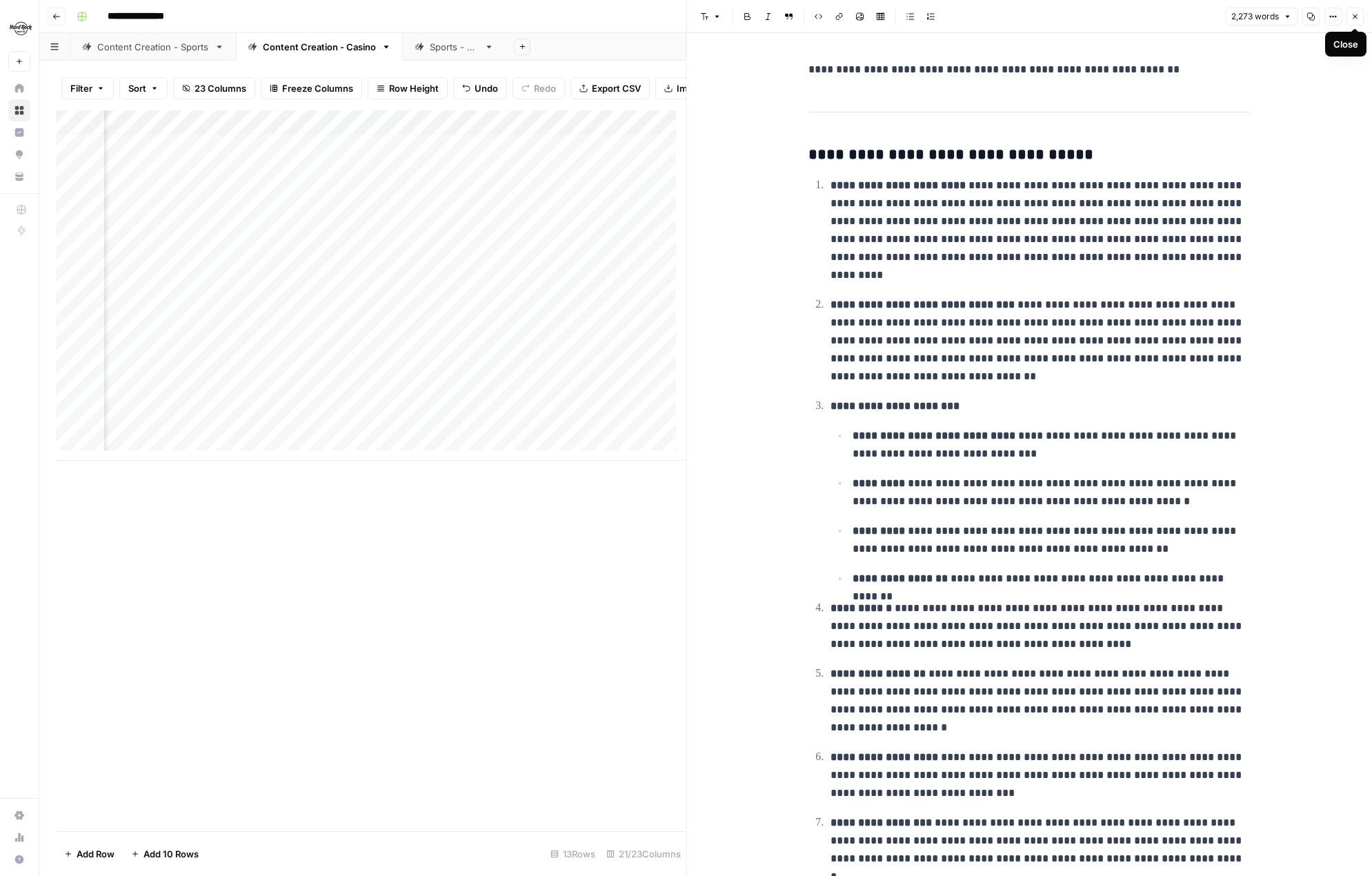
click at [1354, 11] on button "Close" at bounding box center [1355, 16] width 18 height 18
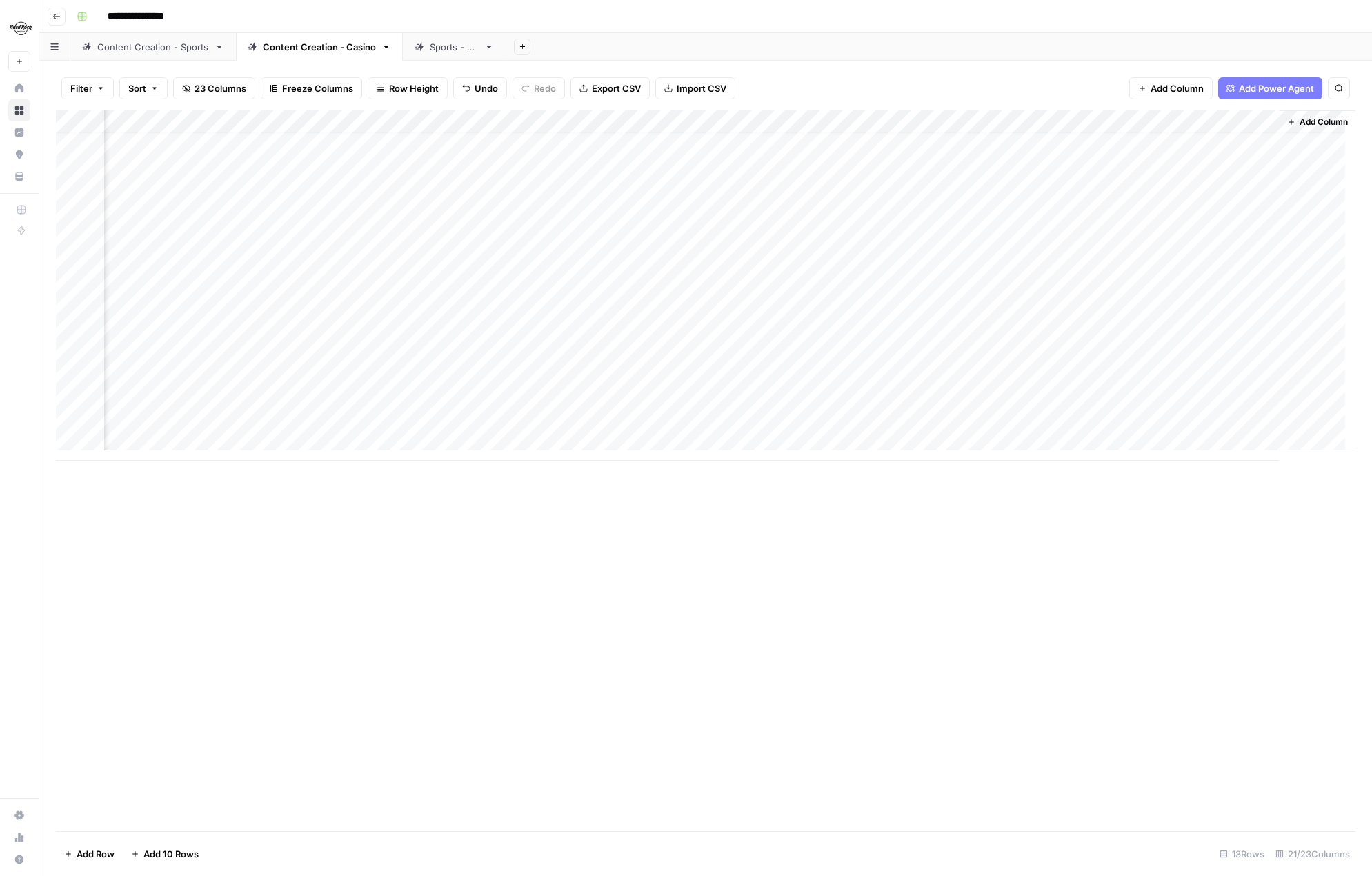
scroll to position [10, 0]
click at [423, 366] on div "Add Column" at bounding box center [705, 285] width 1299 height 350
click at [1165, 319] on div "Add Column" at bounding box center [705, 285] width 1299 height 350
click at [1134, 272] on div "Add Column" at bounding box center [705, 285] width 1299 height 350
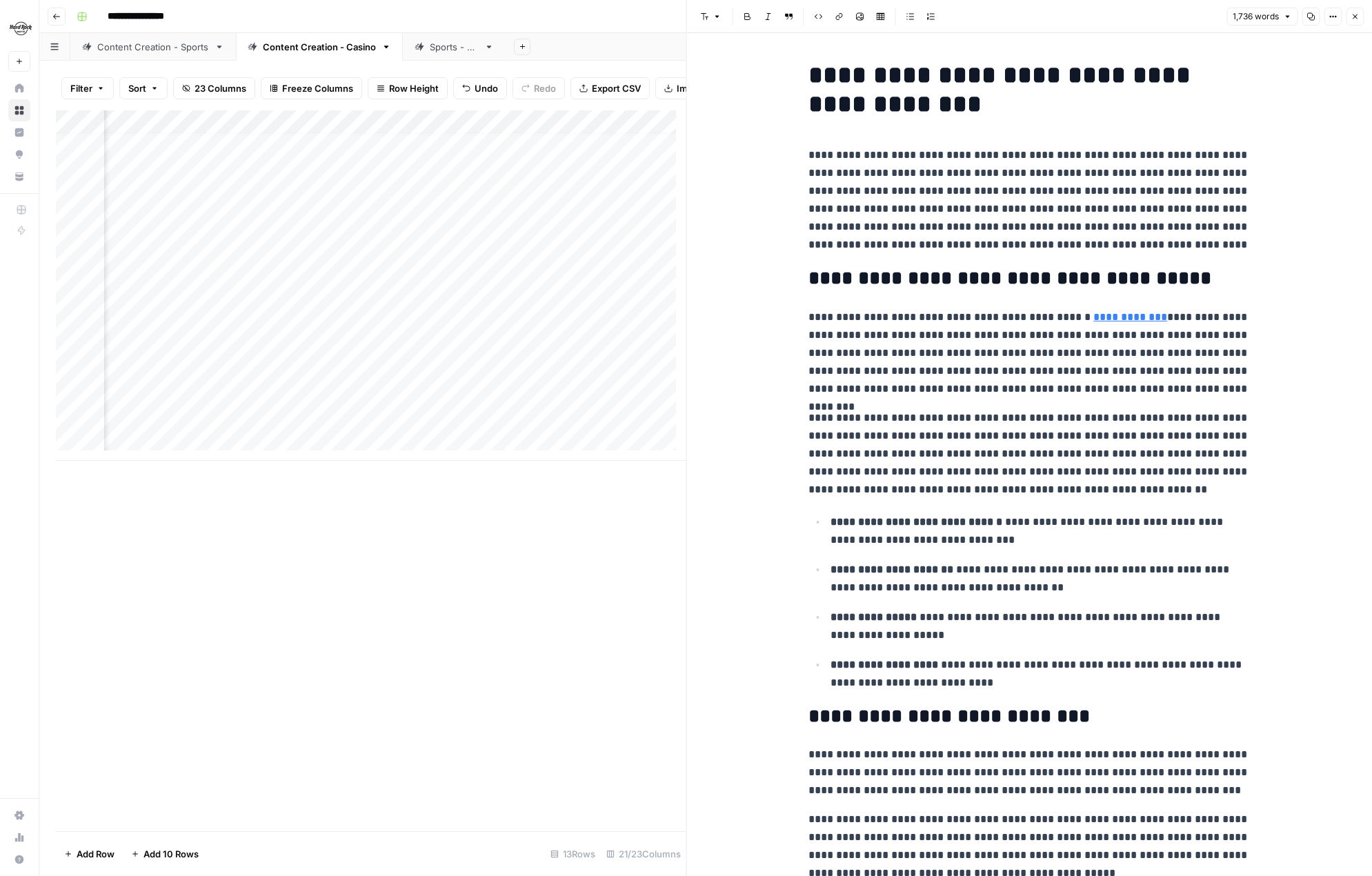
click at [1354, 19] on icon "button" at bounding box center [1354, 16] width 8 height 8
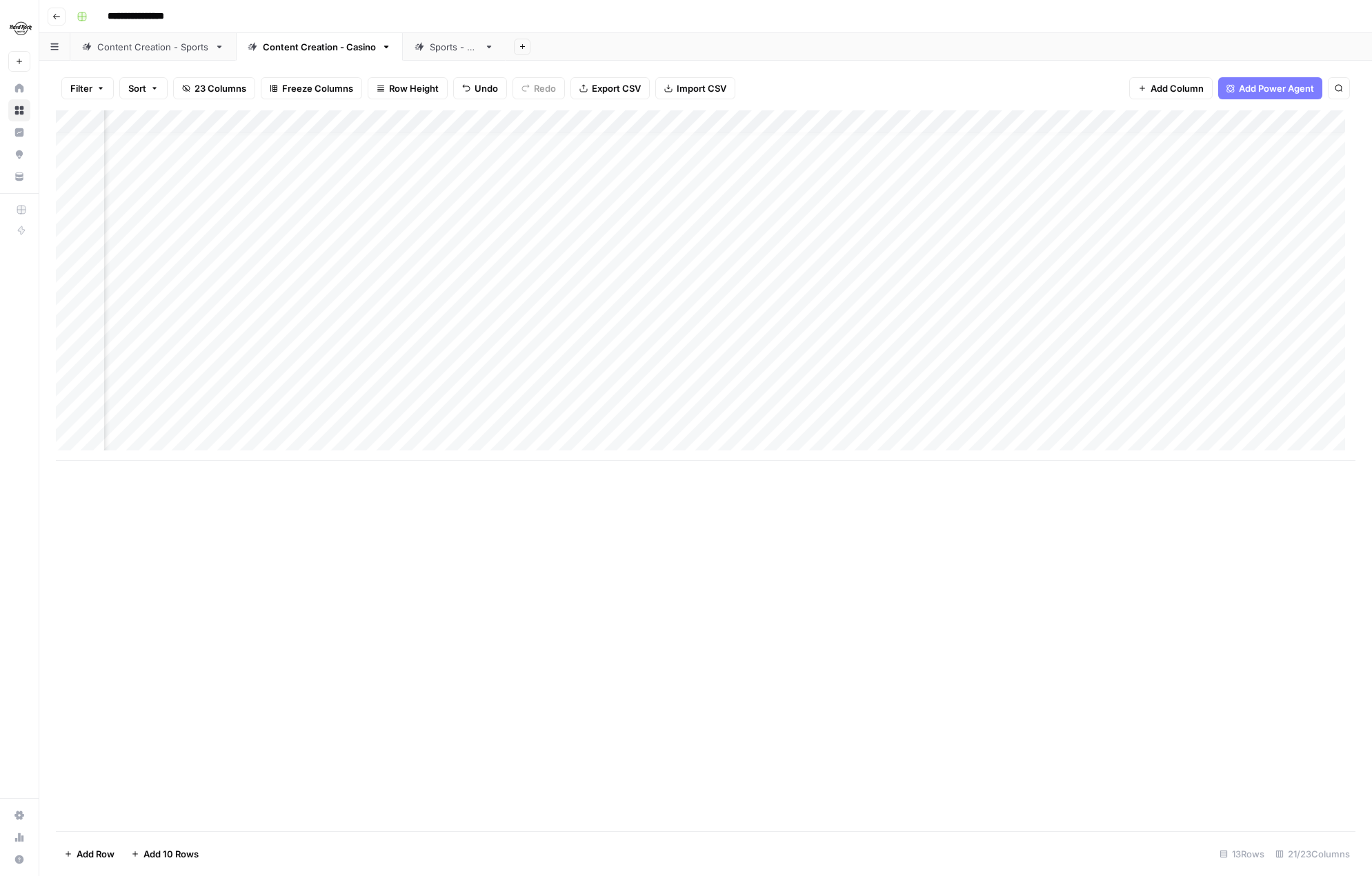
scroll to position [10, 1540]
click at [946, 198] on div "Add Column" at bounding box center [705, 285] width 1299 height 350
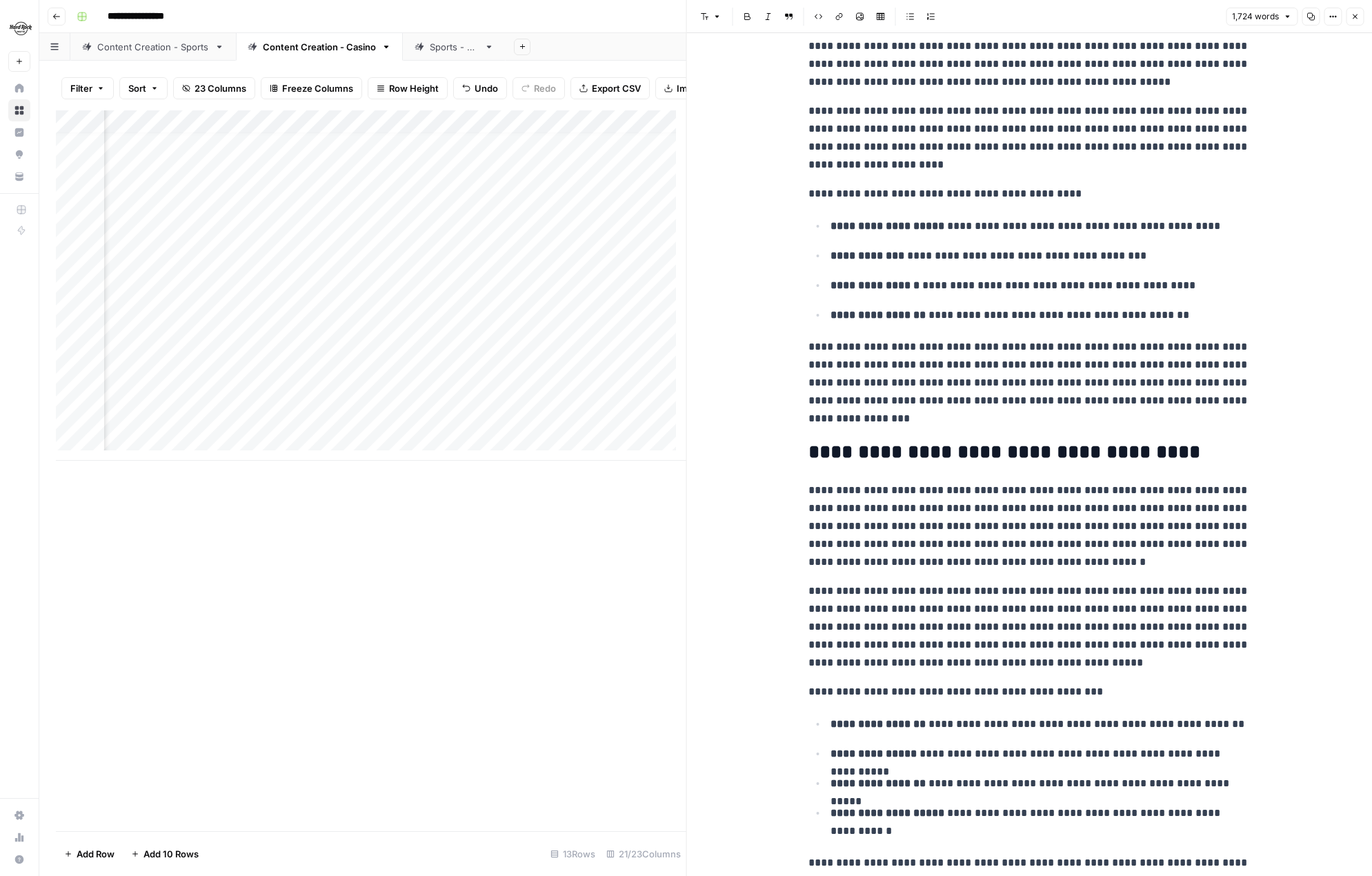
scroll to position [2138, 0]
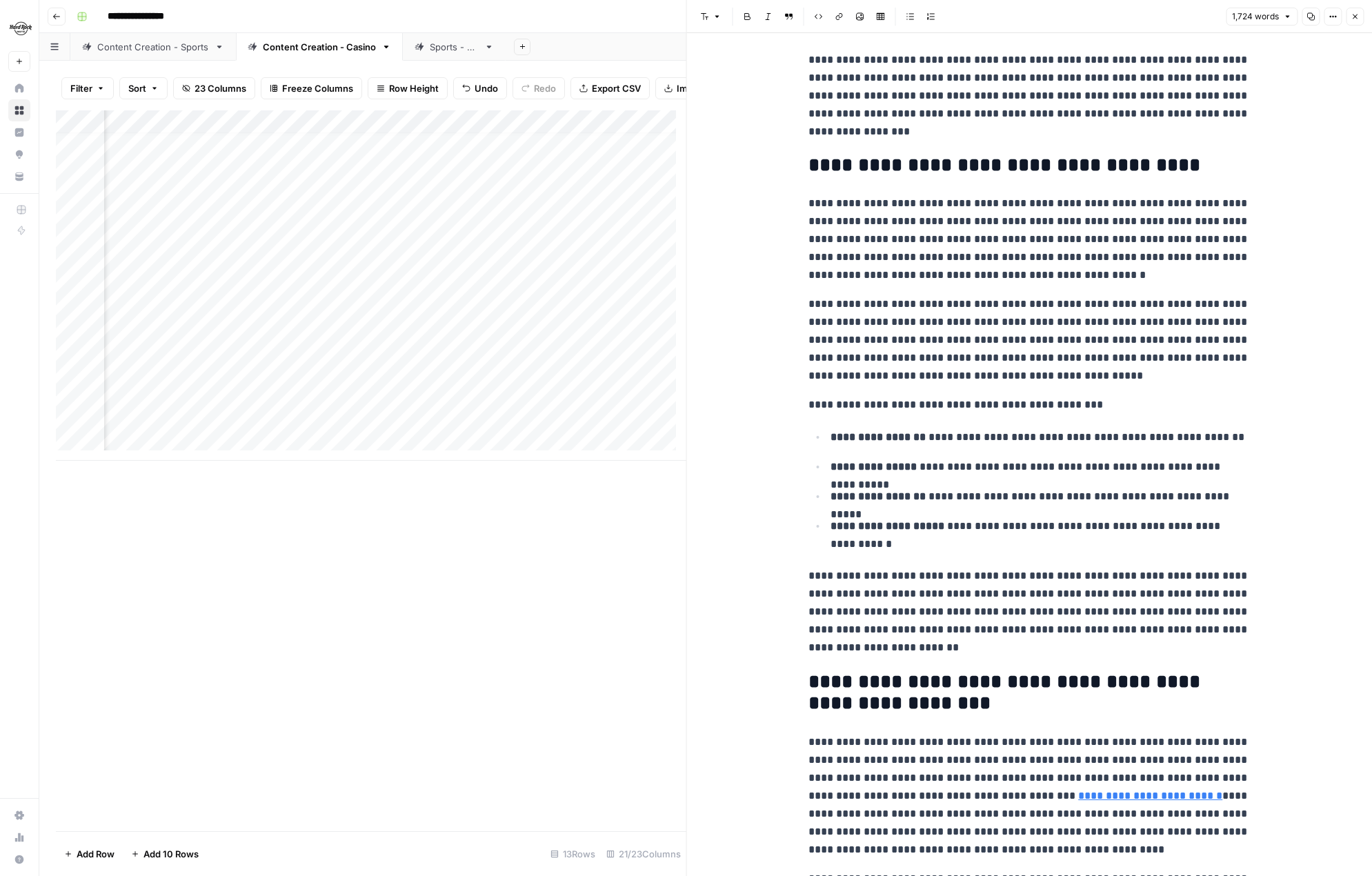
click at [1356, 17] on icon "button" at bounding box center [1354, 16] width 8 height 8
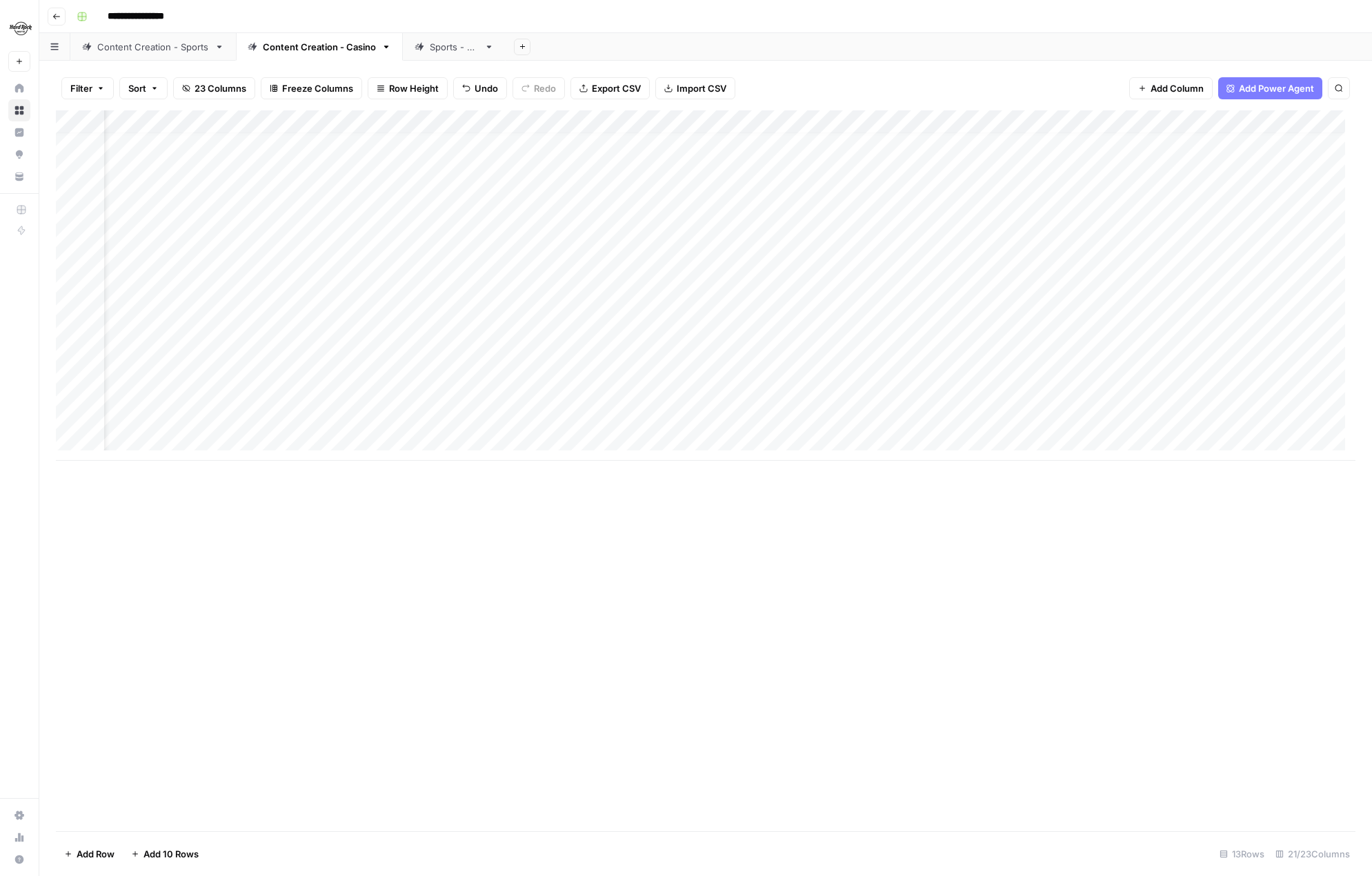
scroll to position [10, 0]
click at [591, 667] on div "Add Column" at bounding box center [705, 470] width 1299 height 721
click at [1217, 321] on div "Add Column" at bounding box center [705, 285] width 1299 height 350
click at [1254, 318] on div "Add Column" at bounding box center [705, 285] width 1299 height 350
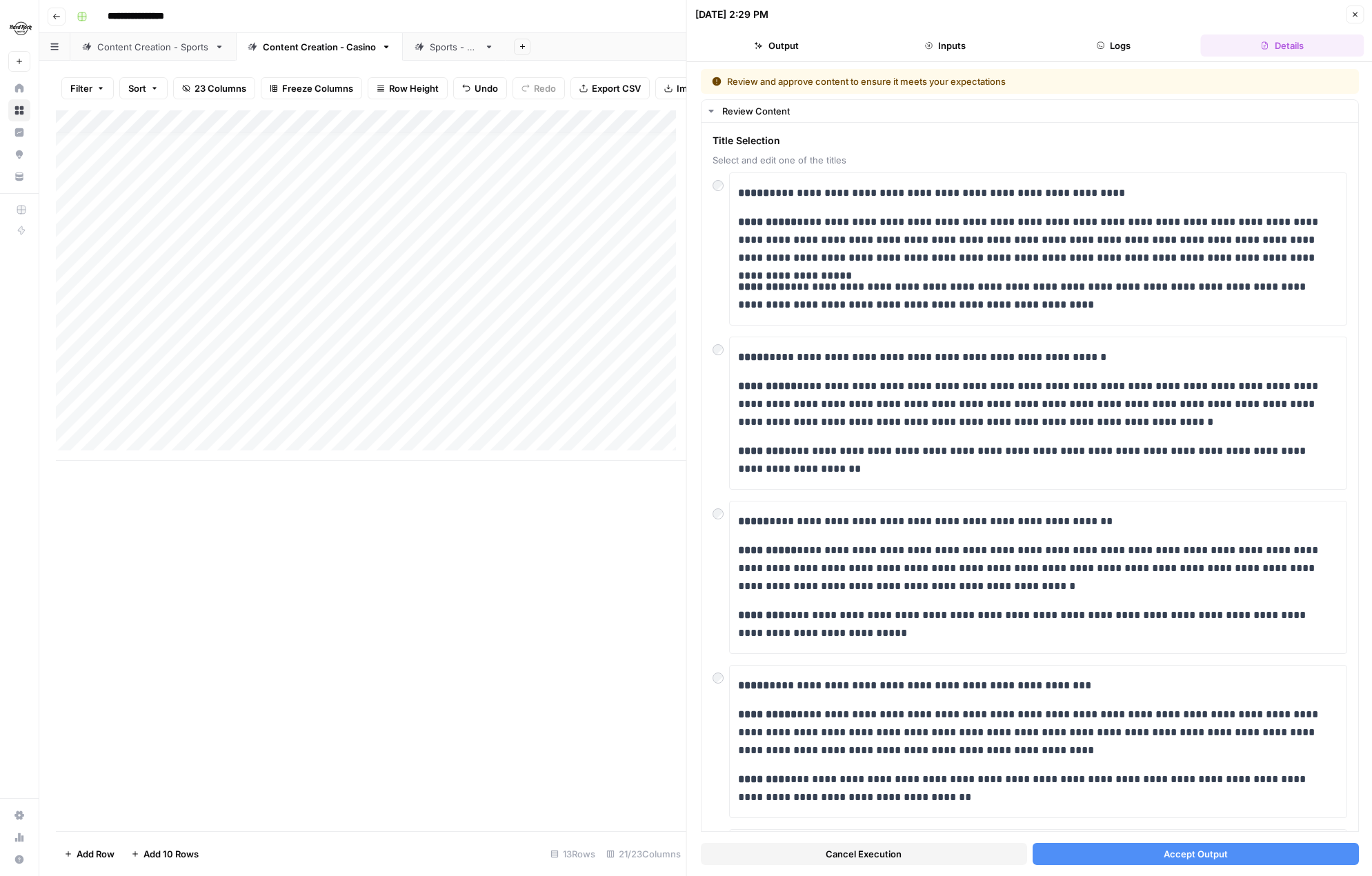
click at [1163, 854] on span "Accept Output" at bounding box center [1194, 853] width 64 height 14
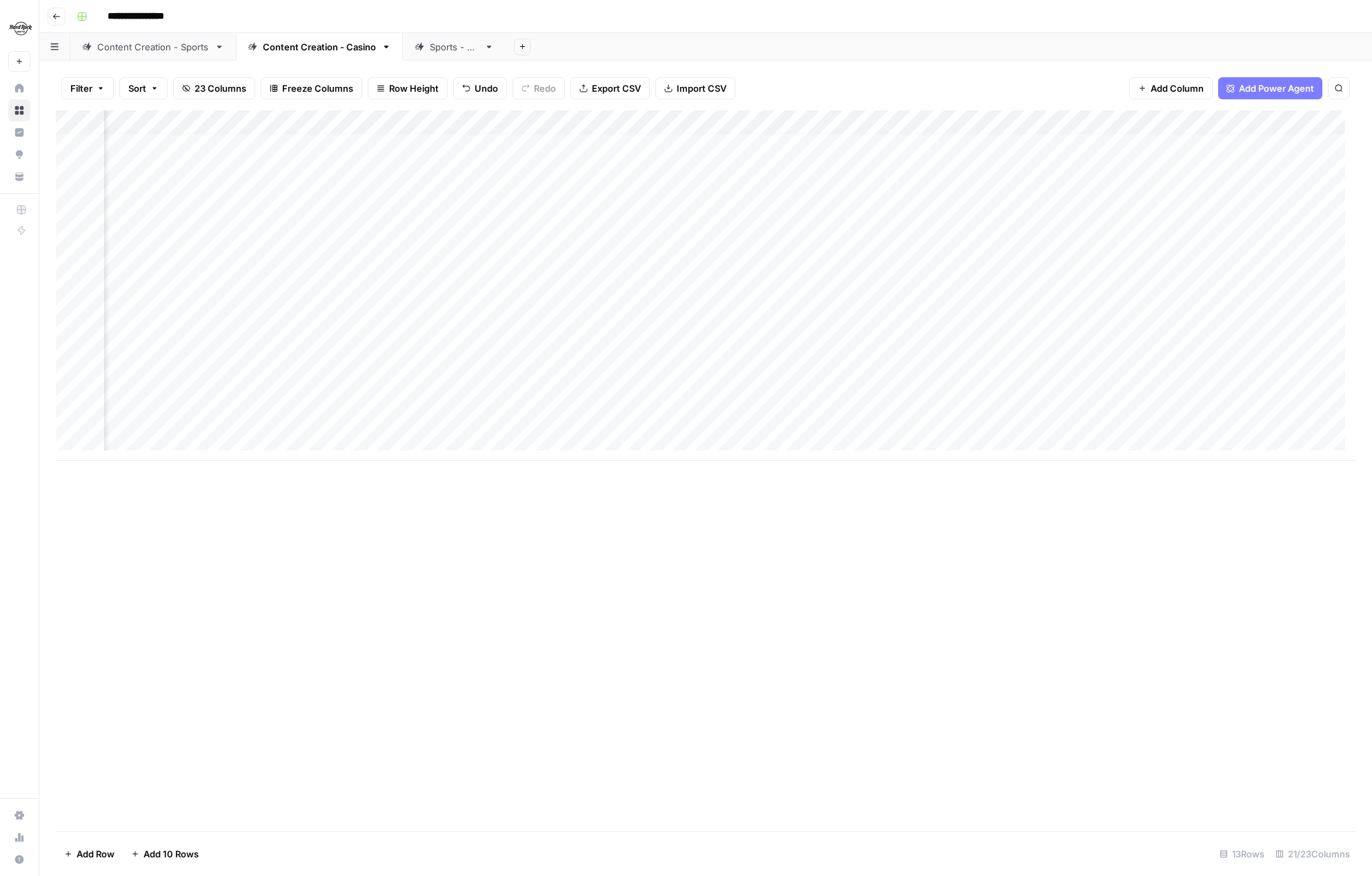
scroll to position [10, 235]
click at [925, 367] on div "Add Column" at bounding box center [705, 285] width 1299 height 350
click at [891, 391] on div "Add Column" at bounding box center [705, 285] width 1299 height 350
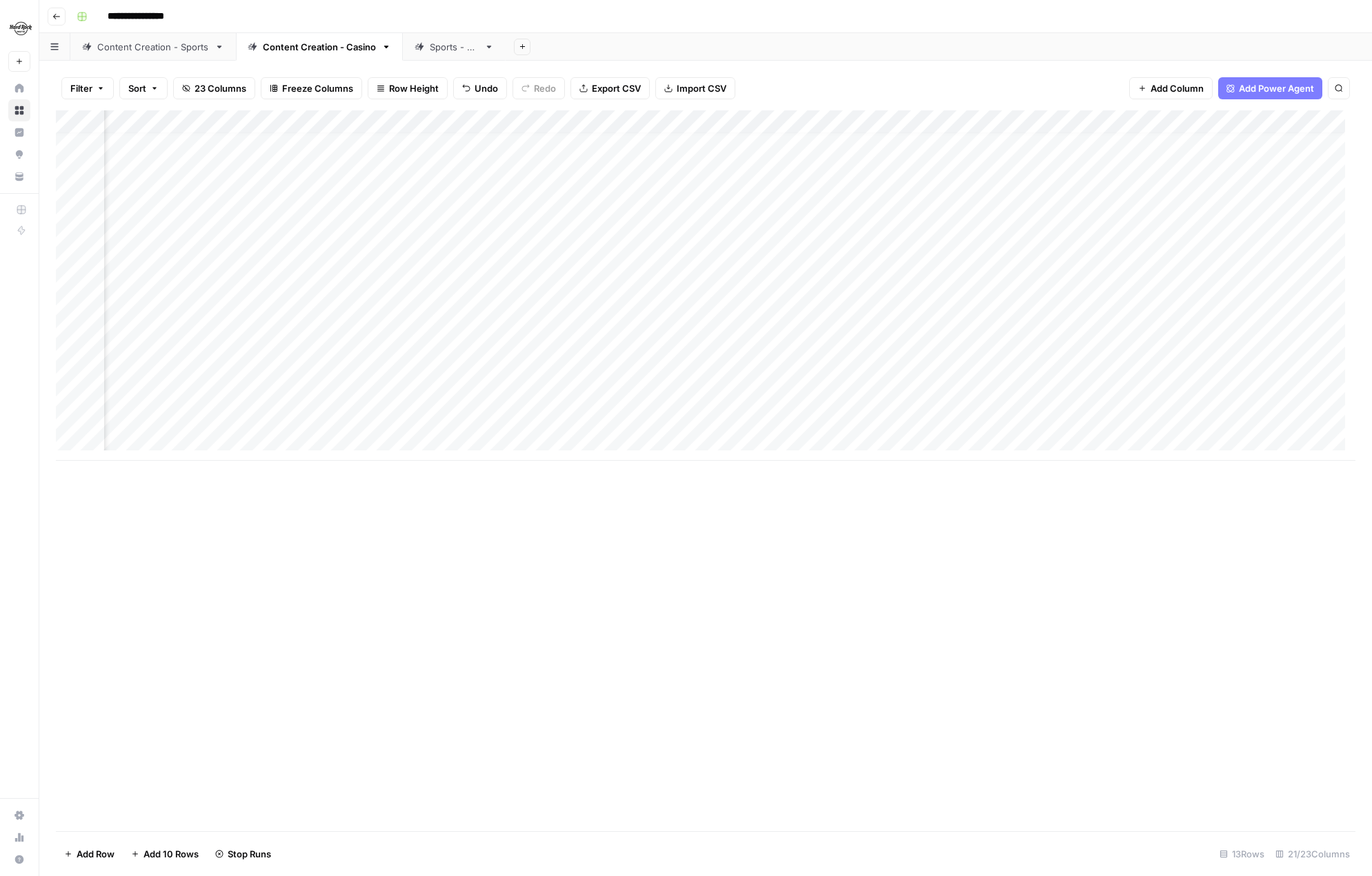
click at [867, 254] on div "Add Column" at bounding box center [705, 285] width 1299 height 350
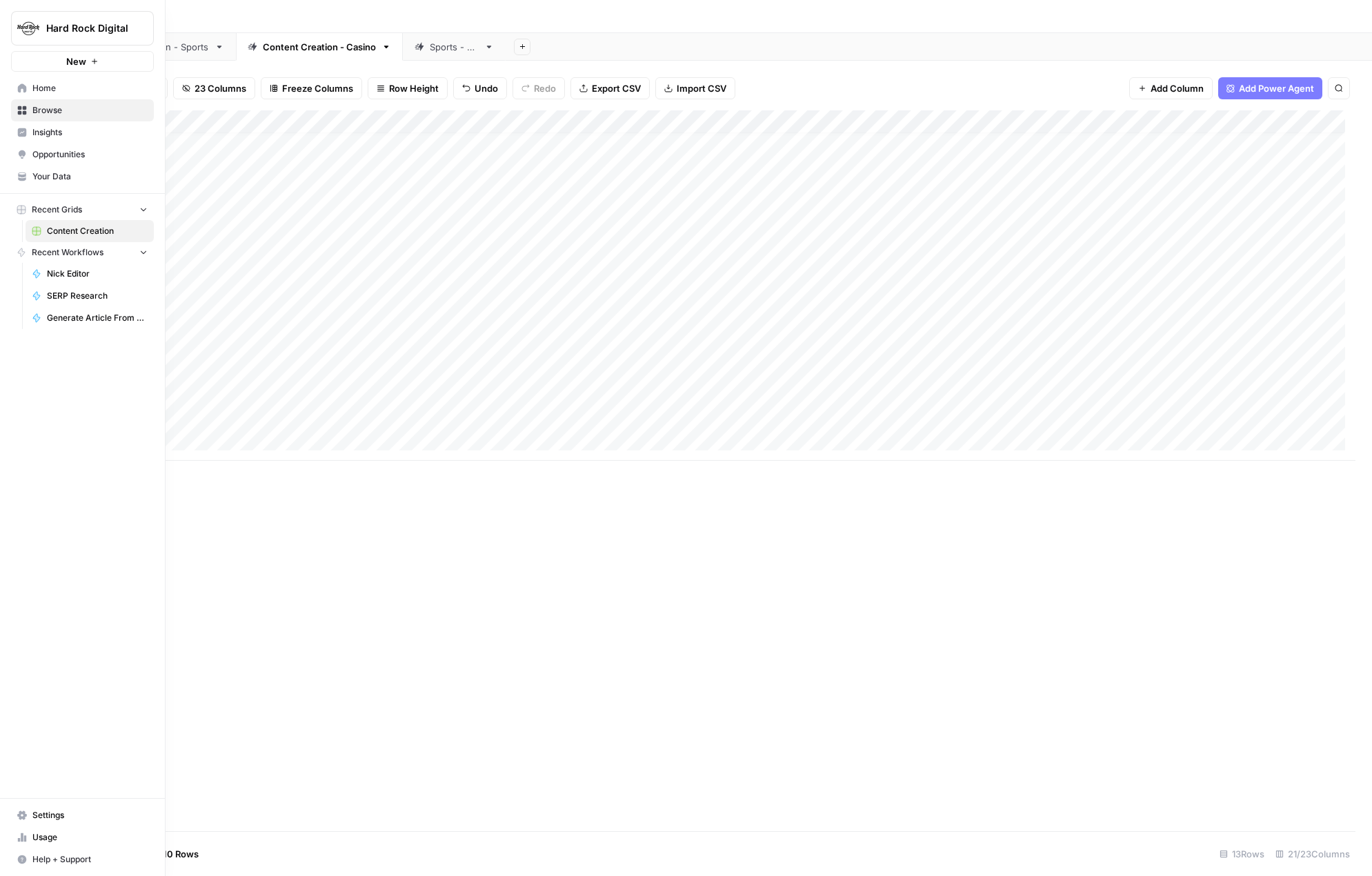
click at [37, 88] on span "Home" at bounding box center [90, 88] width 115 height 13
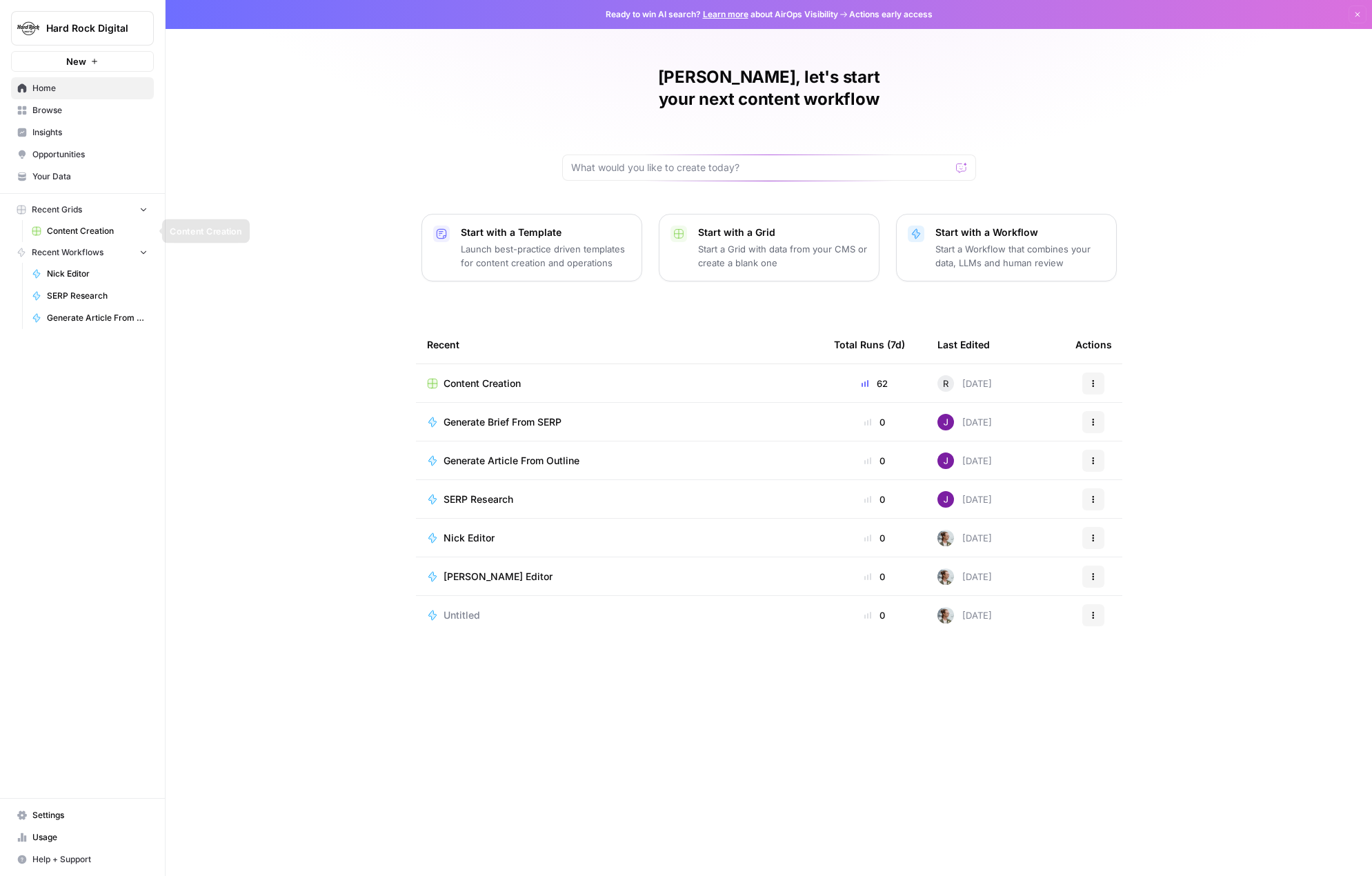
click at [66, 231] on span "Content Creation" at bounding box center [97, 231] width 101 height 13
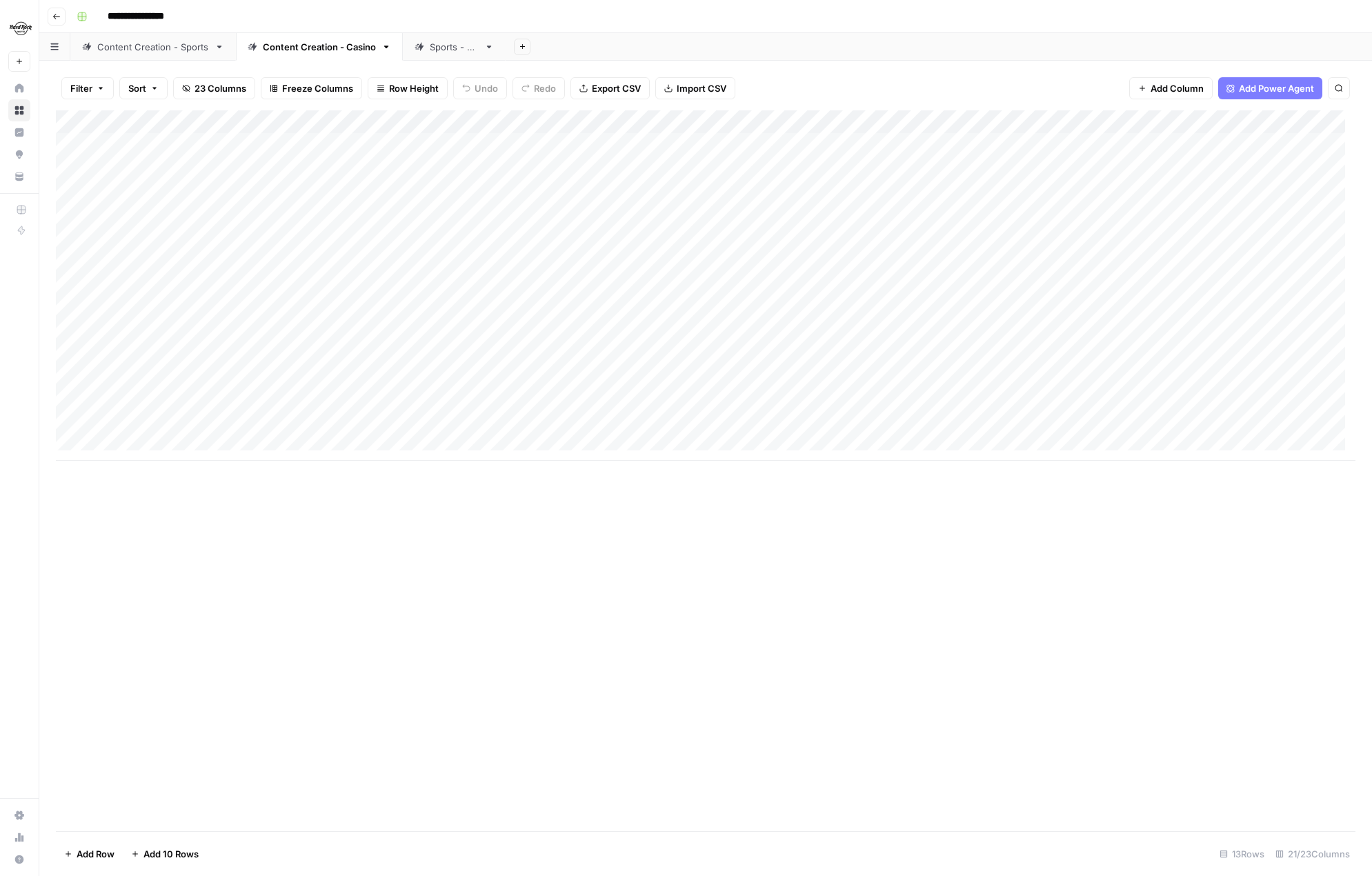
click at [312, 49] on div "Content Creation - Casino" at bounding box center [318, 46] width 113 height 14
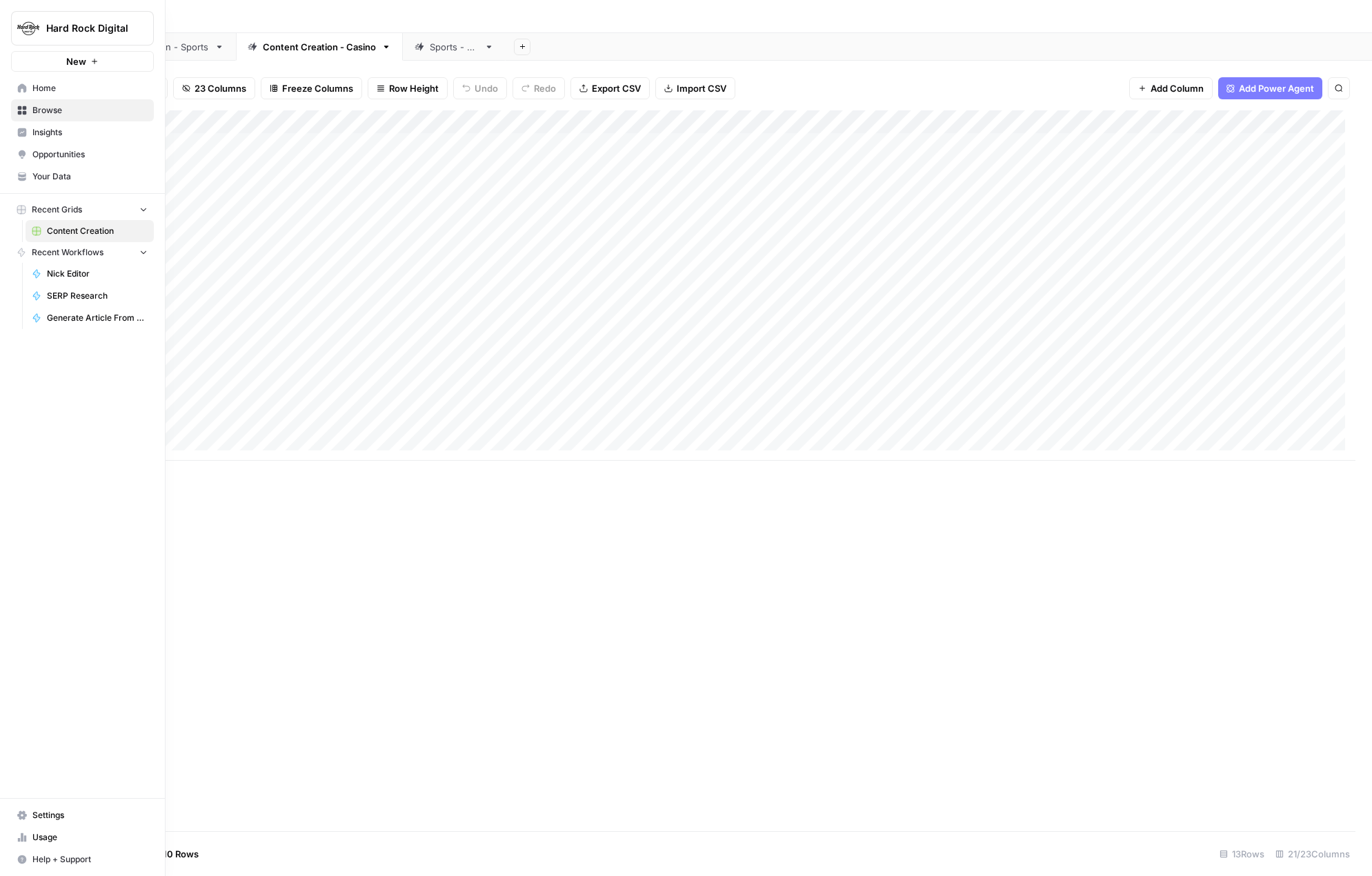
click at [87, 320] on span "Generate Article From Outline" at bounding box center [97, 318] width 101 height 13
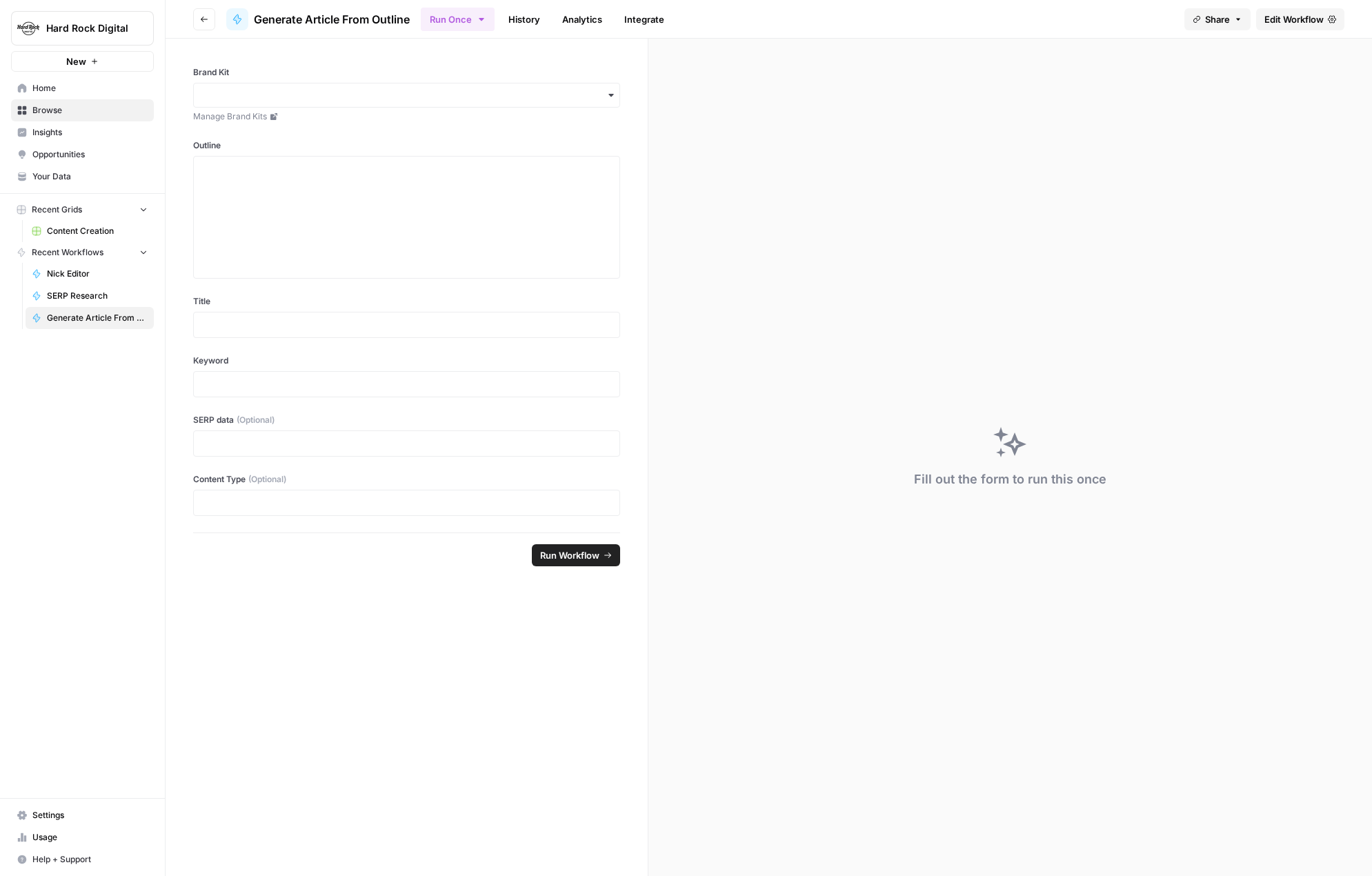
click at [51, 85] on span "Home" at bounding box center [90, 88] width 115 height 13
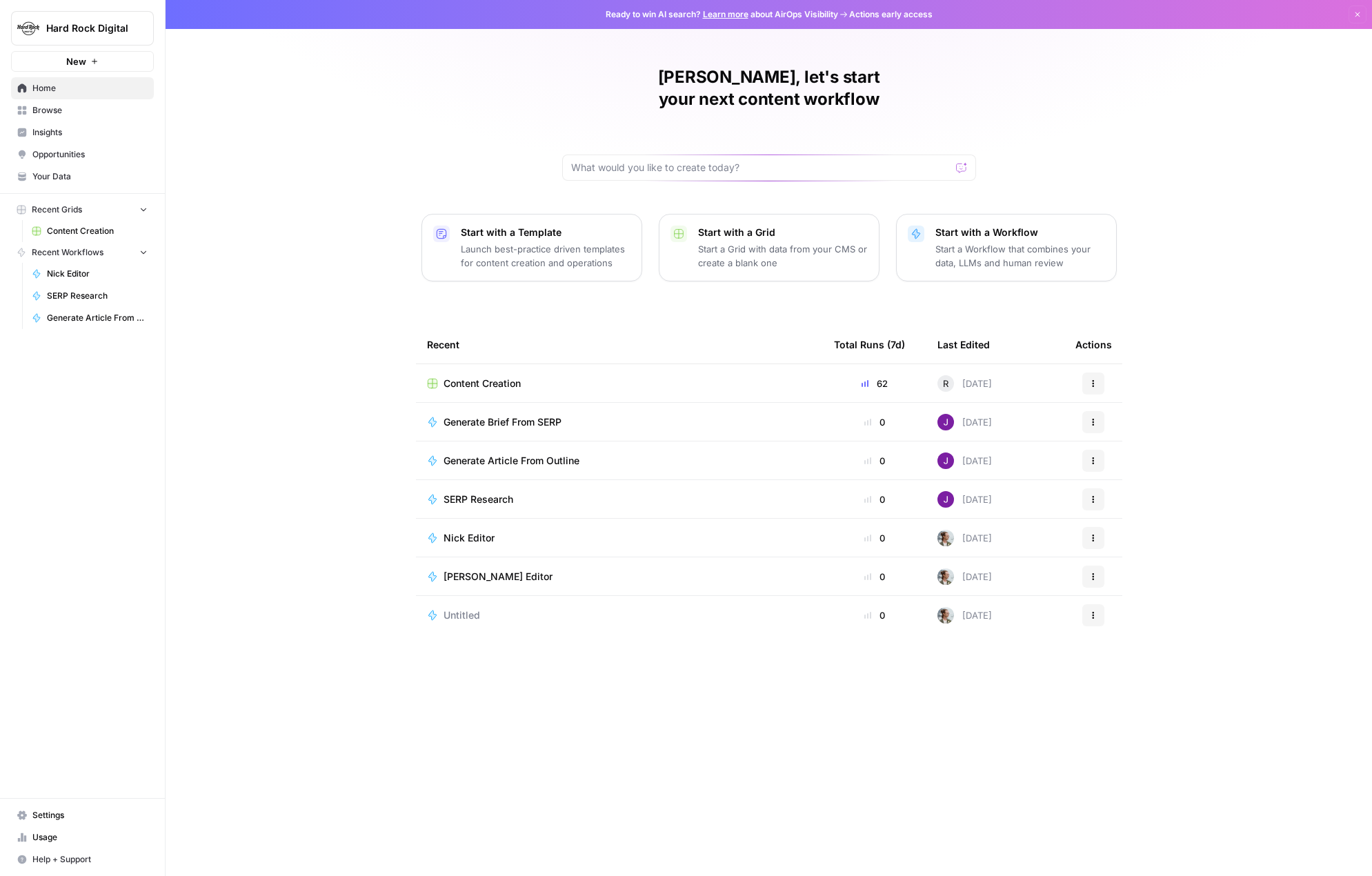
click at [56, 115] on span "Browse" at bounding box center [90, 110] width 115 height 13
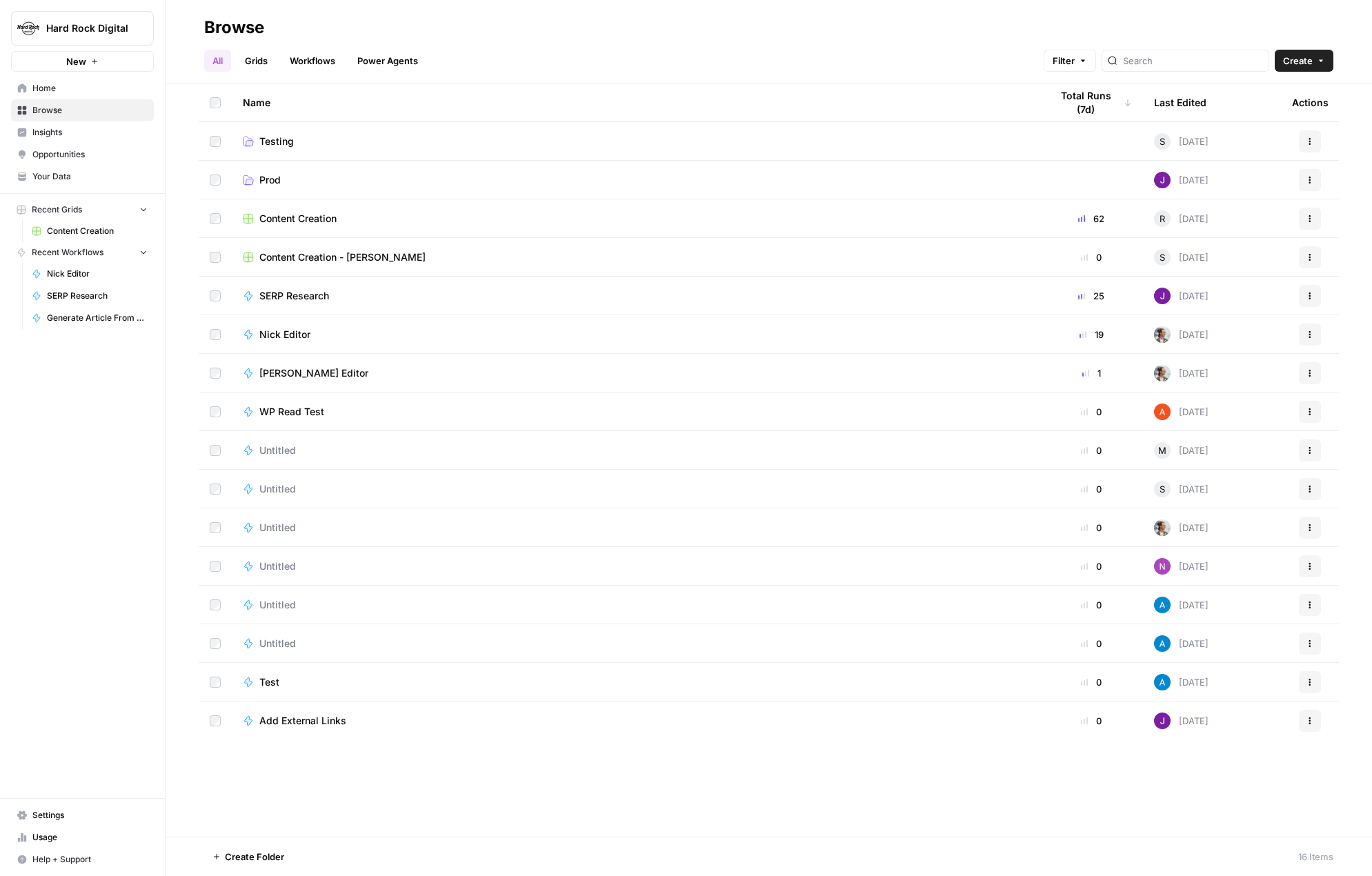
click at [58, 137] on span "Insights" at bounding box center [90, 133] width 115 height 13
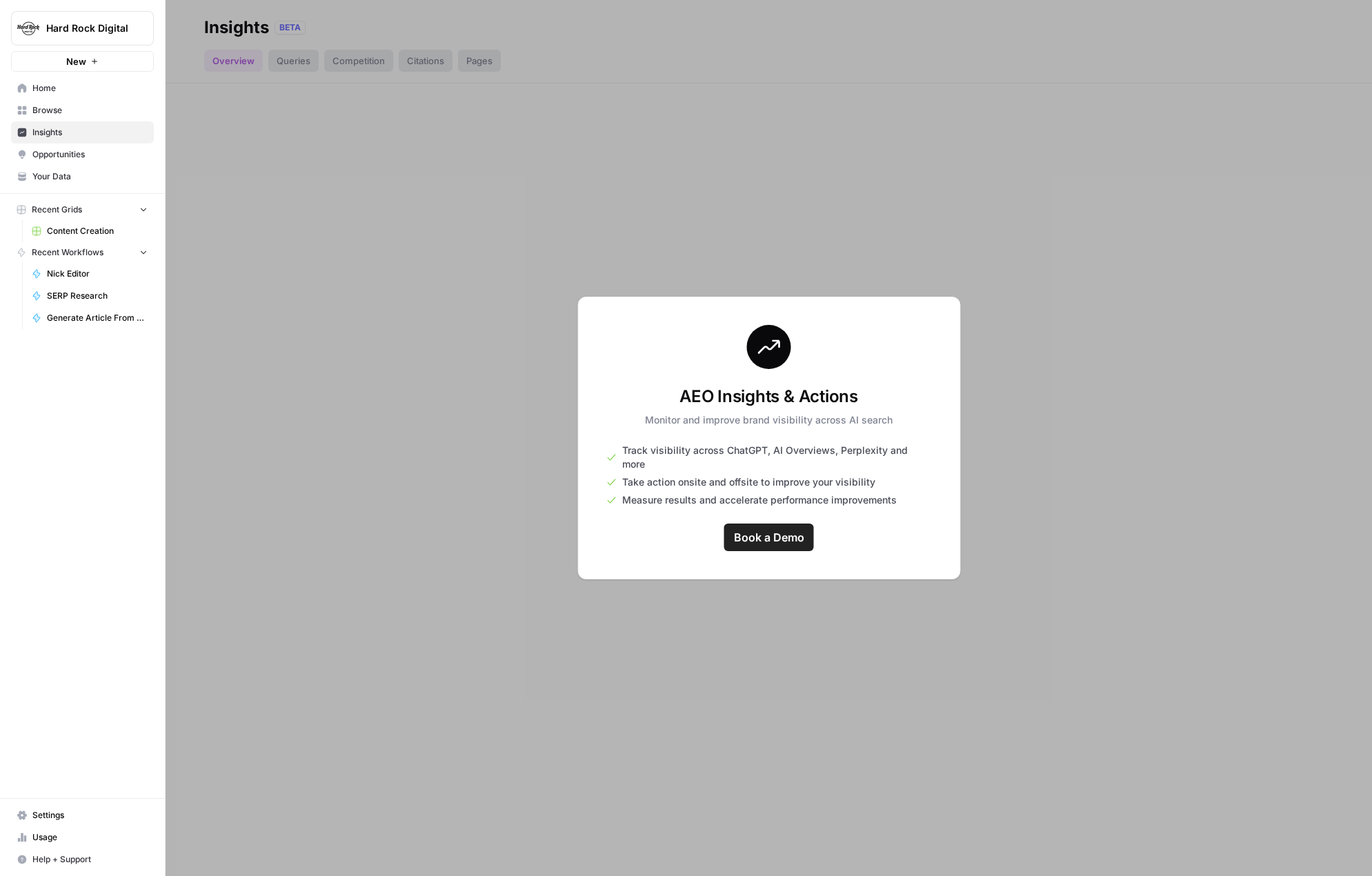
click at [55, 158] on span "Opportunities" at bounding box center [90, 154] width 115 height 13
click at [56, 178] on span "Your Data" at bounding box center [90, 177] width 115 height 13
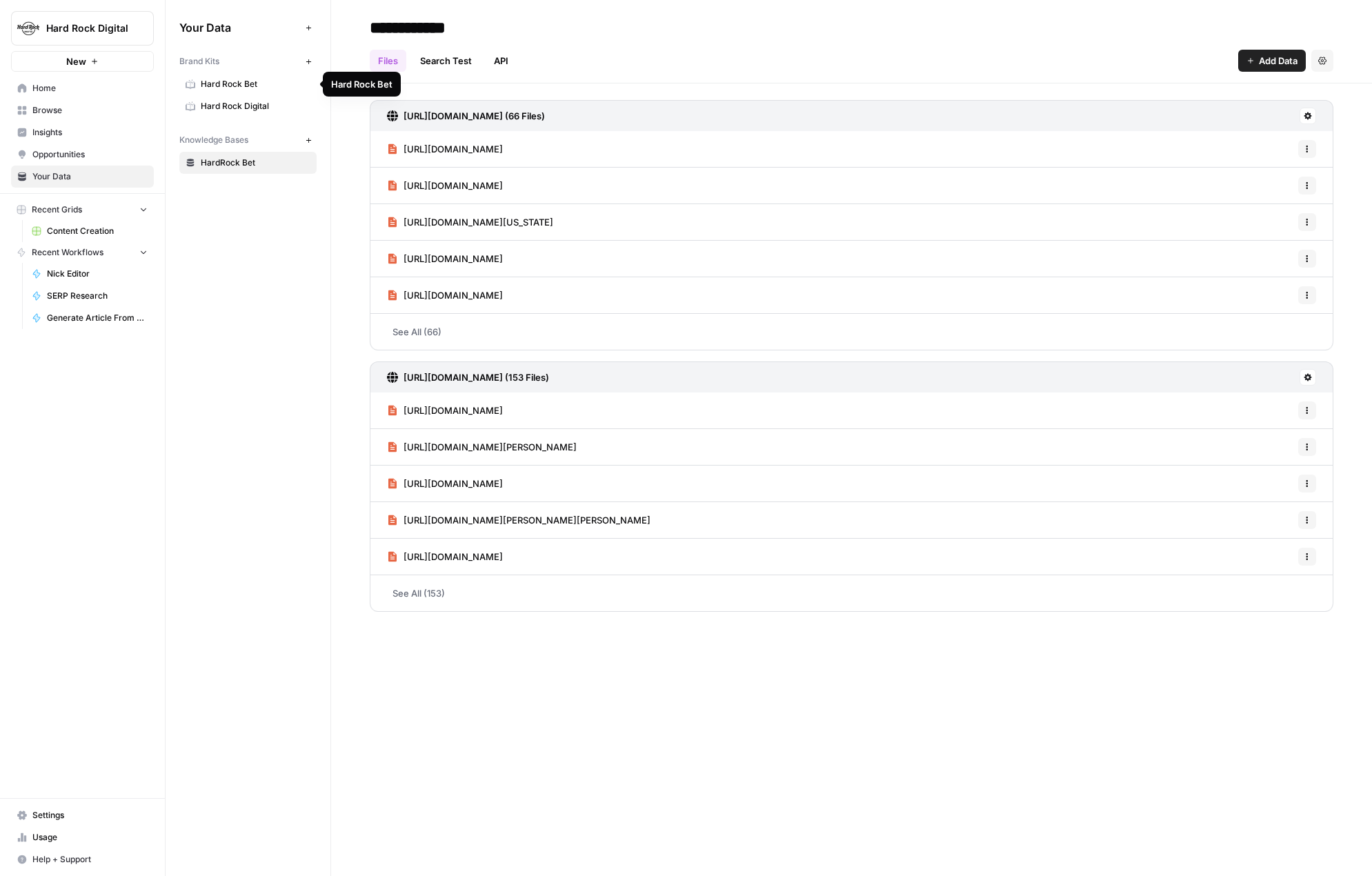
click at [225, 81] on span "Hard Rock Bet" at bounding box center [255, 84] width 110 height 13
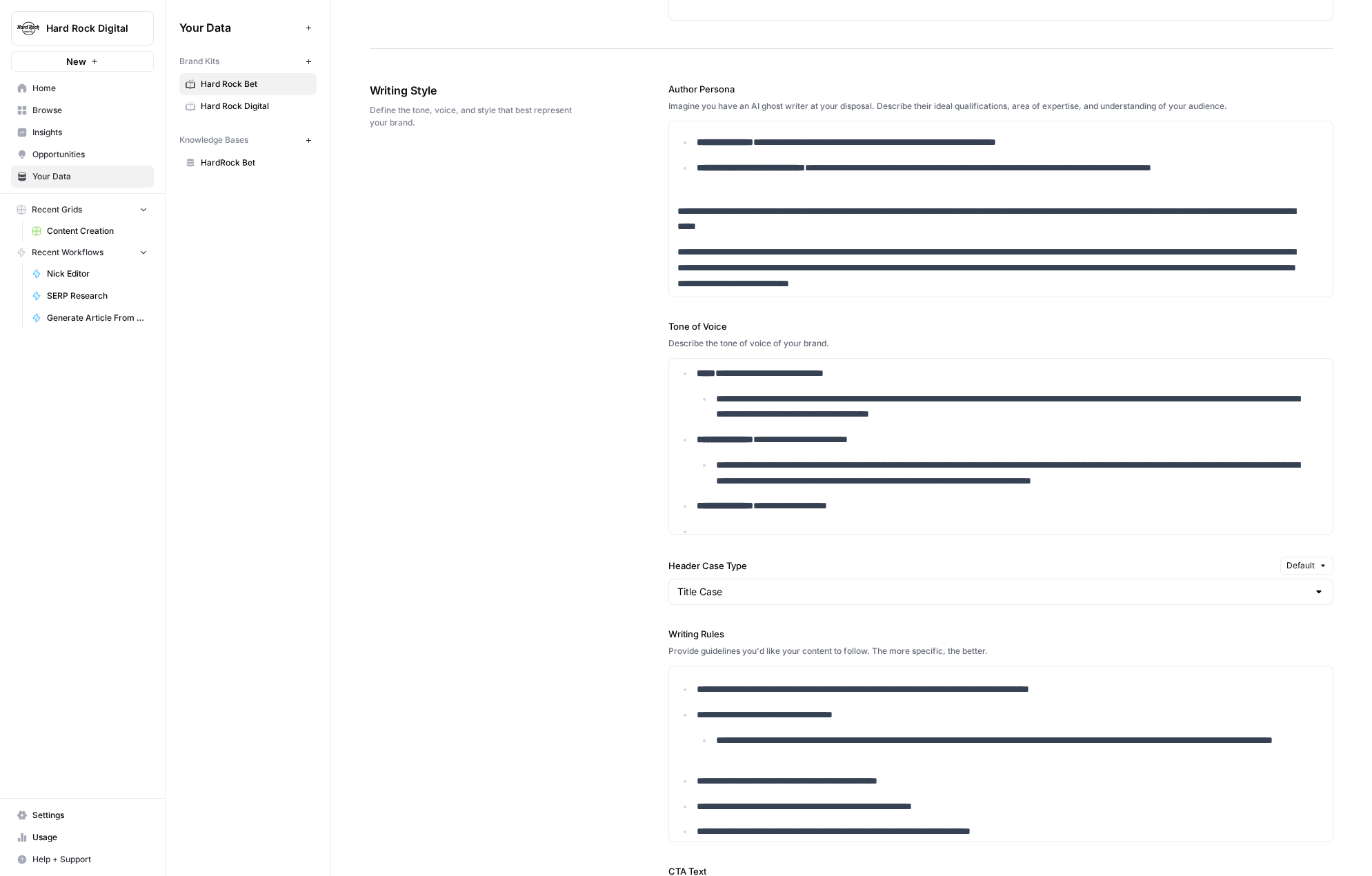
scroll to position [212, 0]
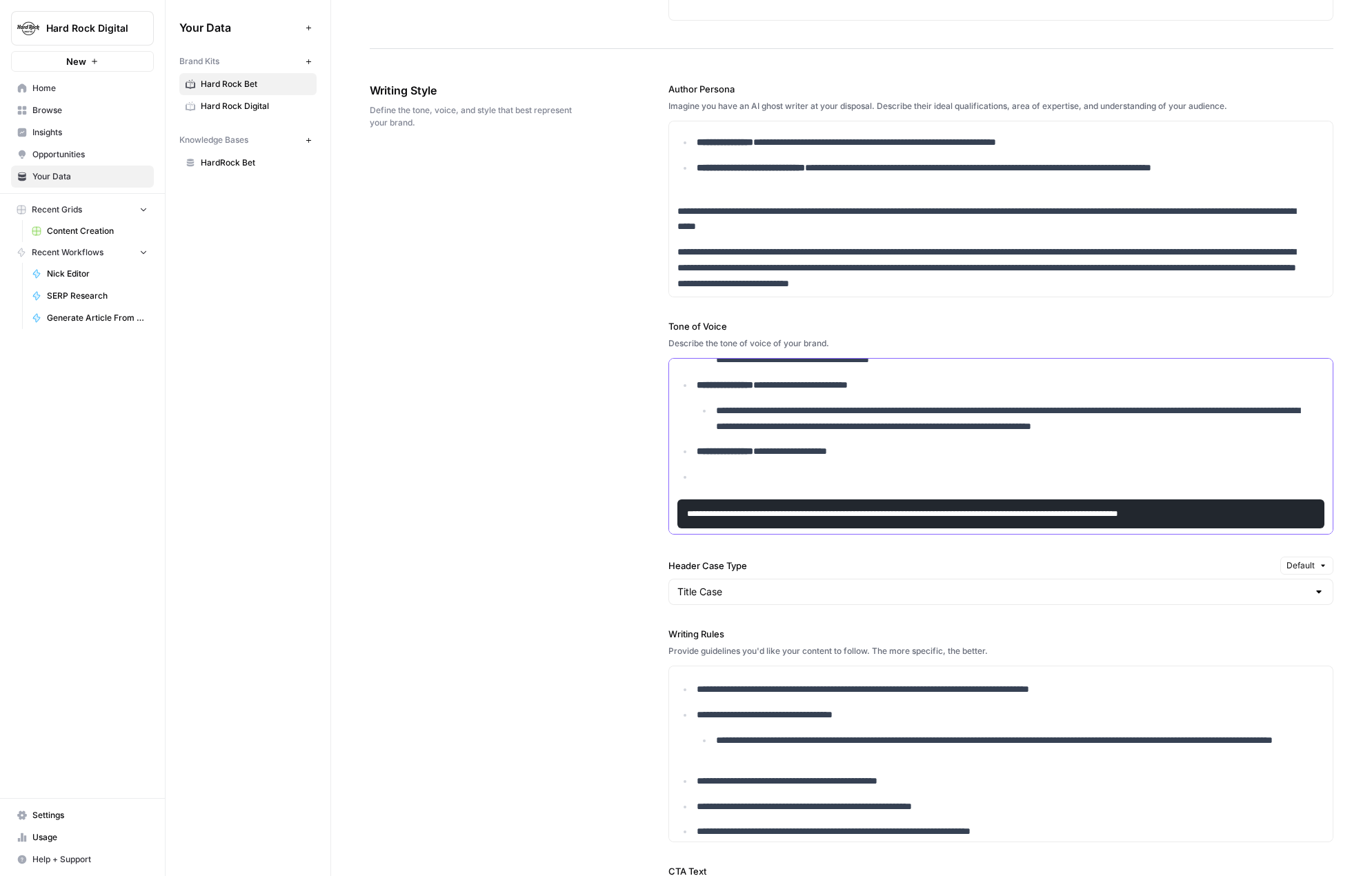
click at [710, 469] on p at bounding box center [1010, 477] width 628 height 16
click at [679, 499] on pre "**********" at bounding box center [1000, 513] width 647 height 29
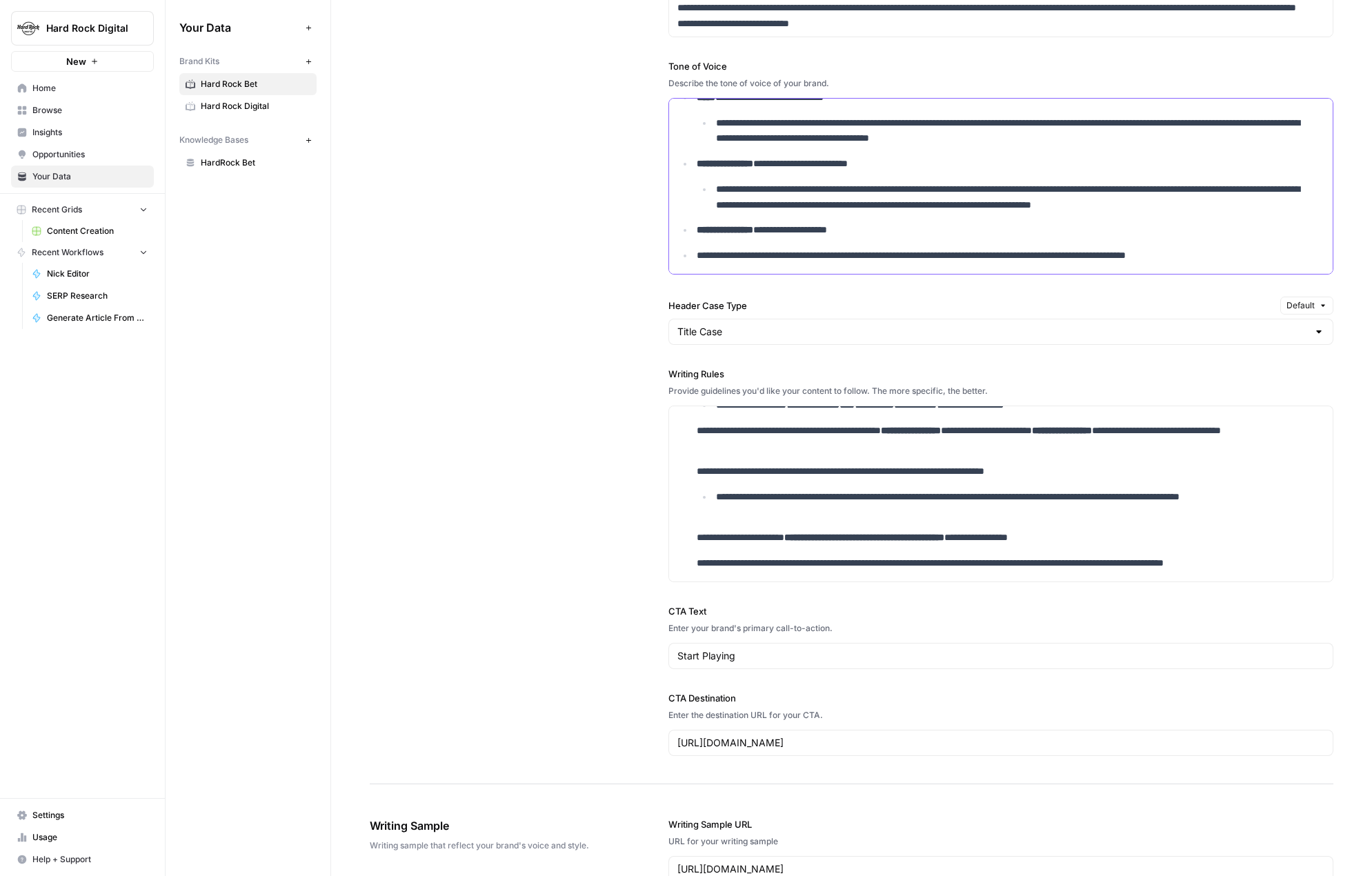
scroll to position [650, 0]
click at [862, 451] on p "**********" at bounding box center [1001, 438] width 610 height 32
click at [907, 448] on p "**********" at bounding box center [1001, 438] width 610 height 32
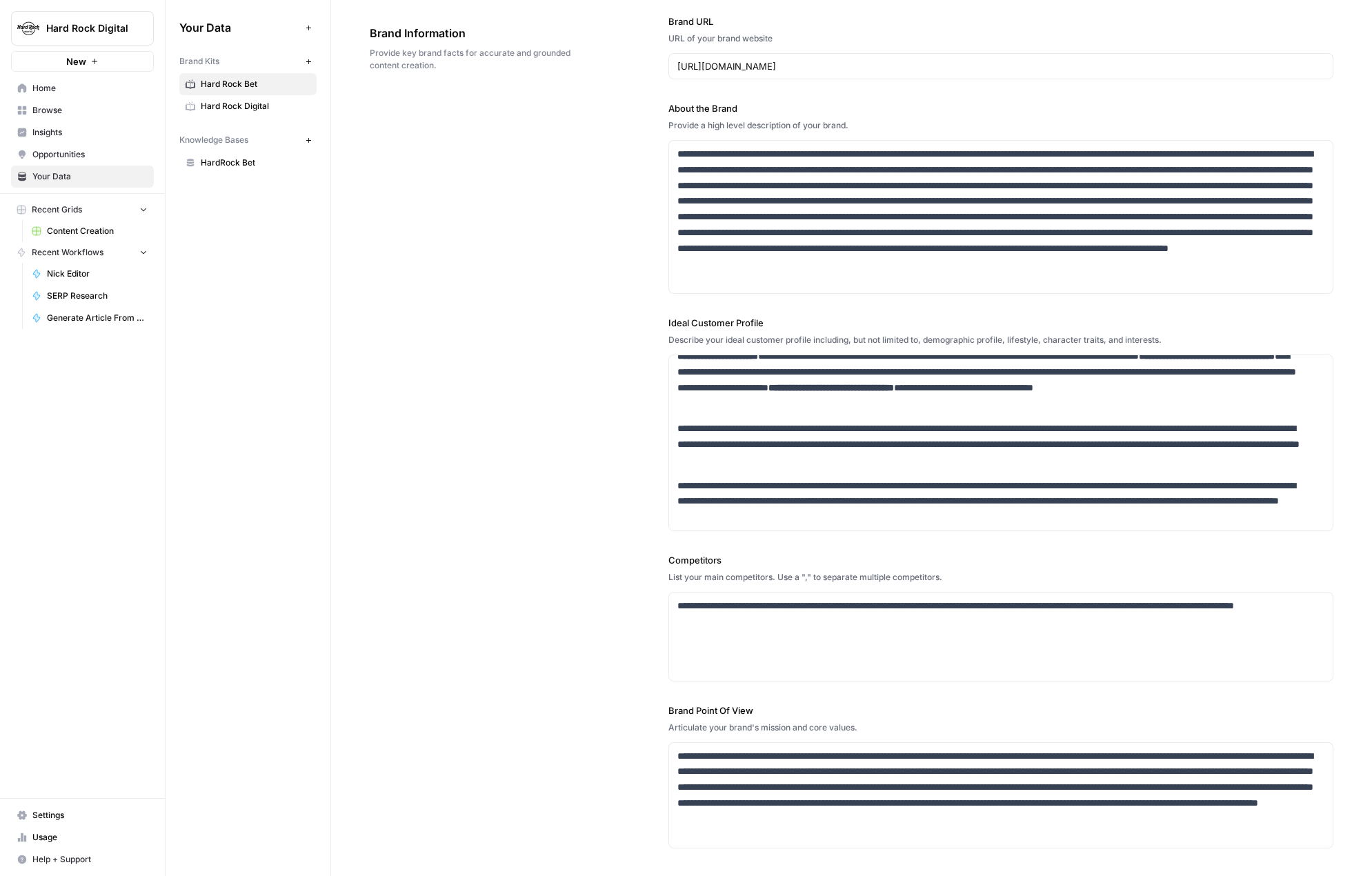
scroll to position [0, 0]
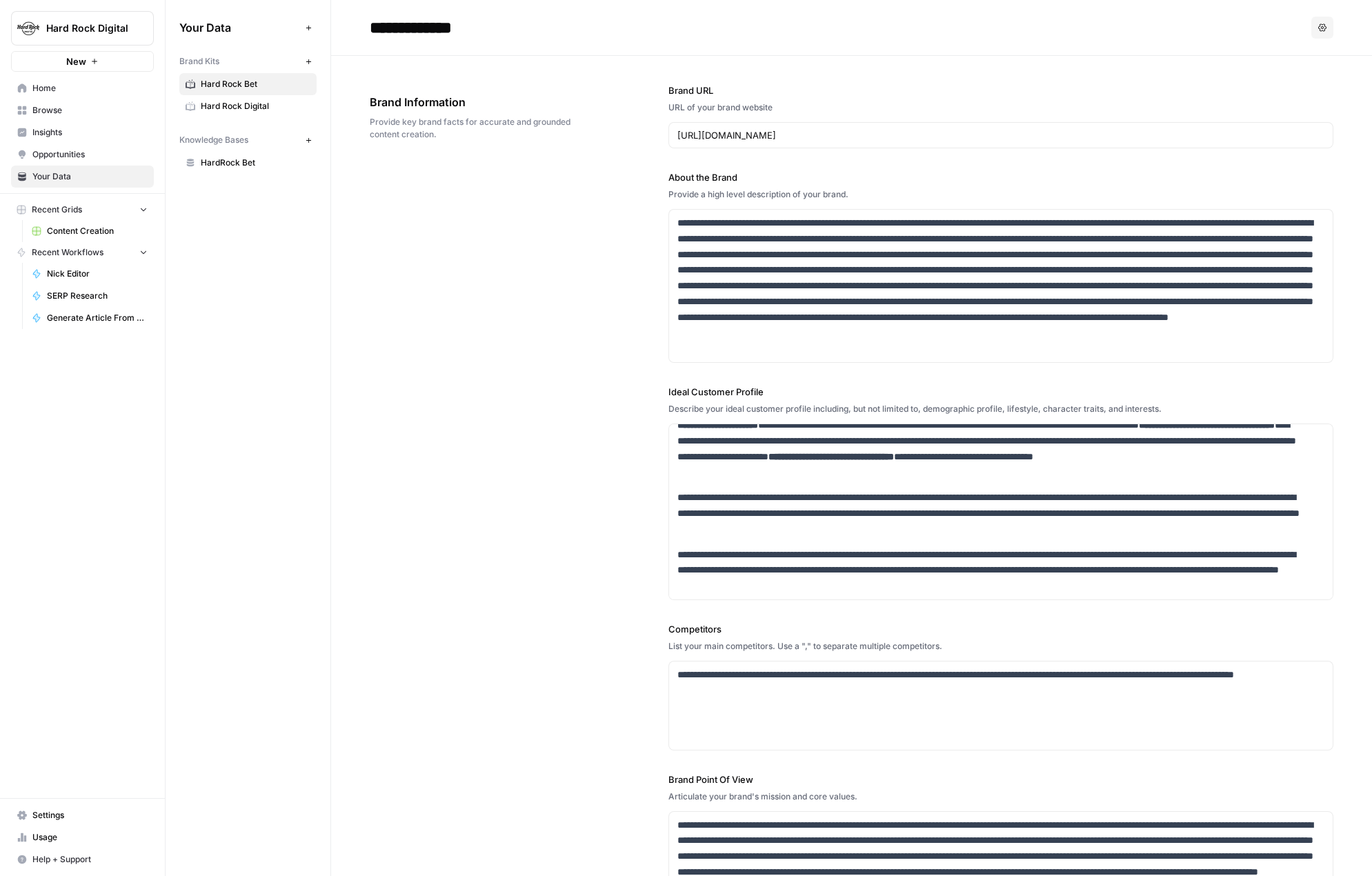
click at [64, 229] on span "Content Creation" at bounding box center [97, 231] width 101 height 13
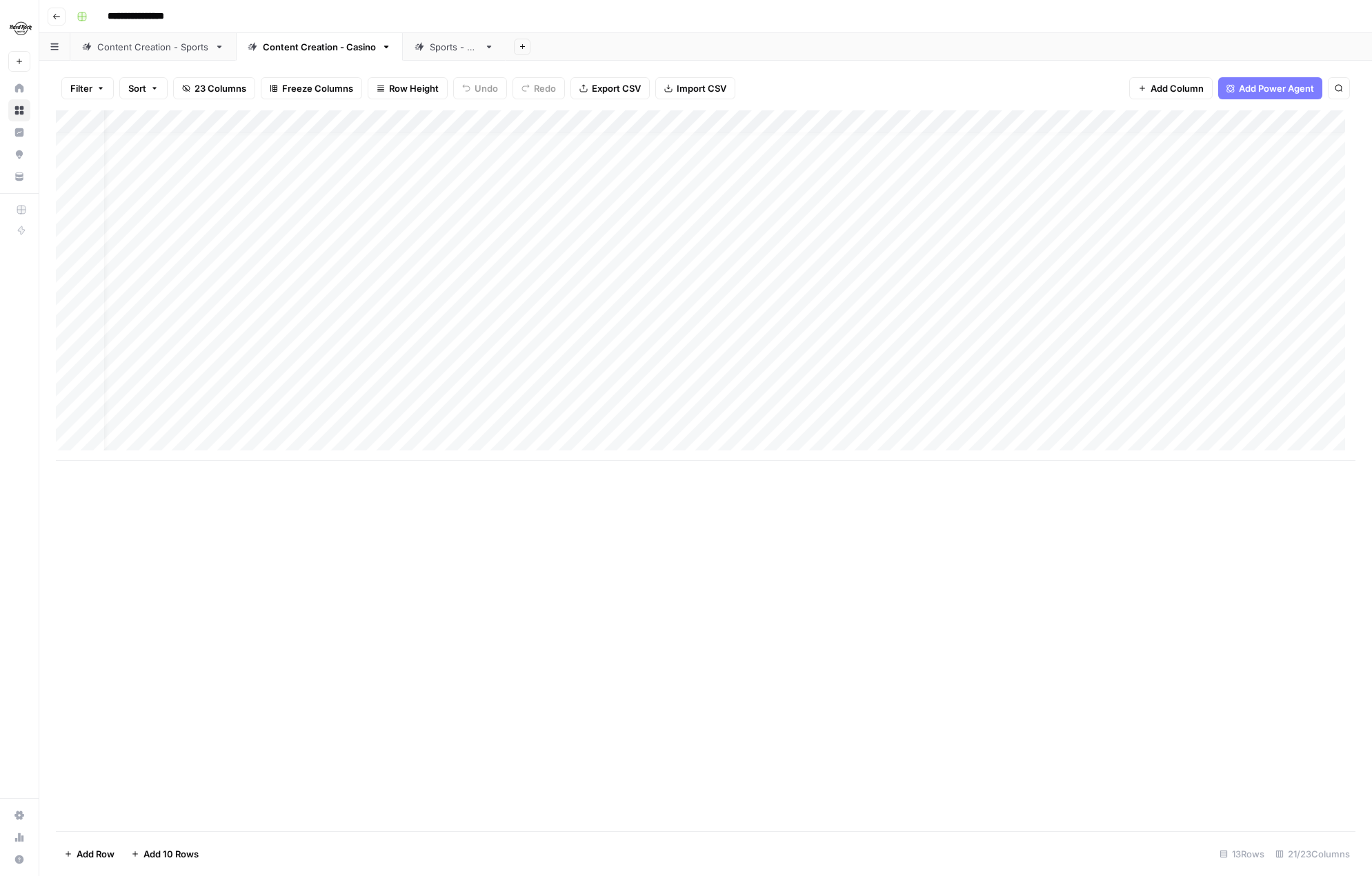
scroll to position [10, 0]
click at [1257, 367] on div "Add Column" at bounding box center [705, 285] width 1299 height 350
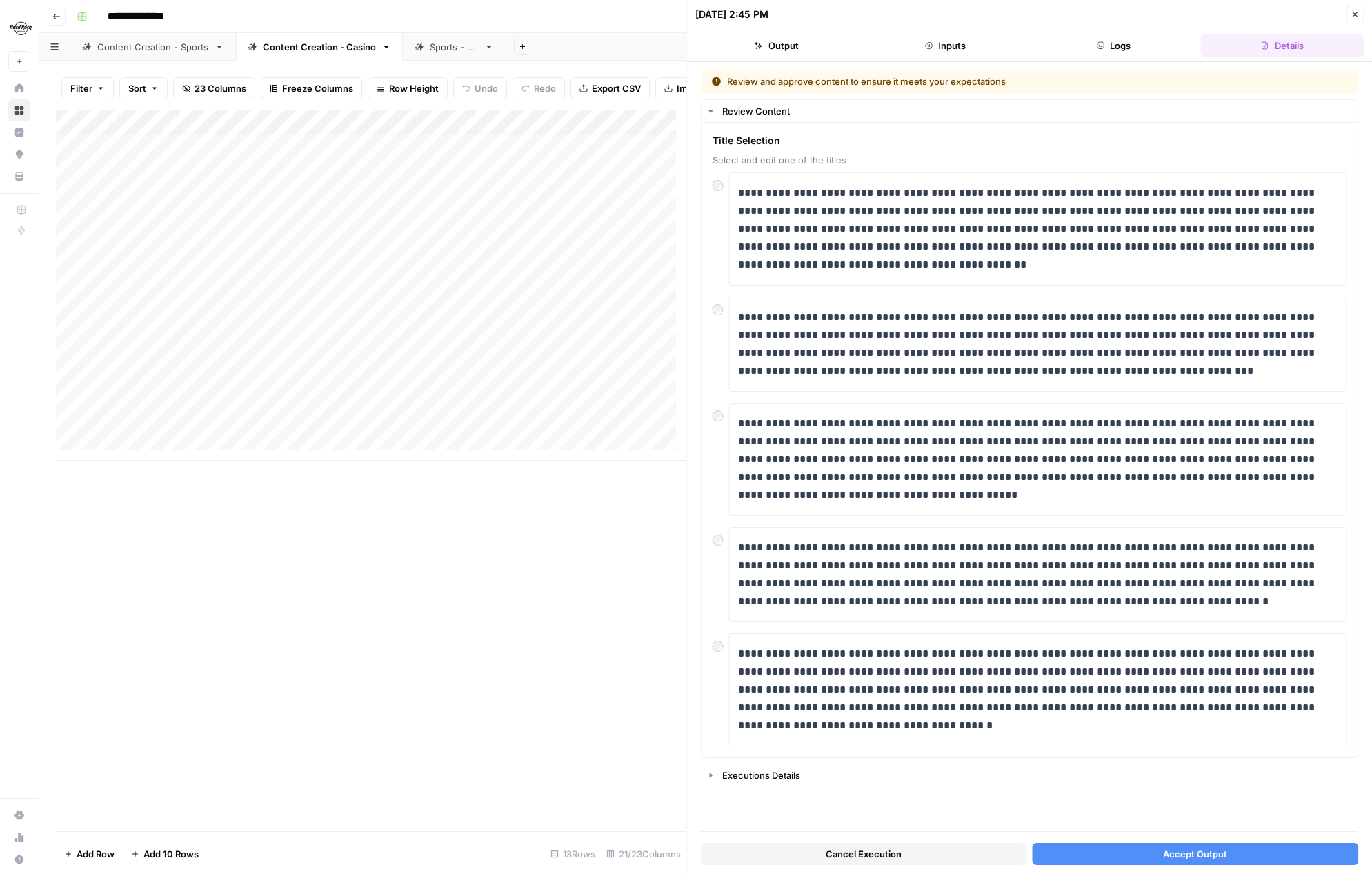
scroll to position [10, 0]
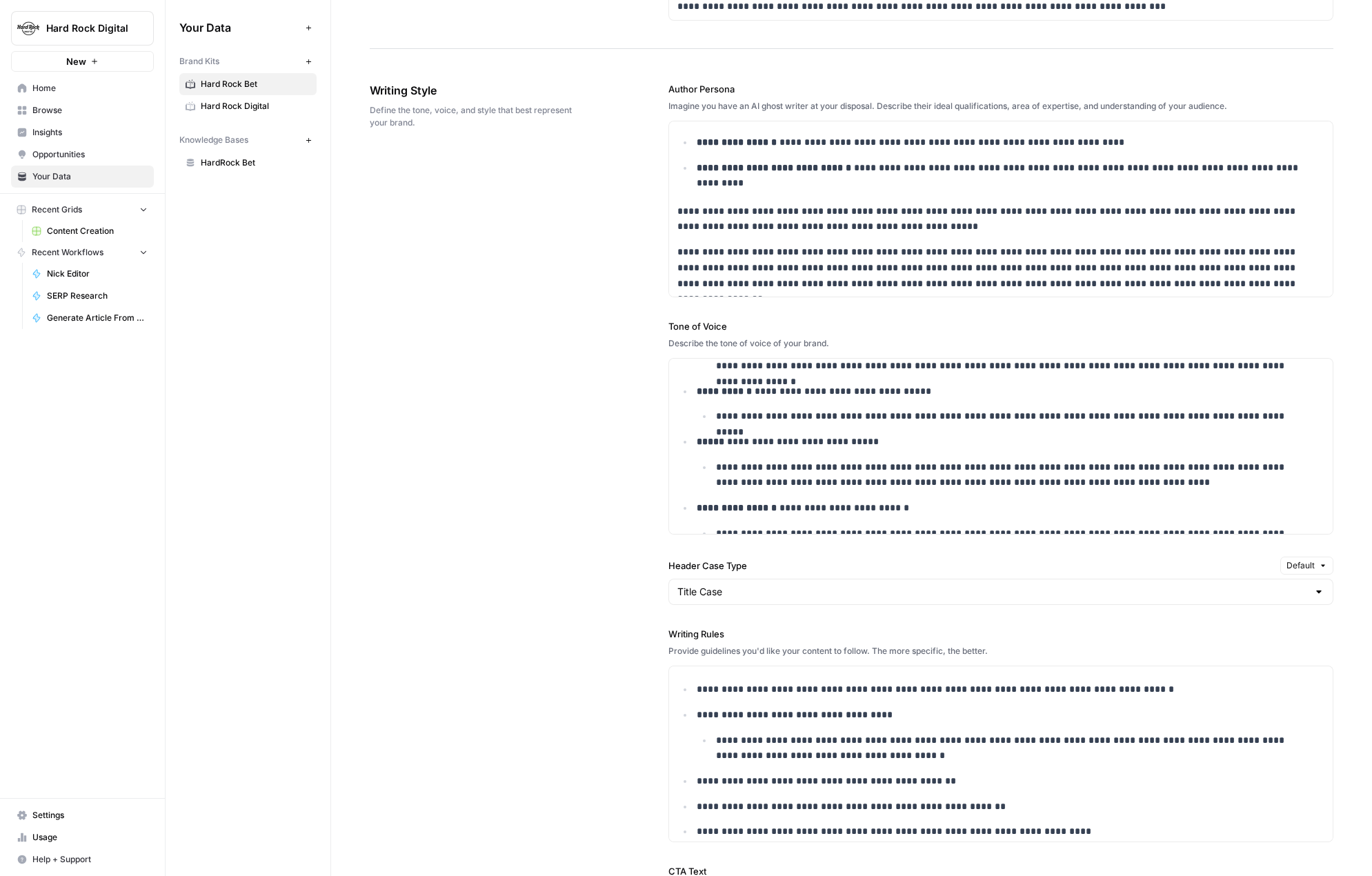
scroll to position [160, 0]
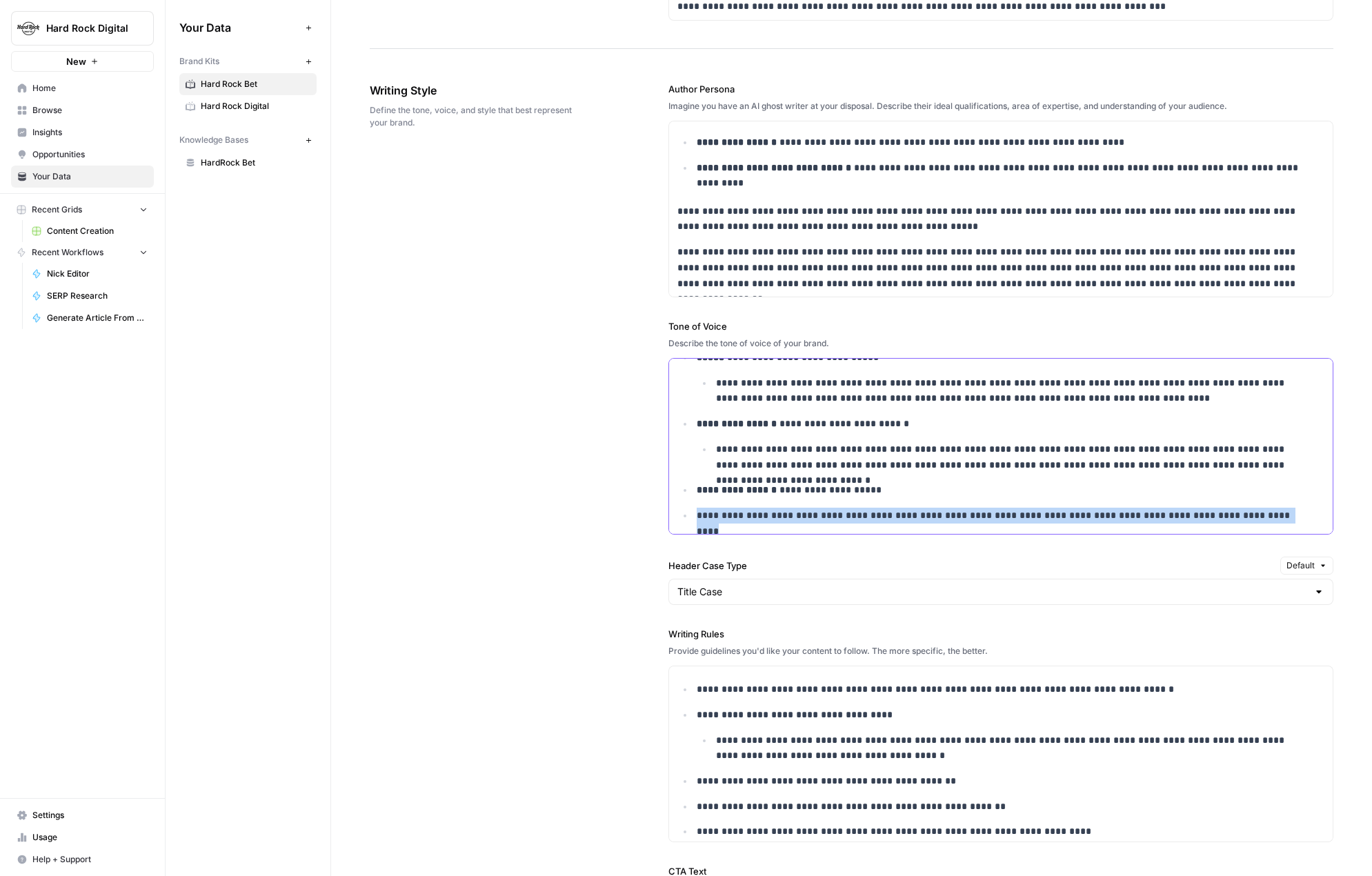
drag, startPoint x: 1243, startPoint y: 517, endPoint x: 687, endPoint y: 515, distance: 556.0
click at [687, 515] on ul "**********" at bounding box center [1000, 378] width 647 height 290
copy p "**********"
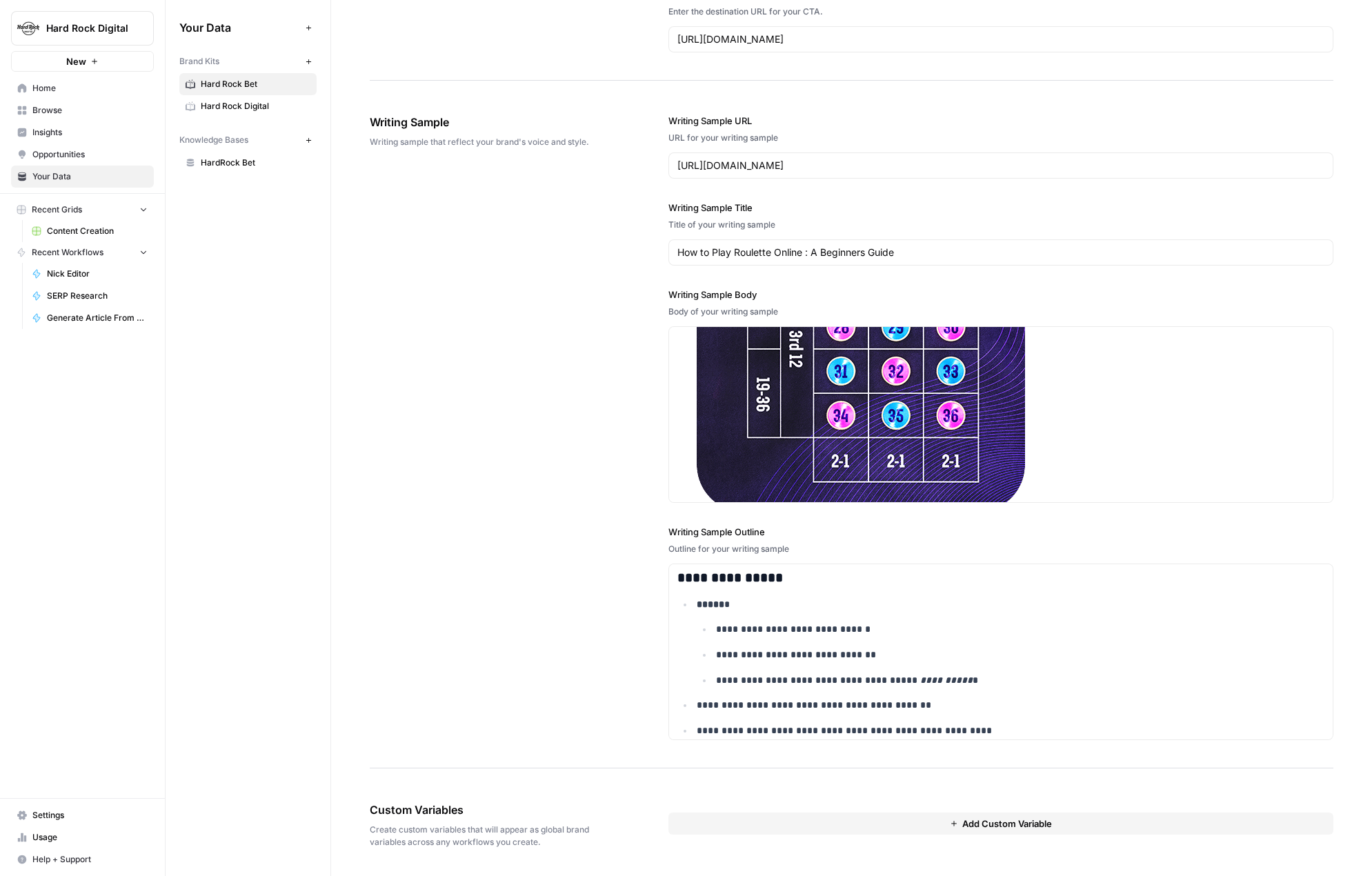
scroll to position [2276, 0]
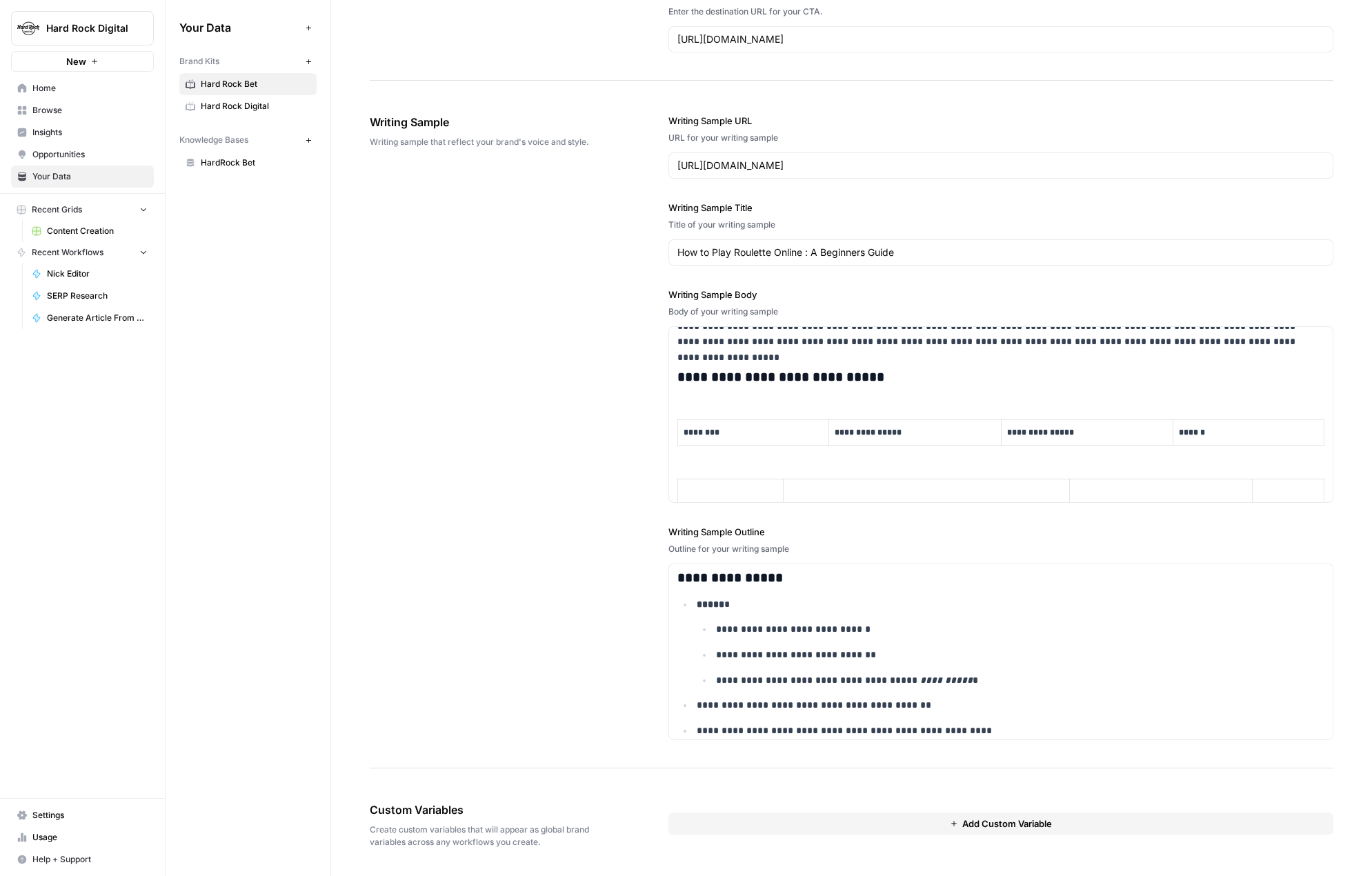
click at [416, 654] on div "**********" at bounding box center [852, 428] width 963 height 682
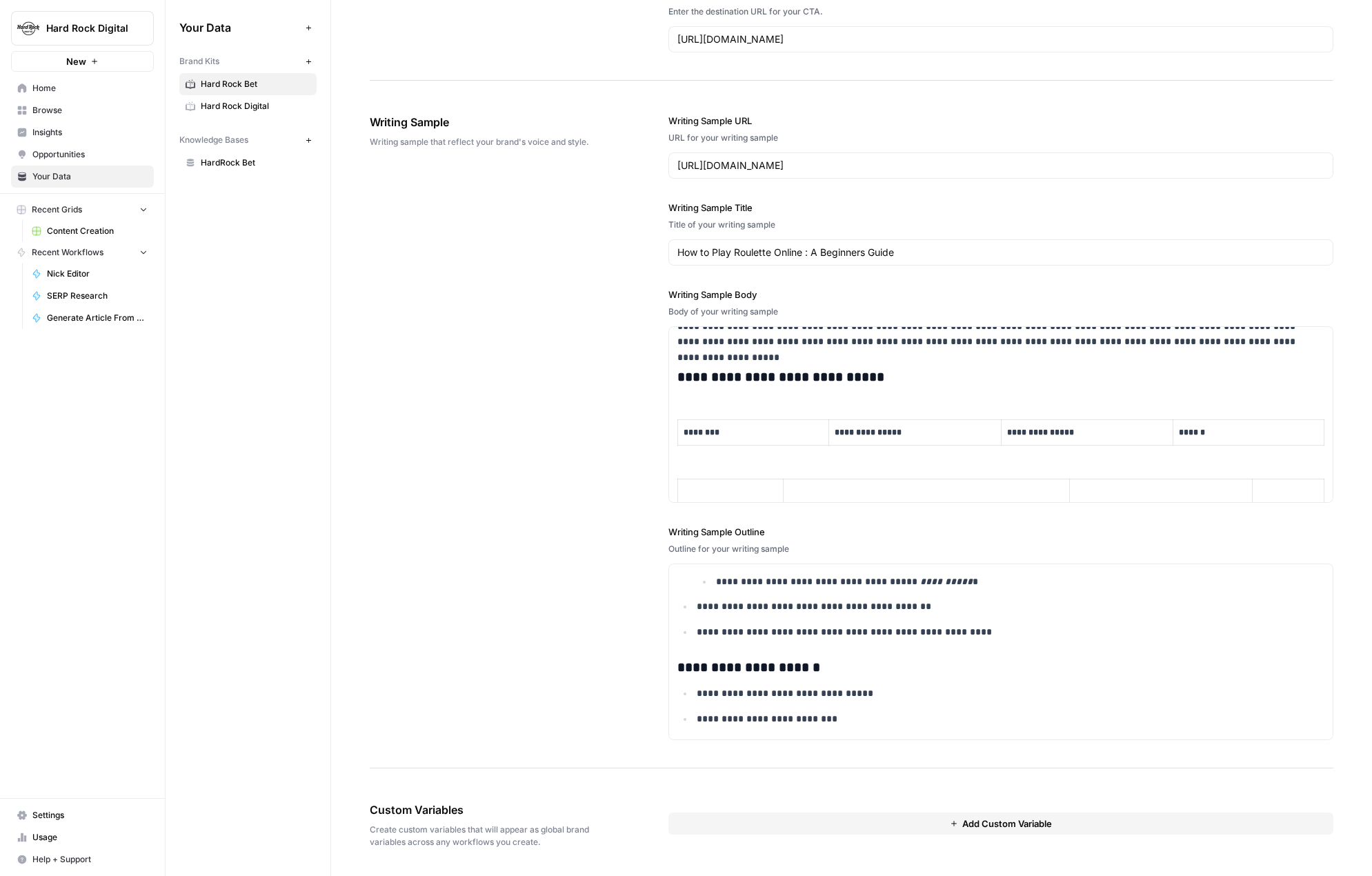
scroll to position [0, 0]
